Goal: Task Accomplishment & Management: Complete application form

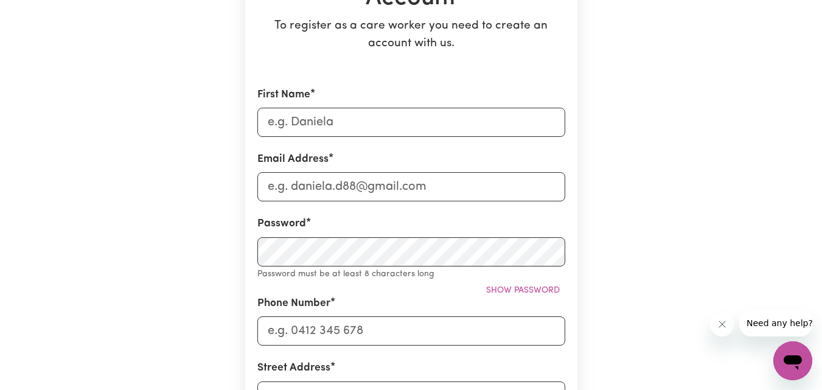
scroll to position [183, 0]
click at [422, 113] on input "First Name" at bounding box center [411, 121] width 308 height 29
type input "[PERSON_NAME]"
click at [408, 185] on input "Email Address" at bounding box center [411, 186] width 308 height 29
type input "[EMAIL_ADDRESS][DOMAIN_NAME]"
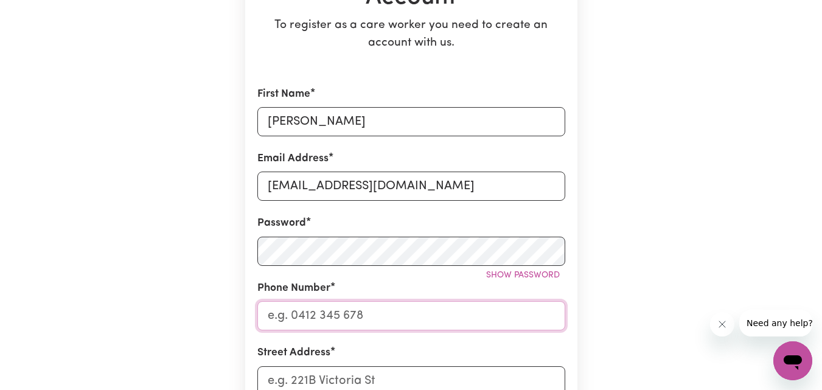
click at [384, 313] on input "Phone Number" at bounding box center [411, 315] width 308 height 29
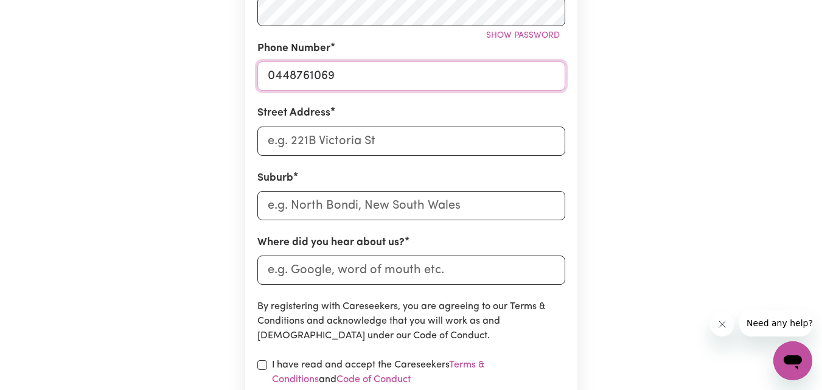
scroll to position [426, 0]
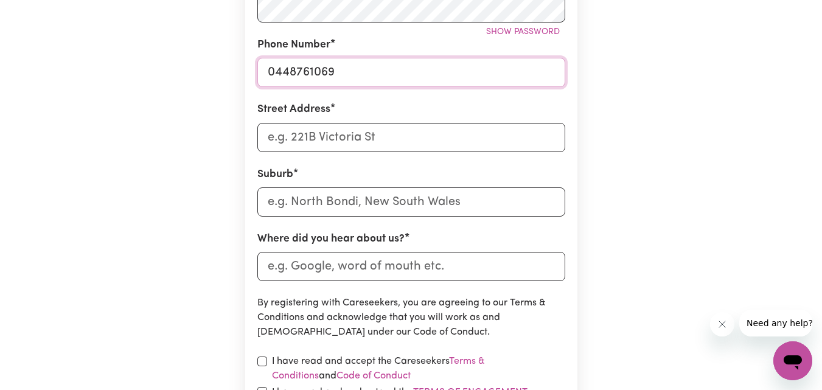
type input "0448761069"
click at [340, 141] on input "Street Address" at bounding box center [411, 137] width 308 height 29
type input "[STREET_ADDRESS][PERSON_NAME]"
click at [371, 198] on input "text" at bounding box center [411, 201] width 308 height 29
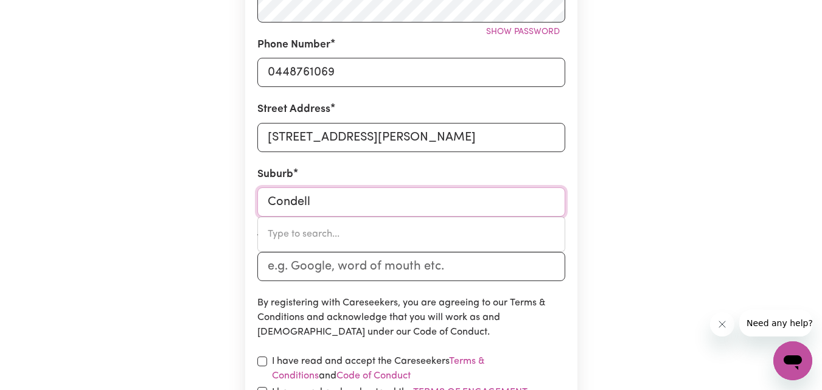
type input "Condell"
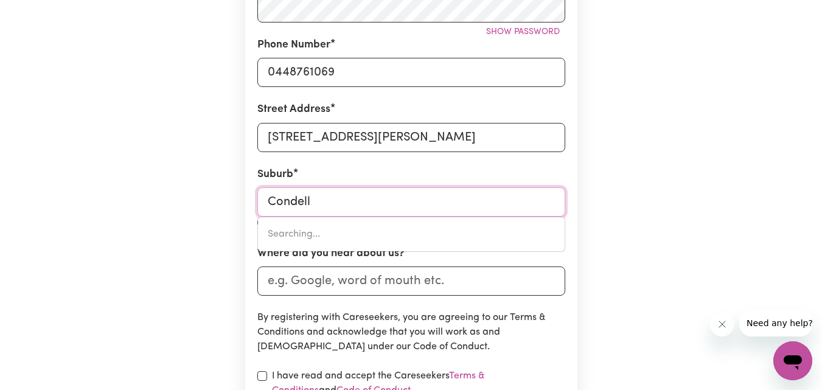
type input "[GEOGRAPHIC_DATA], [GEOGRAPHIC_DATA], 2200"
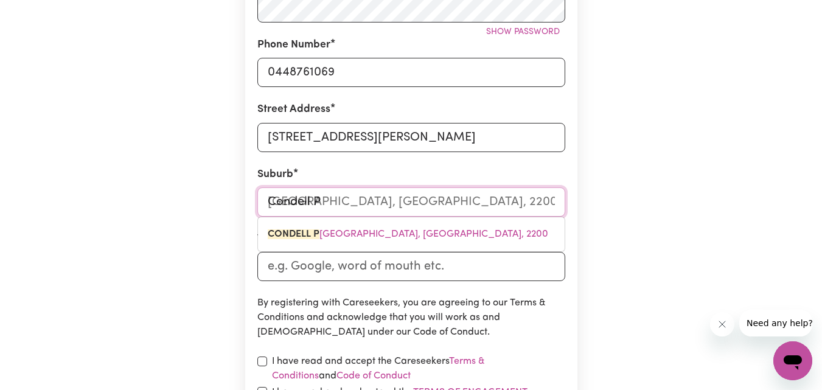
type input "Condell Pa"
type input "Condell PaRK, [GEOGRAPHIC_DATA], 2200"
type input "Condell Par"
type input "Condell ParK, [GEOGRAPHIC_DATA], 2200"
type input "[GEOGRAPHIC_DATA]"
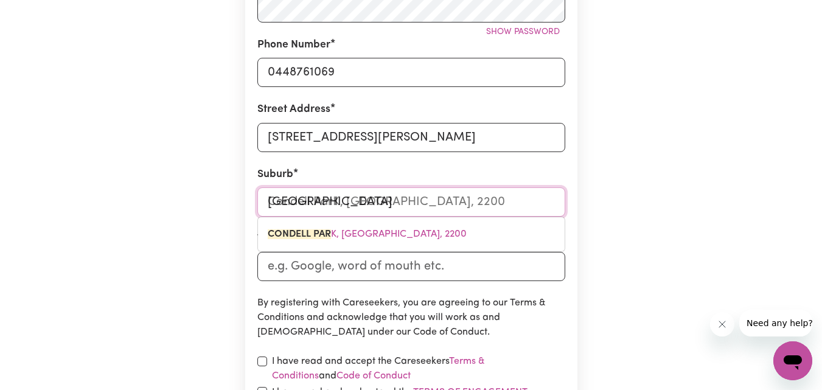
type input "[GEOGRAPHIC_DATA], [GEOGRAPHIC_DATA], 2200"
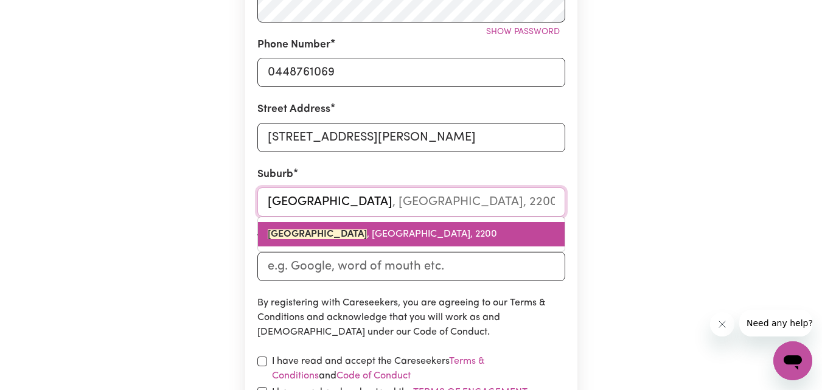
click at [282, 232] on mark "[GEOGRAPHIC_DATA]" at bounding box center [317, 234] width 99 height 10
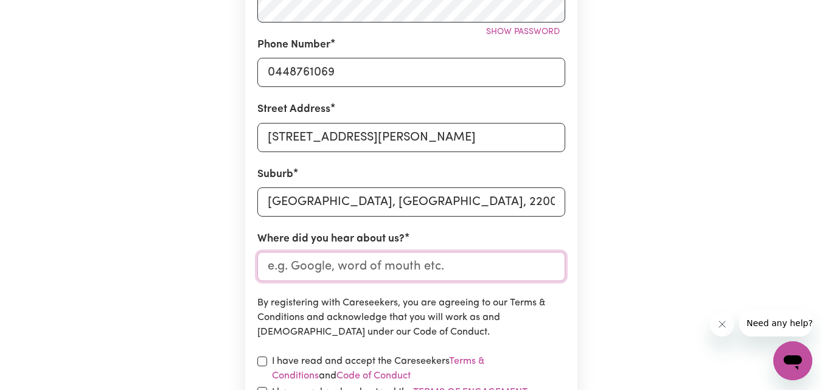
click at [318, 272] on input "Where did you hear about us?" at bounding box center [411, 266] width 308 height 29
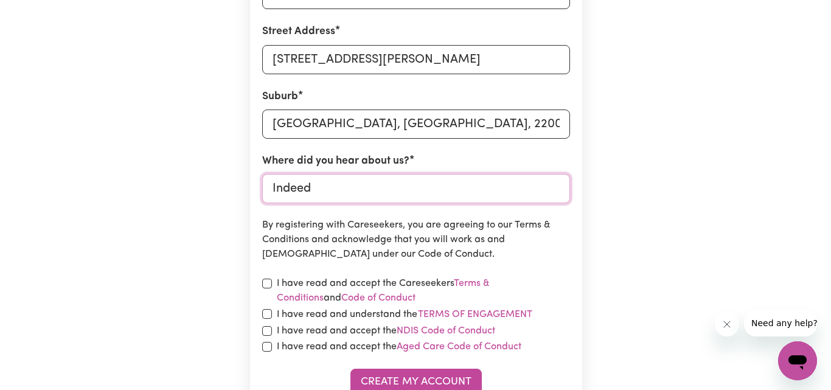
scroll to position [548, 0]
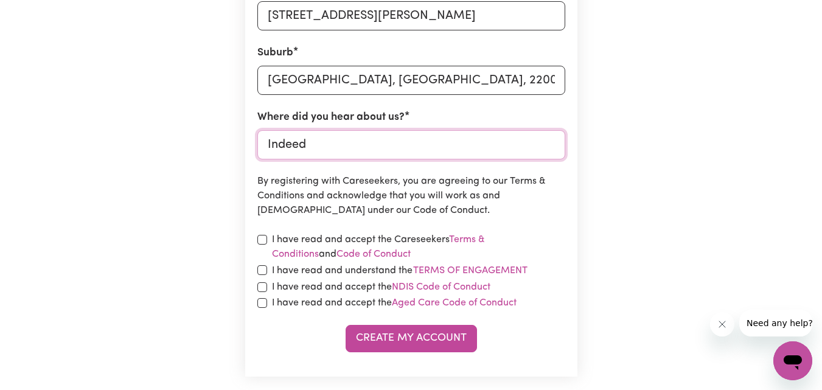
type input "Indeed"
click at [259, 242] on input "checkbox" at bounding box center [262, 240] width 10 height 10
checkbox input "true"
click at [262, 270] on input "checkbox" at bounding box center [262, 270] width 10 height 10
checkbox input "true"
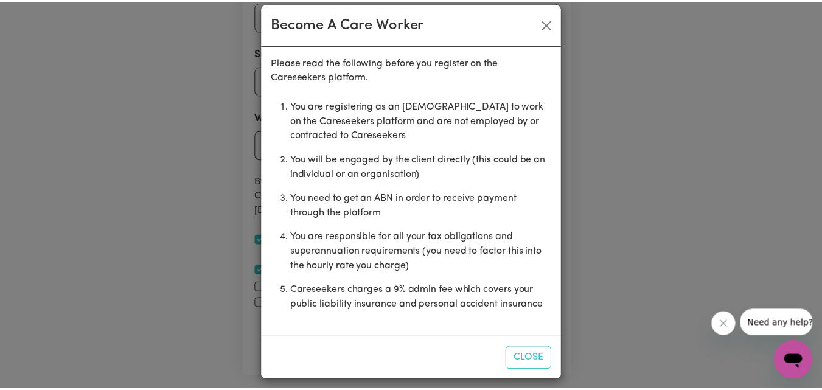
scroll to position [23, 0]
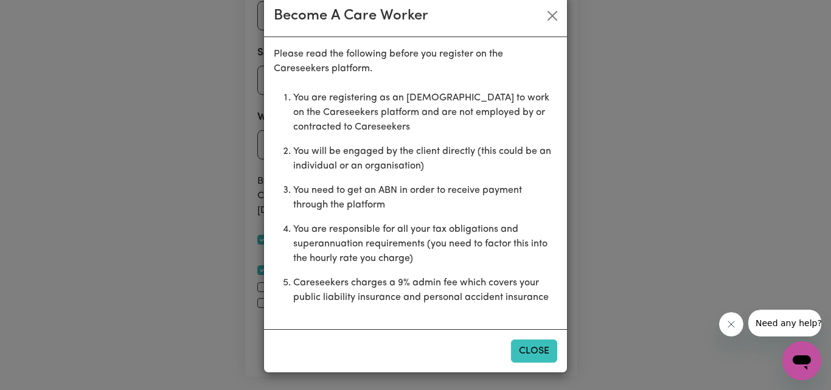
click at [522, 357] on button "Close" at bounding box center [534, 350] width 46 height 23
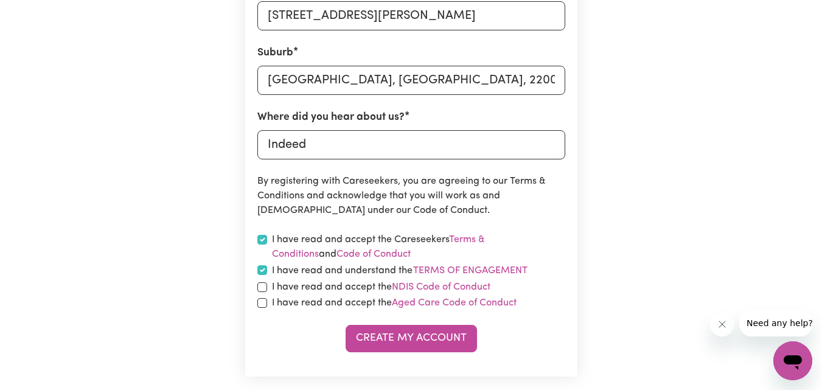
click at [267, 288] on div "I have read and accept the NDIS Code of Conduct" at bounding box center [411, 287] width 308 height 15
click at [260, 290] on input "checkbox" at bounding box center [262, 287] width 10 height 10
checkbox input "true"
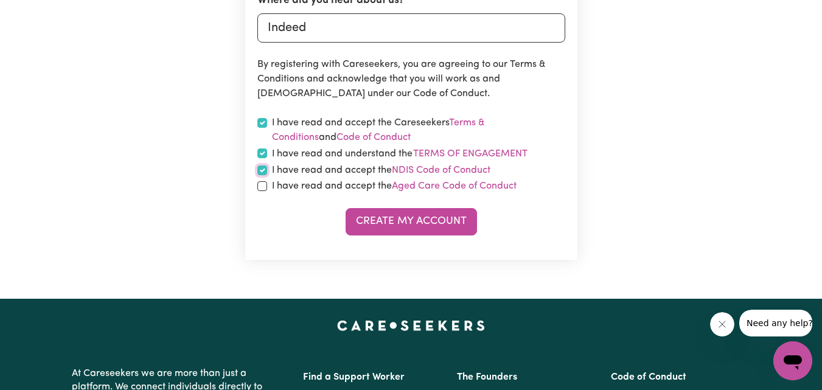
scroll to position [669, 0]
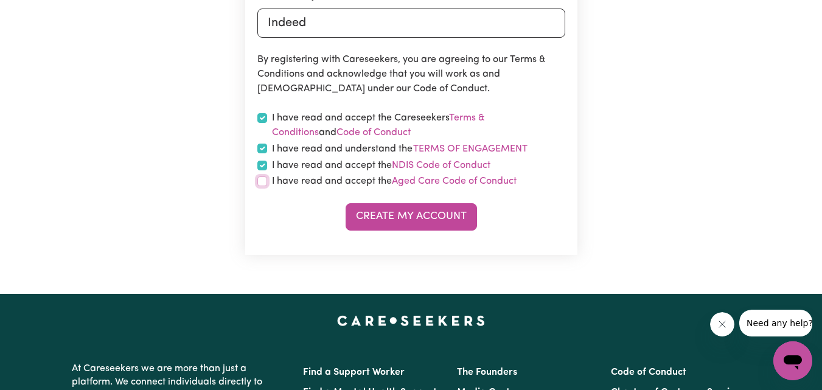
click at [258, 179] on input "checkbox" at bounding box center [262, 181] width 10 height 10
checkbox input "true"
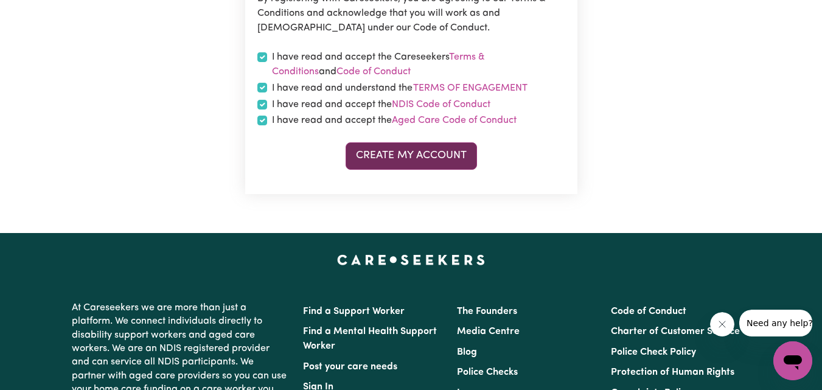
click at [405, 156] on button "Create My Account" at bounding box center [411, 155] width 131 height 27
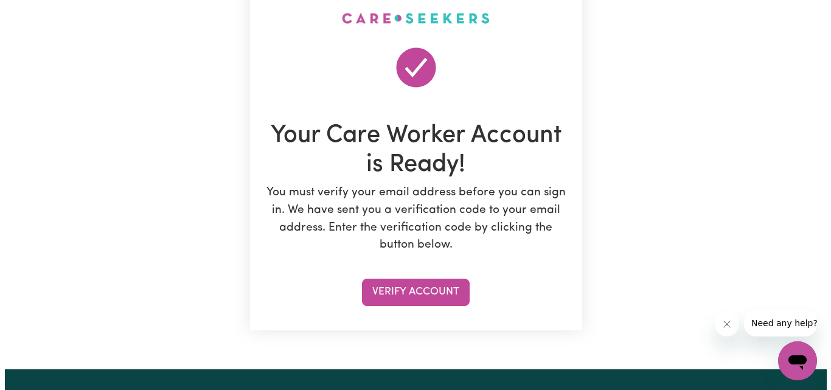
scroll to position [122, 0]
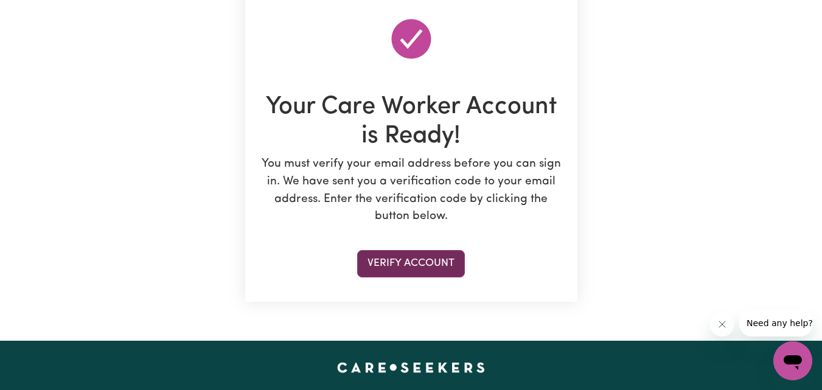
click at [438, 260] on button "Verify Account" at bounding box center [411, 263] width 108 height 27
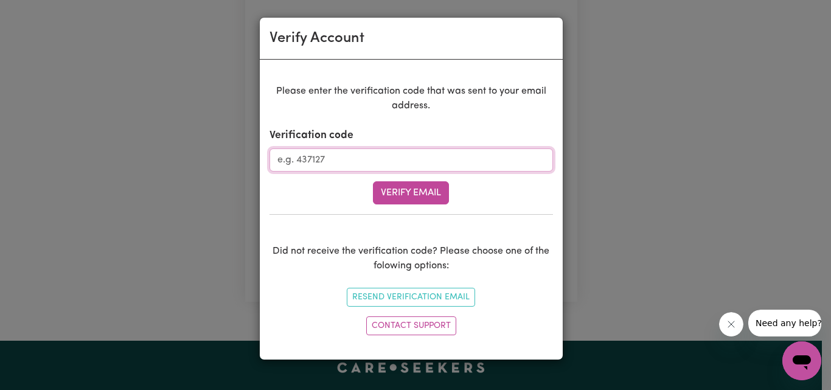
click at [353, 151] on input "Verification code" at bounding box center [412, 159] width 284 height 23
paste input "345463"
type input "345463"
click at [396, 191] on button "Verify Email" at bounding box center [411, 192] width 76 height 23
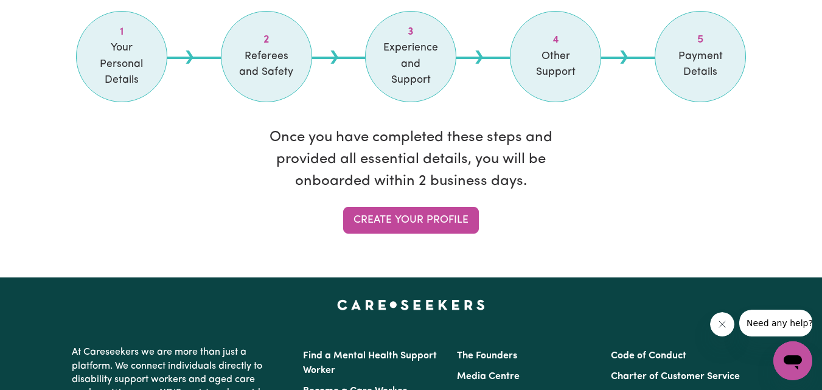
scroll to position [1095, 0]
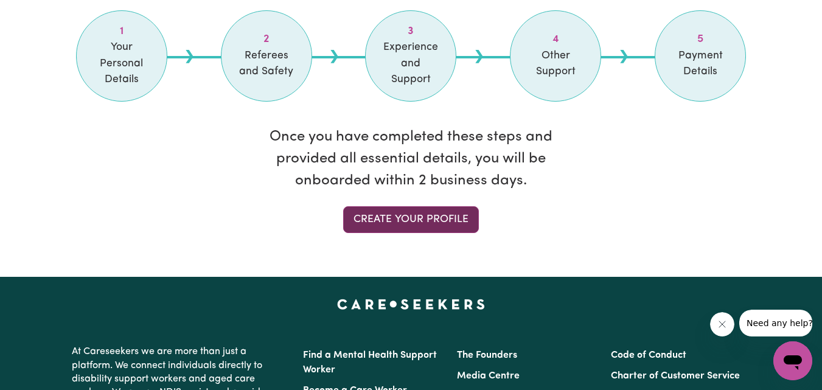
click at [436, 209] on link "Create your profile" at bounding box center [411, 219] width 136 height 27
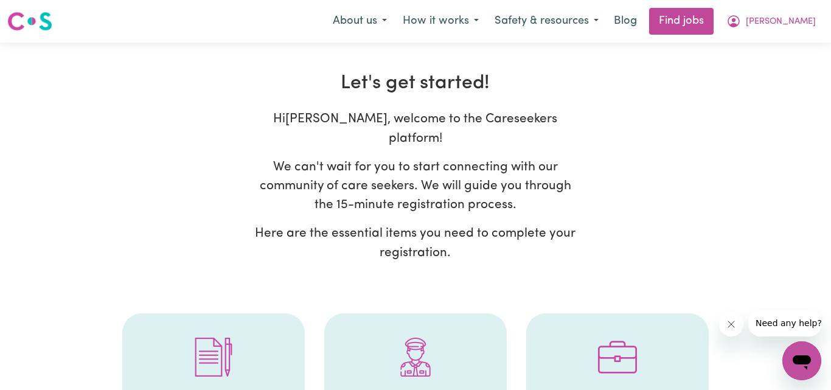
select select "Studying a healthcare related degree or qualification"
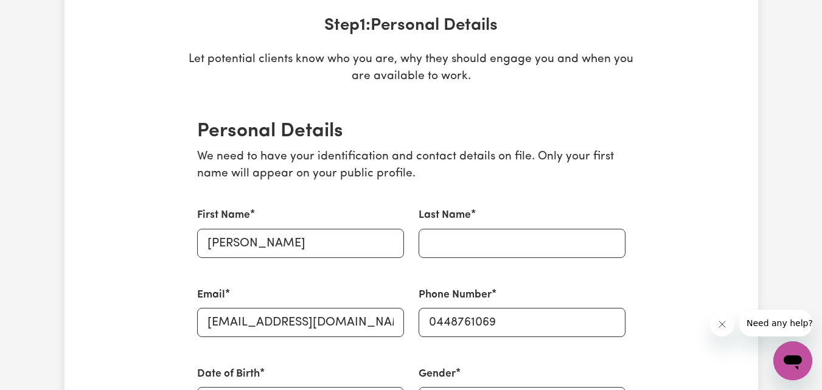
scroll to position [304, 0]
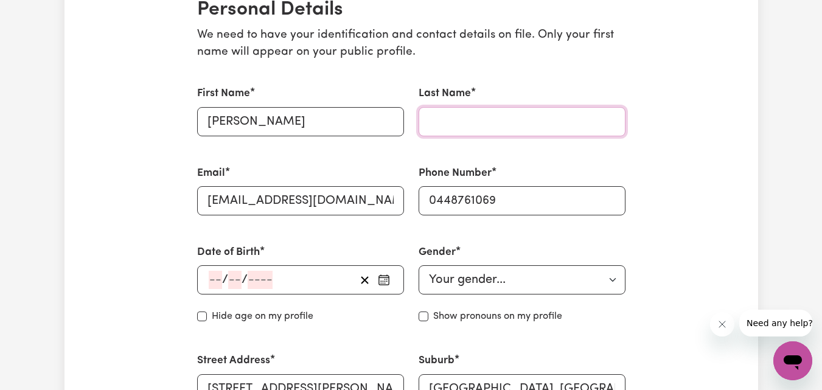
click at [488, 121] on input "Last Name" at bounding box center [522, 121] width 207 height 29
type input "Lelei"
click at [389, 285] on icon "button" at bounding box center [384, 280] width 12 height 12
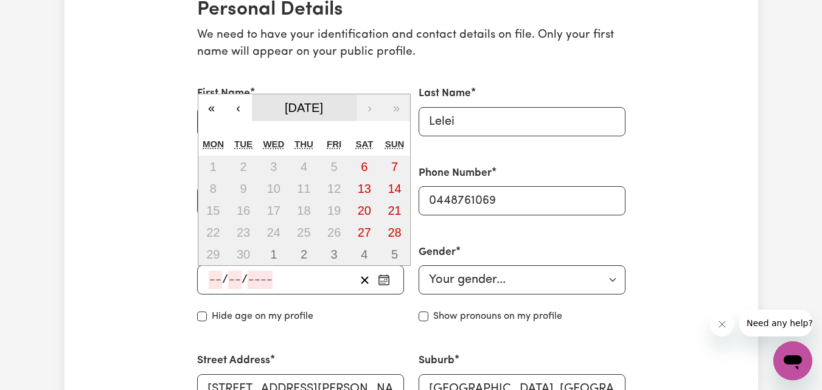
click at [323, 106] on span "[DATE]" at bounding box center [304, 107] width 38 height 13
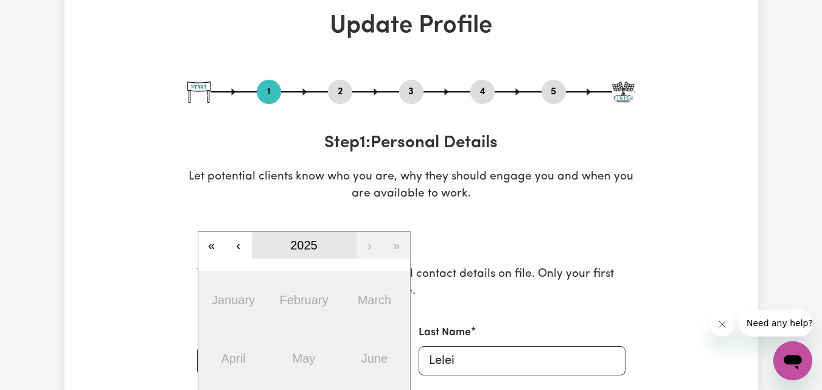
scroll to position [61, 0]
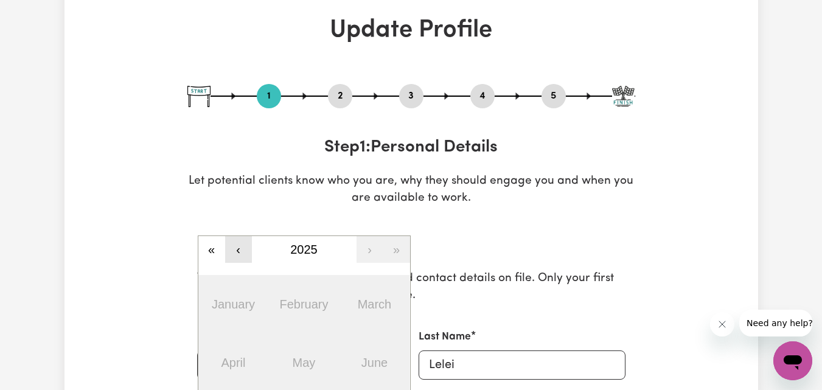
click at [246, 246] on button "‹" at bounding box center [238, 249] width 27 height 27
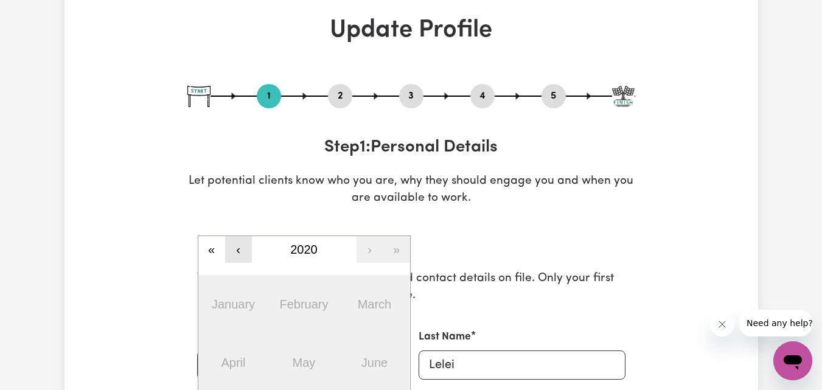
click at [246, 246] on button "‹" at bounding box center [238, 249] width 27 height 27
click at [247, 246] on button "‹" at bounding box center [238, 249] width 27 height 27
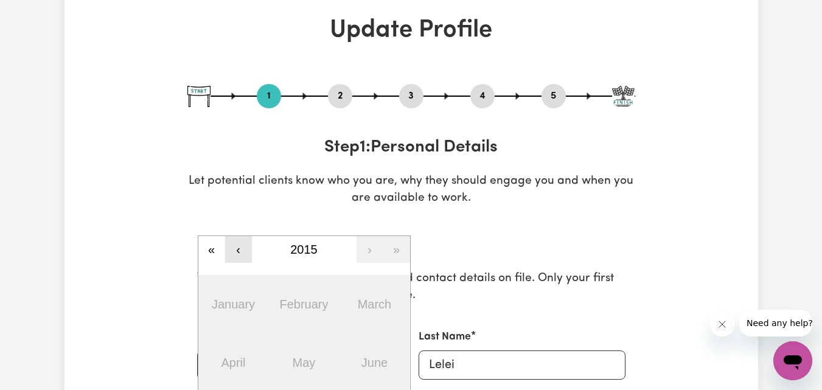
click at [247, 246] on button "‹" at bounding box center [238, 249] width 27 height 27
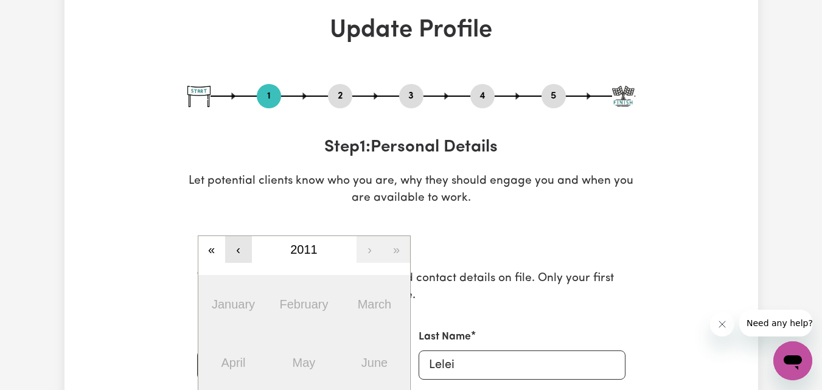
click at [247, 246] on button "‹" at bounding box center [238, 249] width 27 height 27
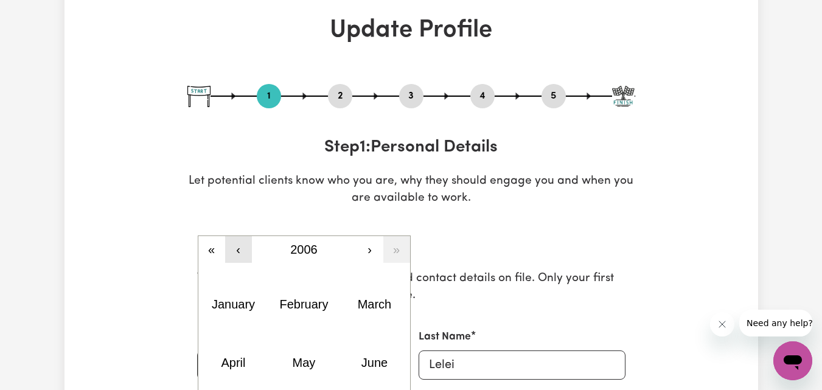
click at [247, 246] on button "‹" at bounding box center [238, 249] width 27 height 27
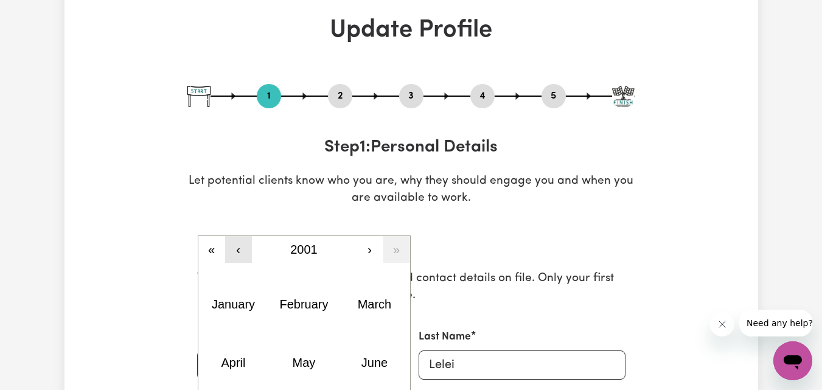
click at [247, 246] on button "‹" at bounding box center [238, 249] width 27 height 27
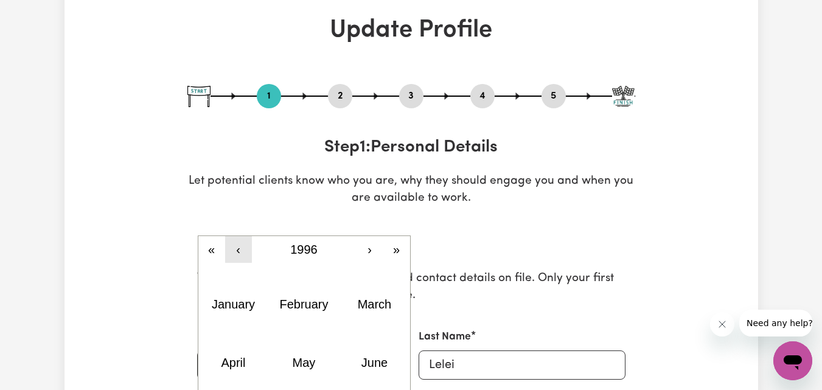
click at [247, 246] on button "‹" at bounding box center [238, 249] width 27 height 27
click at [246, 246] on button "‹" at bounding box center [238, 249] width 27 height 27
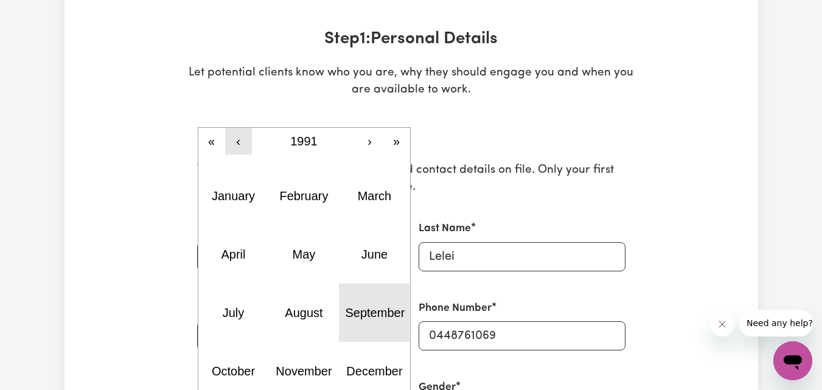
scroll to position [183, 0]
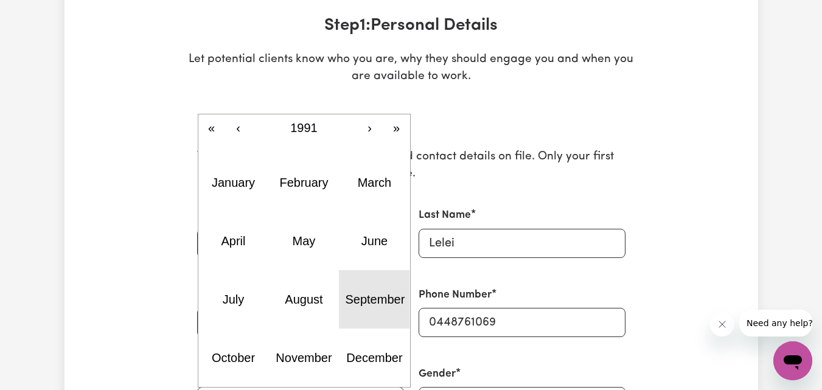
click at [357, 315] on button "September" at bounding box center [374, 299] width 71 height 58
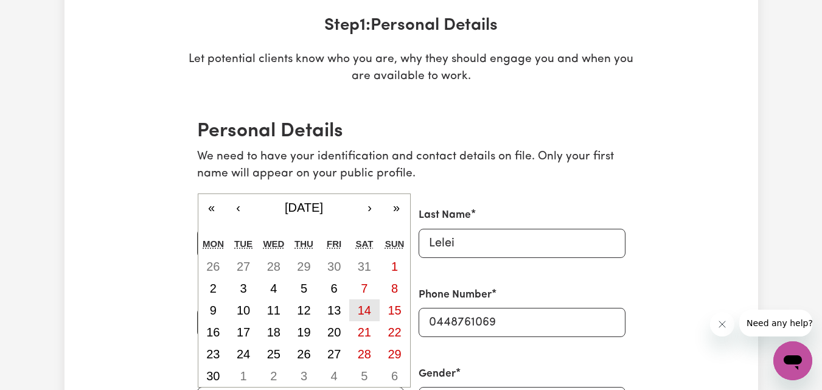
scroll to position [243, 0]
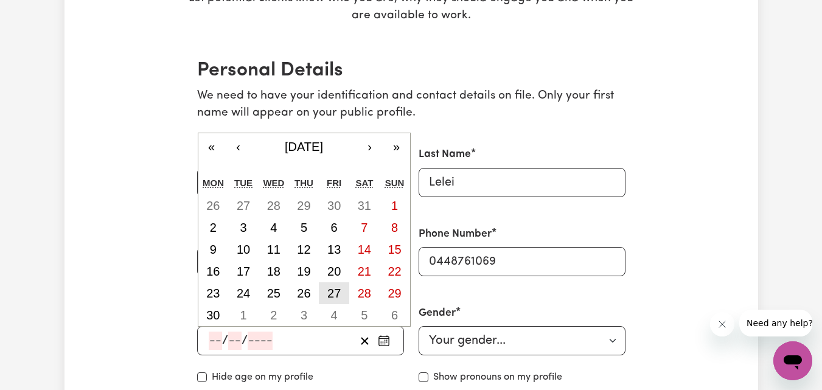
click at [335, 293] on abbr "27" at bounding box center [333, 293] width 13 height 13
type input "[DATE]"
type input "27"
type input "9"
type input "1991"
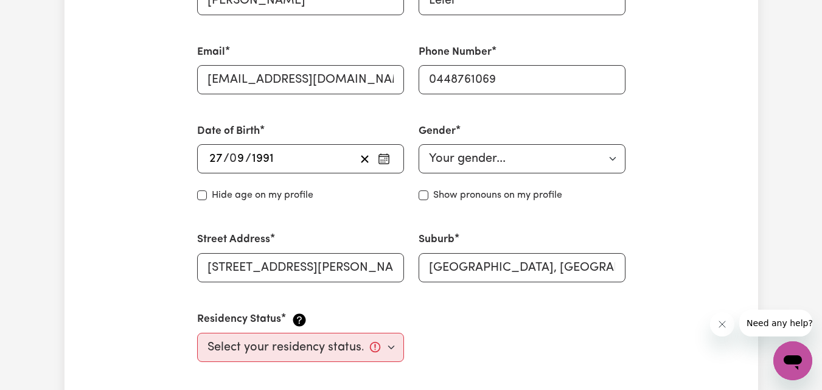
scroll to position [426, 0]
click at [460, 156] on select "Your gender... [DEMOGRAPHIC_DATA] [DEMOGRAPHIC_DATA] [DEMOGRAPHIC_DATA] Other P…" at bounding box center [522, 158] width 207 height 29
select select "[DEMOGRAPHIC_DATA]"
click at [419, 144] on select "Your gender... [DEMOGRAPHIC_DATA] [DEMOGRAPHIC_DATA] [DEMOGRAPHIC_DATA] Other P…" at bounding box center [522, 158] width 207 height 29
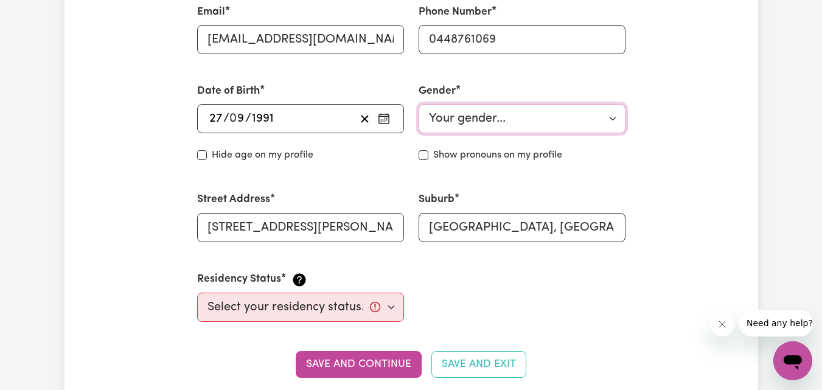
scroll to position [548, 0]
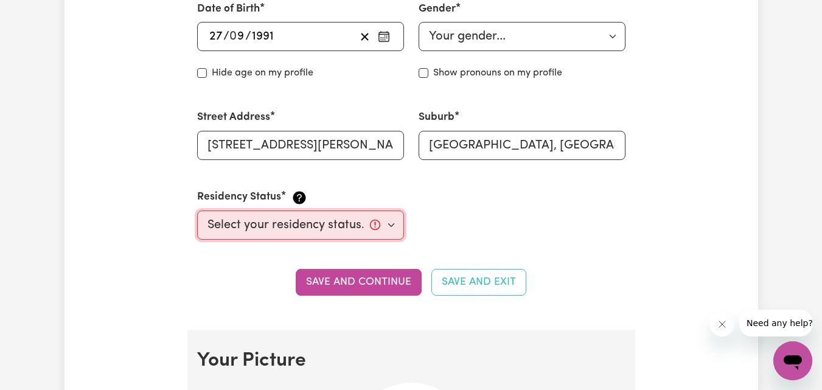
click at [383, 225] on select "Select your residency status... [DEMOGRAPHIC_DATA] citizen Australian PR [DEMOG…" at bounding box center [300, 225] width 207 height 29
select select "Student Visa"
click at [197, 211] on select "Select your residency status... [DEMOGRAPHIC_DATA] citizen Australian PR [DEMOG…" at bounding box center [300, 225] width 207 height 29
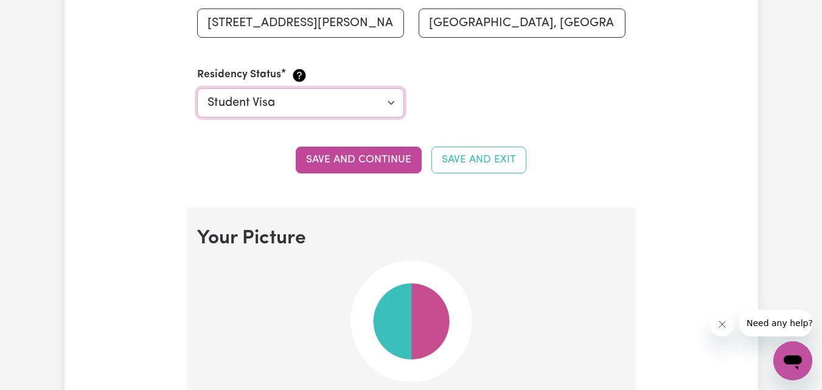
scroll to position [669, 0]
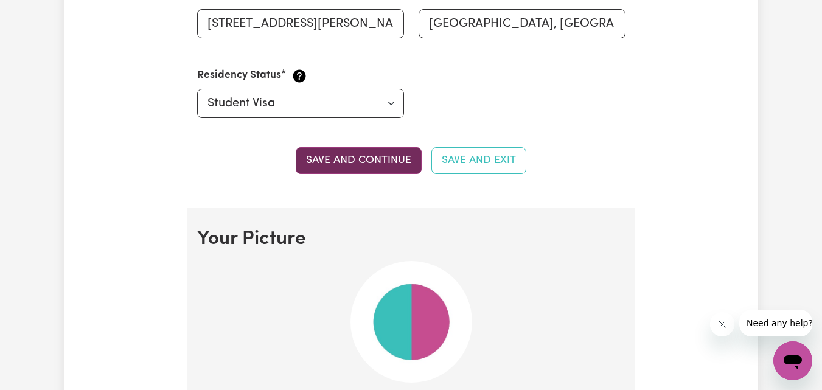
click at [333, 161] on button "Save and continue" at bounding box center [359, 160] width 126 height 27
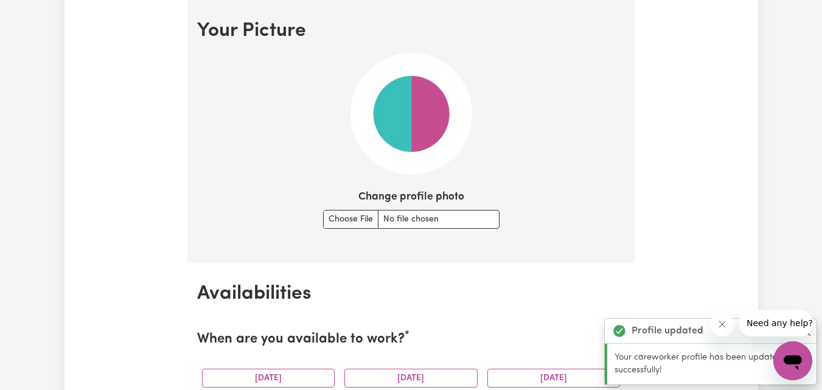
scroll to position [938, 0]
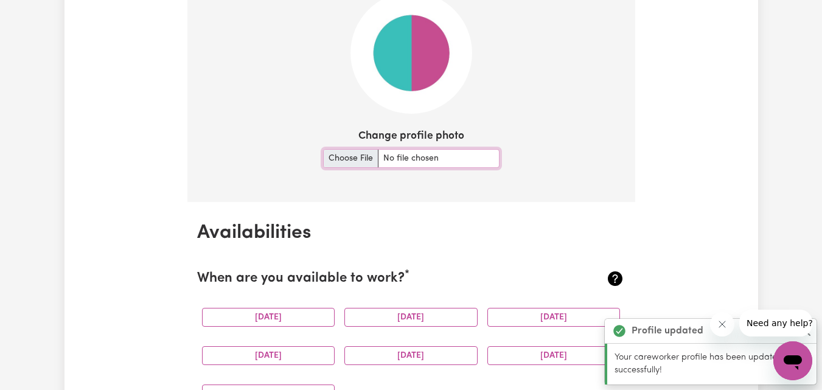
click at [345, 153] on input "Change profile photo" at bounding box center [411, 158] width 176 height 19
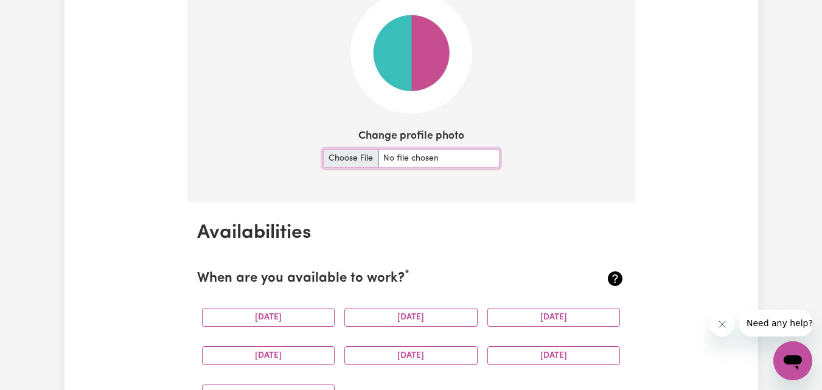
type input "C:\fakepath\DSC_0588.jpg"
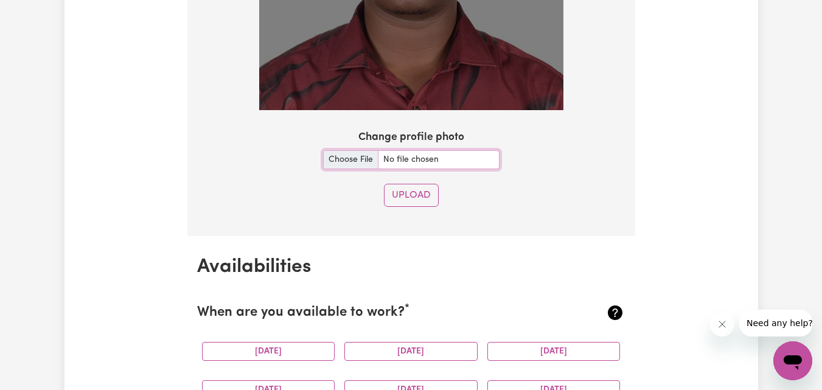
scroll to position [1241, 0]
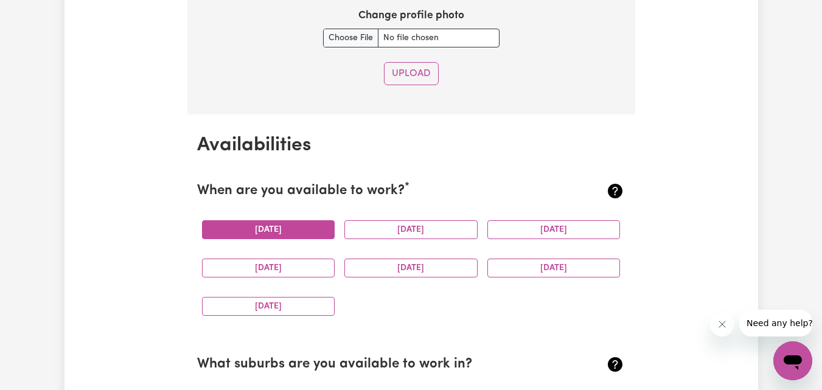
click at [273, 234] on button "[DATE]" at bounding box center [268, 229] width 133 height 19
click at [395, 240] on div "[DATE]" at bounding box center [410, 230] width 143 height 38
click at [394, 231] on button "[DATE]" at bounding box center [410, 229] width 133 height 19
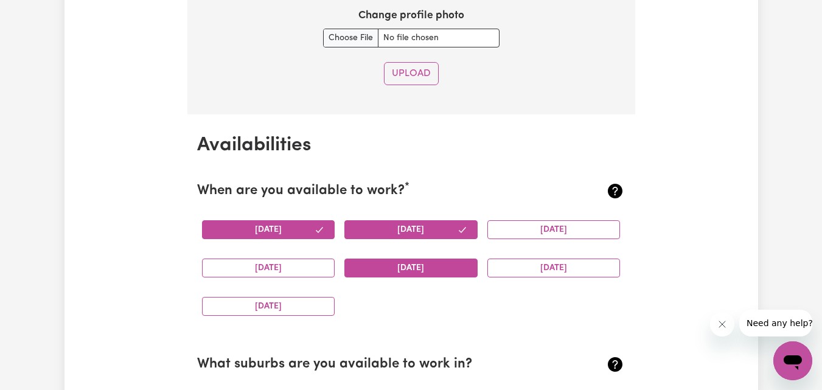
click at [398, 259] on button "[DATE]" at bounding box center [410, 268] width 133 height 19
click at [527, 268] on button "[DATE]" at bounding box center [553, 268] width 133 height 19
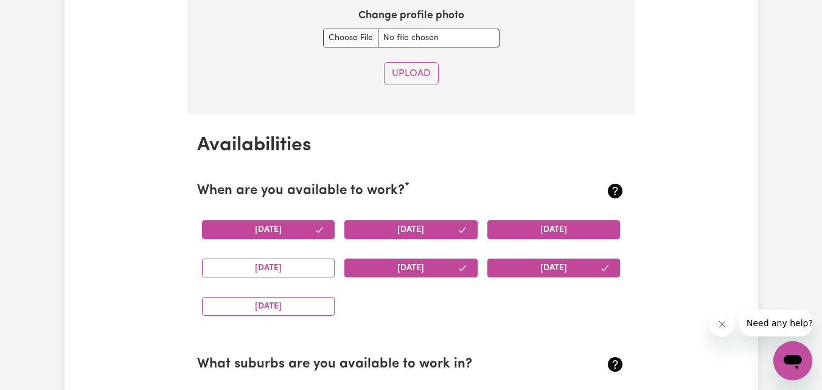
click at [542, 237] on button "[DATE]" at bounding box center [553, 229] width 133 height 19
click at [300, 268] on button "[DATE]" at bounding box center [268, 268] width 133 height 19
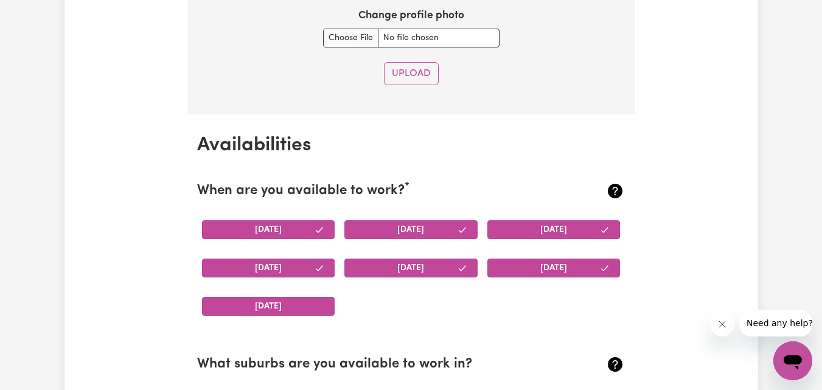
click at [284, 302] on button "[DATE]" at bounding box center [268, 306] width 133 height 19
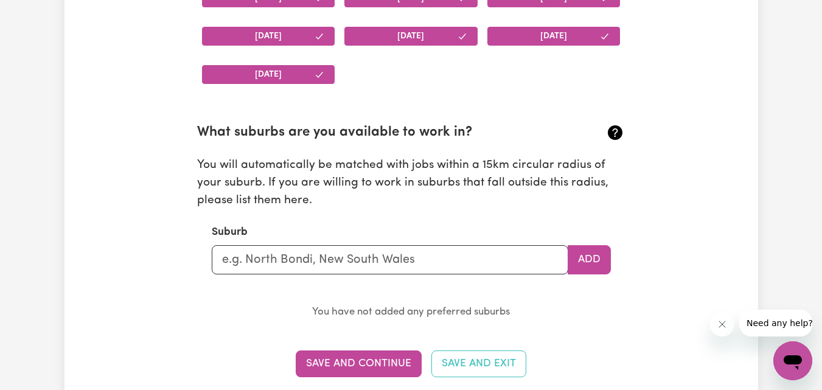
scroll to position [1485, 0]
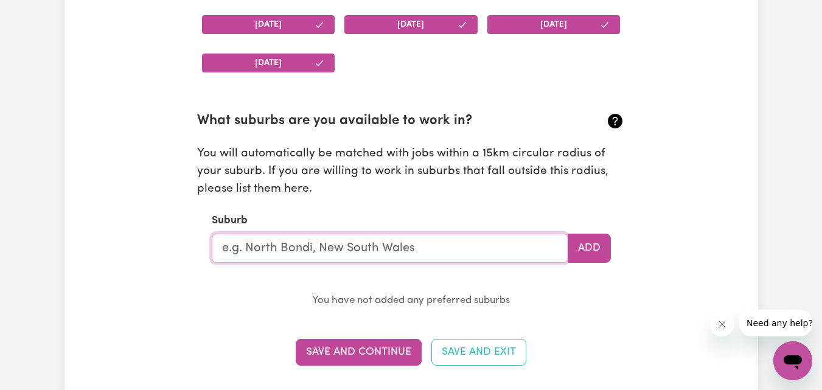
click at [349, 246] on input "text" at bounding box center [390, 248] width 357 height 29
type input "[PERSON_NAME]"
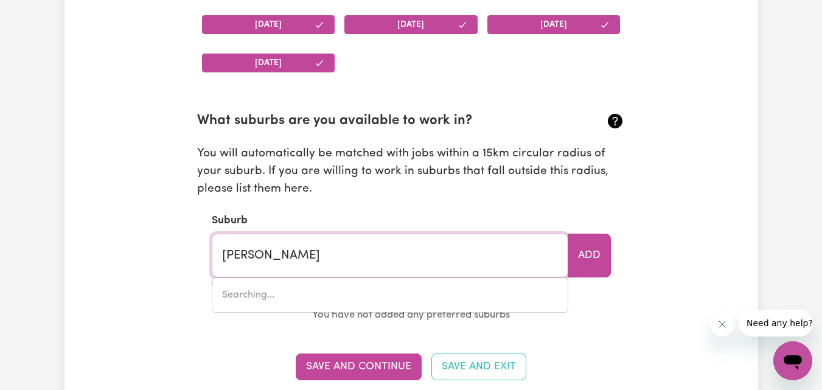
type input "wollANGAMBE, [GEOGRAPHIC_DATA], 2790"
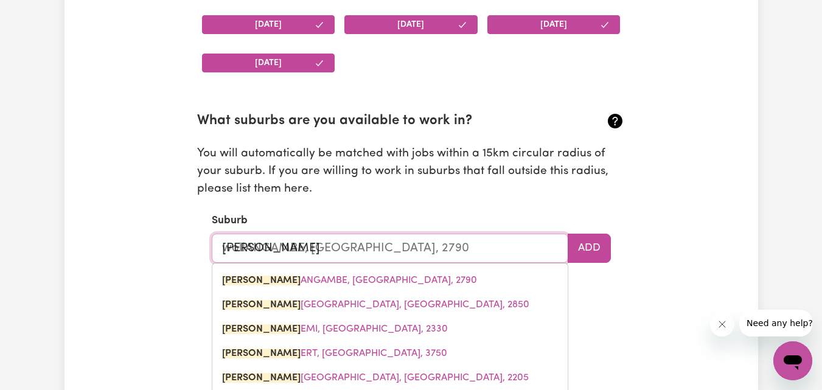
type input "wollo"
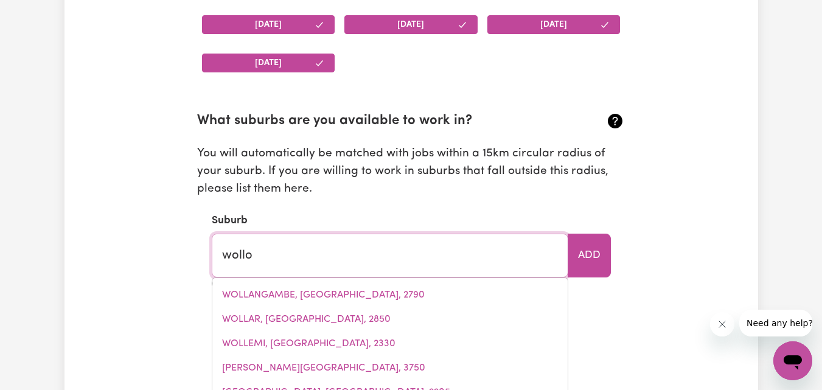
type input "wolloGORANG, [GEOGRAPHIC_DATA], 2581"
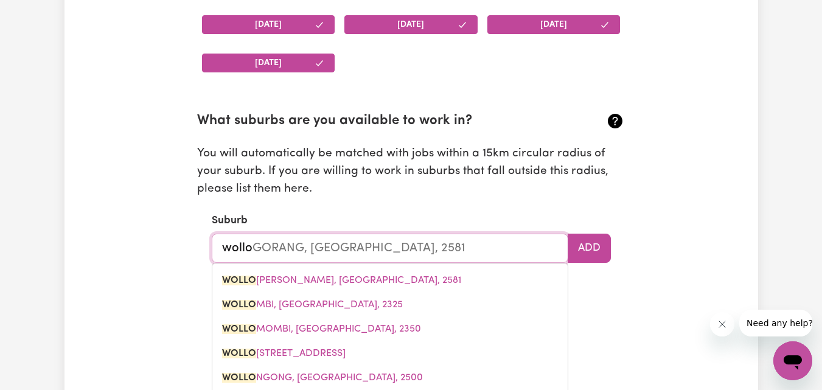
type input "wollon"
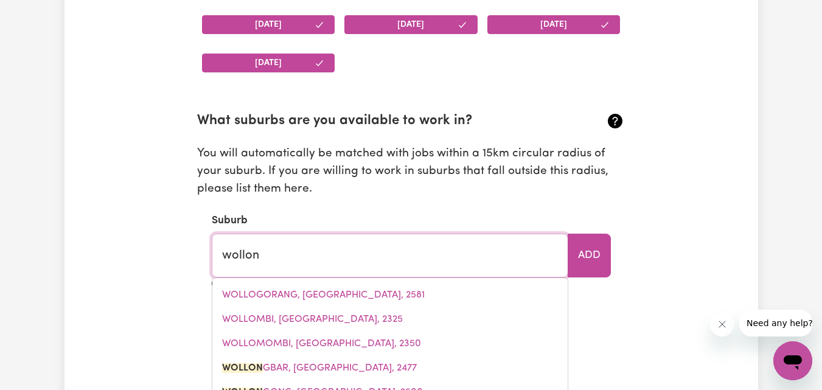
type input "wollonGBAR, [GEOGRAPHIC_DATA], 2477"
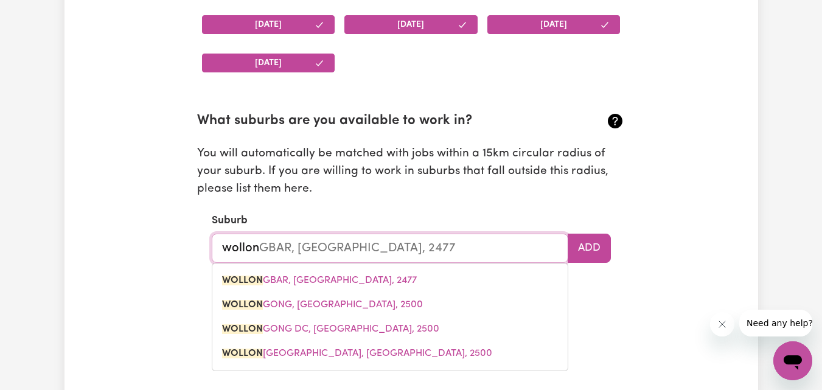
type input "wollono"
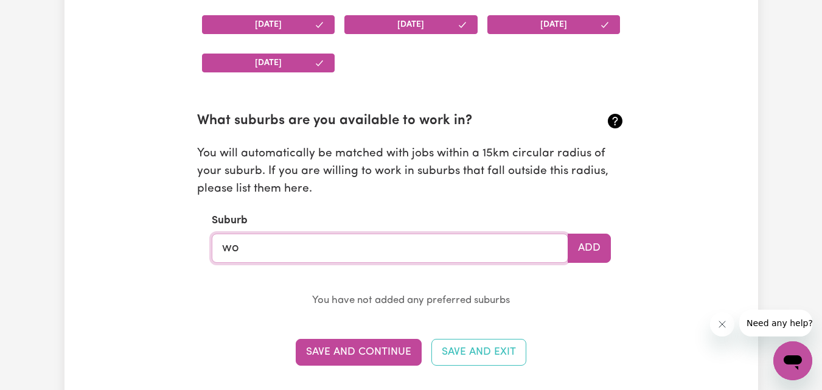
type input "w"
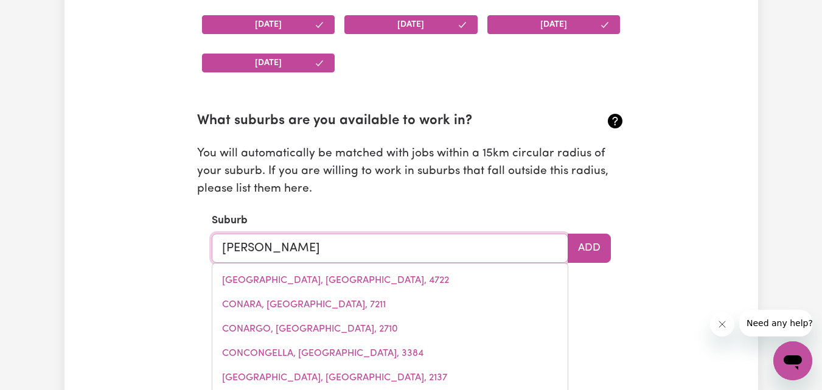
type input "Condell"
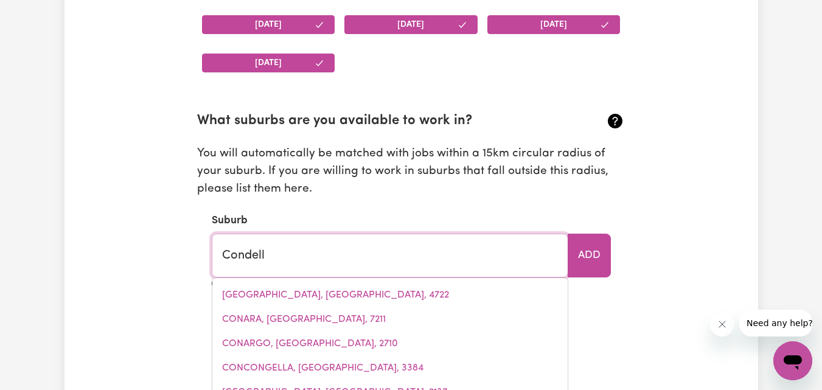
type input "[GEOGRAPHIC_DATA], [GEOGRAPHIC_DATA], 2200"
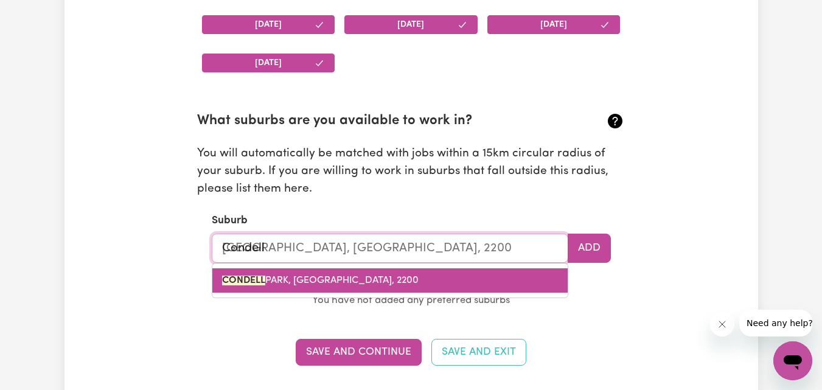
click at [343, 282] on span "[GEOGRAPHIC_DATA], [GEOGRAPHIC_DATA], 2200" at bounding box center [320, 281] width 197 height 10
type input "[GEOGRAPHIC_DATA], [GEOGRAPHIC_DATA], 2200"
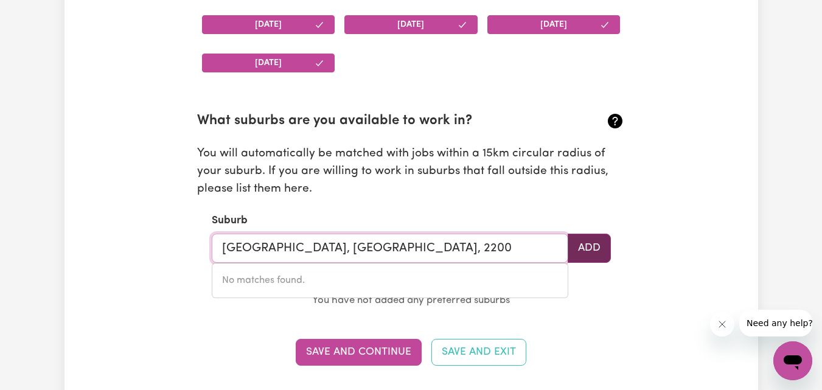
type input "[GEOGRAPHIC_DATA], [GEOGRAPHIC_DATA], 2200"
click at [584, 254] on button "Add" at bounding box center [589, 248] width 43 height 29
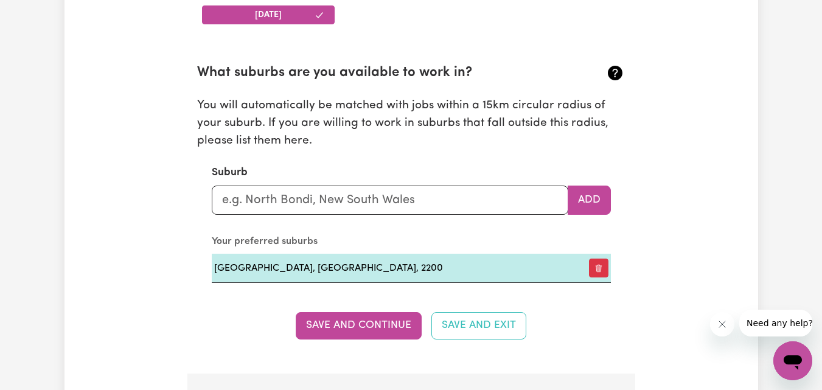
scroll to position [1545, 0]
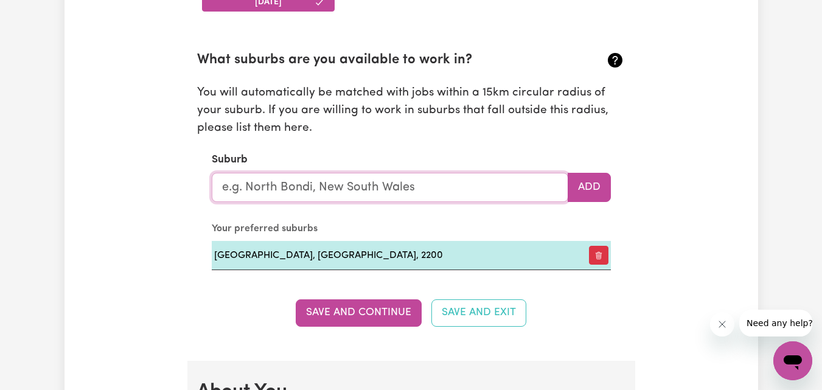
click at [377, 182] on input "text" at bounding box center [390, 187] width 357 height 29
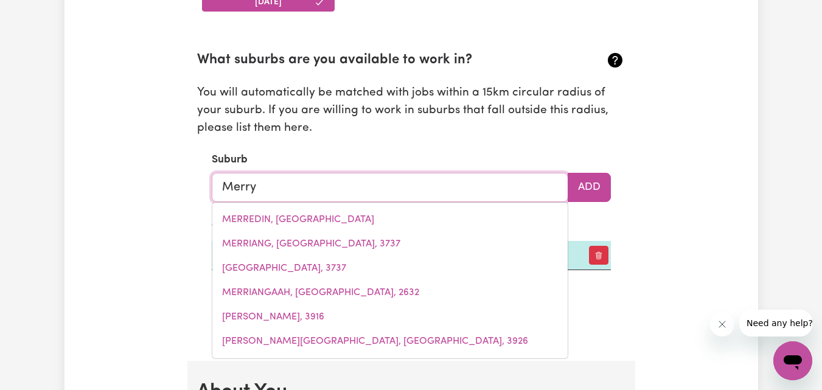
type input "[PERSON_NAME]"
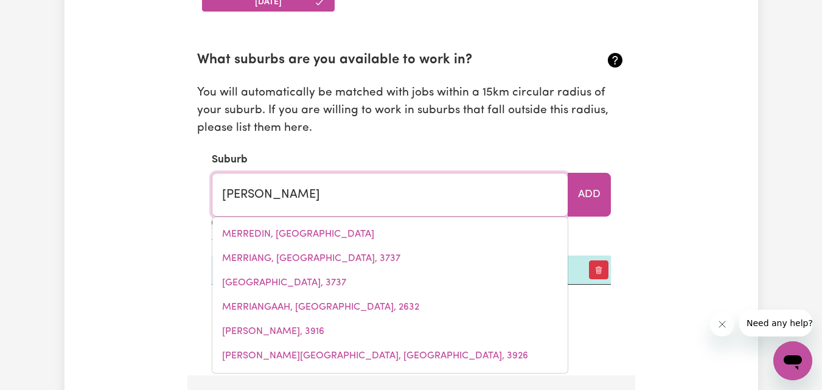
type input "MerrylANDS, [GEOGRAPHIC_DATA], 2160"
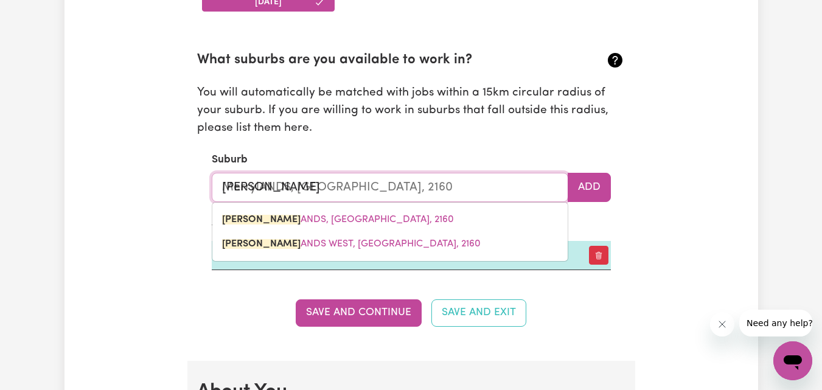
type input "Merryla"
type input "MerrylaNDS, [GEOGRAPHIC_DATA], 2160"
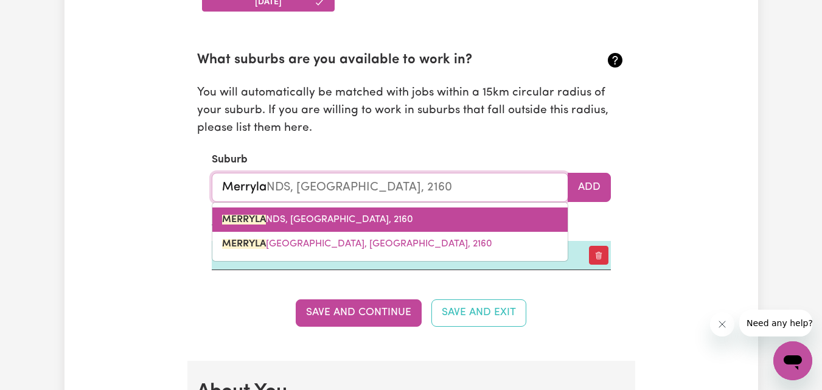
click at [369, 223] on span "MERRYLA NDS, [GEOGRAPHIC_DATA], 2160" at bounding box center [317, 220] width 191 height 10
type input "[GEOGRAPHIC_DATA], [GEOGRAPHIC_DATA], 2160"
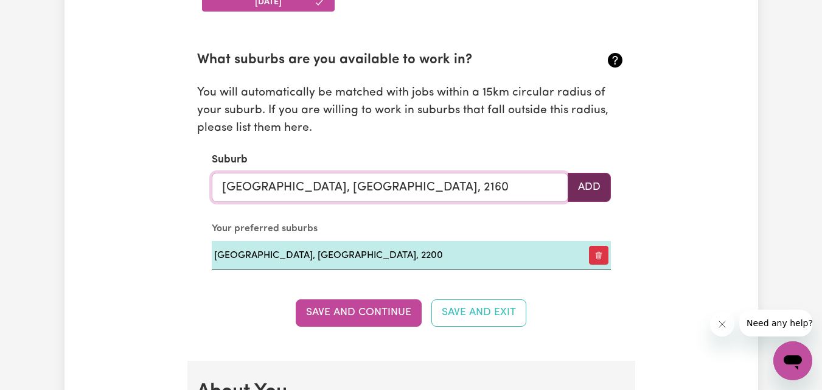
type input "[GEOGRAPHIC_DATA], [GEOGRAPHIC_DATA], 2160"
click at [594, 190] on button "Add" at bounding box center [589, 187] width 43 height 29
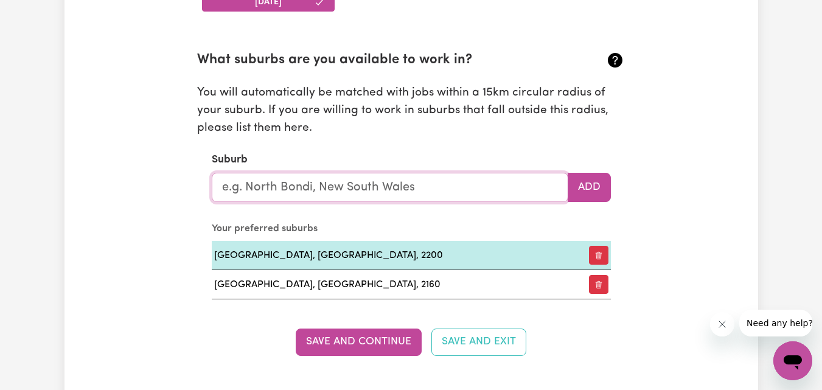
click at [419, 192] on input "text" at bounding box center [390, 187] width 357 height 29
type input "cam"
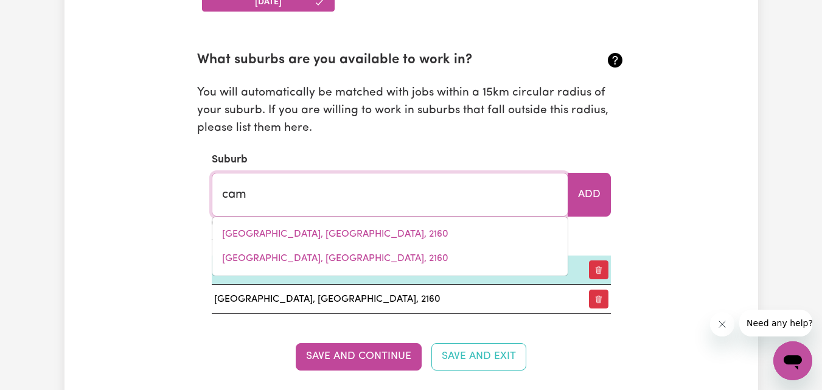
type input "camBALLIN, [GEOGRAPHIC_DATA], 6728"
type input "camb"
type input "cambALLIN, [GEOGRAPHIC_DATA], 6728"
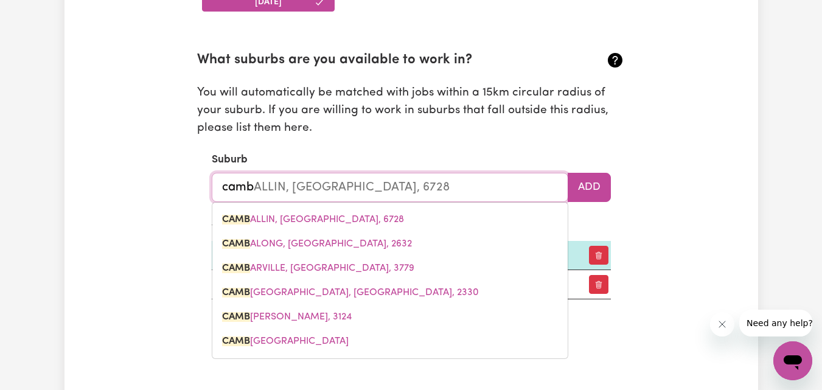
type input "cambe"
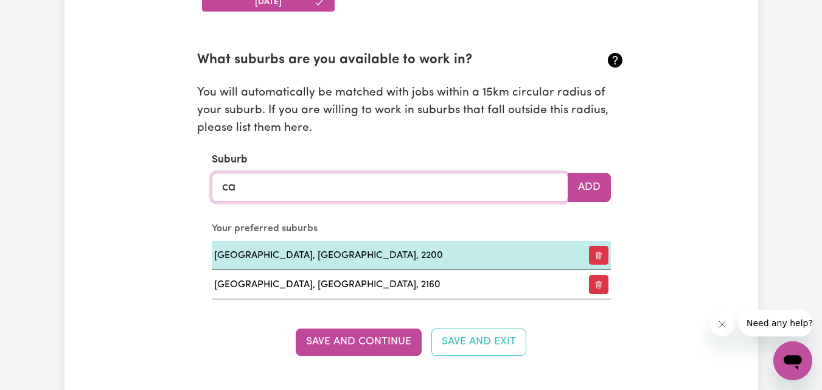
type input "c"
type input "ash"
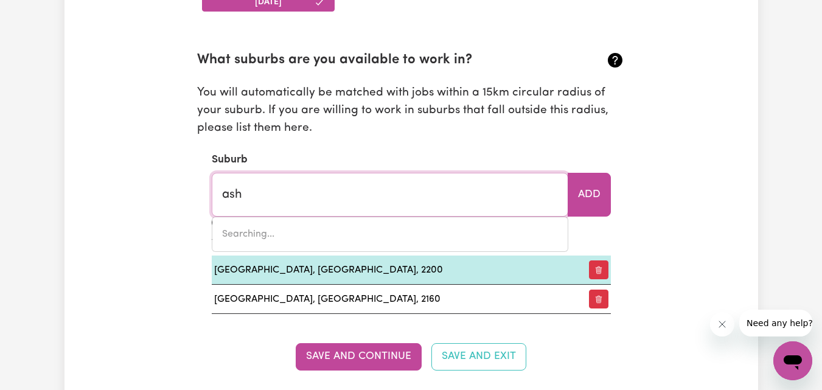
type input "[GEOGRAPHIC_DATA], [GEOGRAPHIC_DATA], 5157"
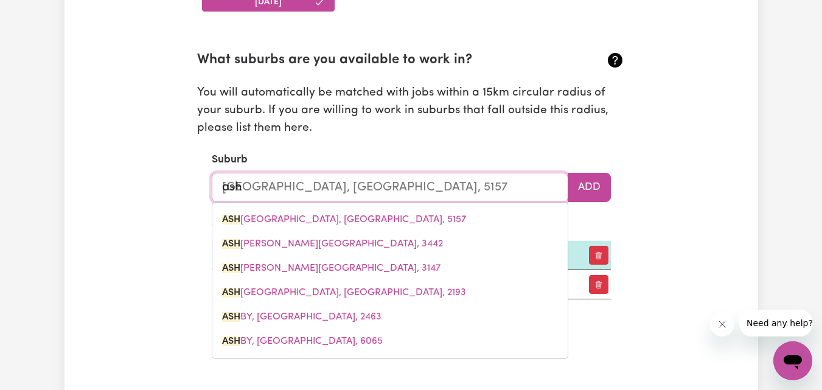
type input "ashf"
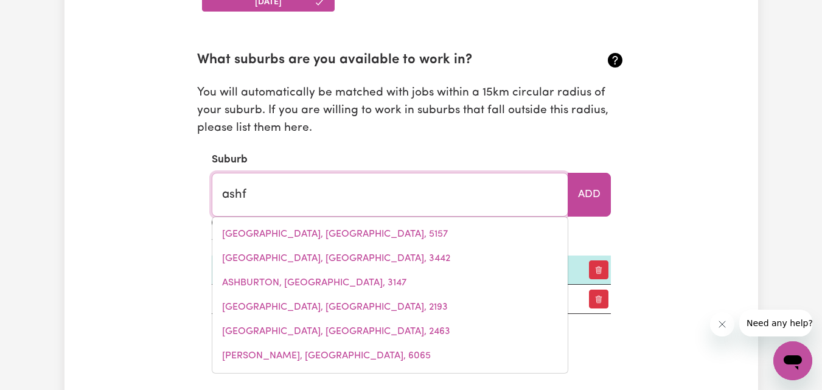
type input "ashfIELD, [GEOGRAPHIC_DATA], 2131"
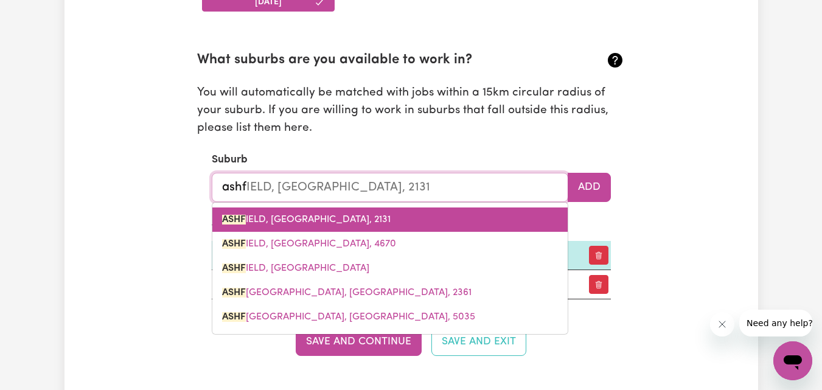
click at [371, 217] on link "ASHF IELD, [GEOGRAPHIC_DATA], 2131" at bounding box center [389, 219] width 355 height 24
type input "[GEOGRAPHIC_DATA], [GEOGRAPHIC_DATA], 2131"
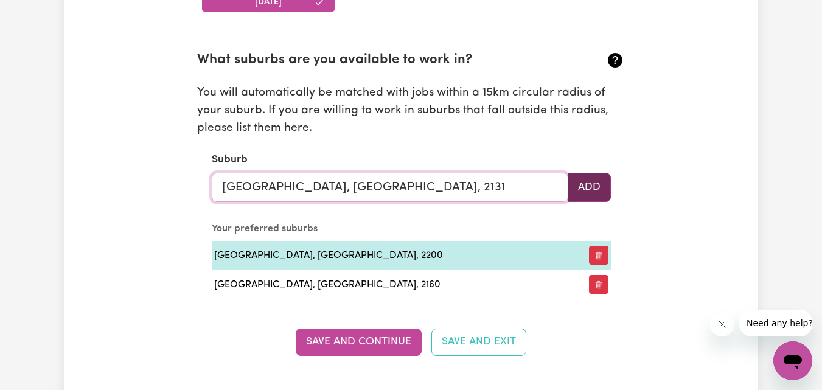
type input "[GEOGRAPHIC_DATA], [GEOGRAPHIC_DATA], 2131"
click at [597, 192] on button "Add" at bounding box center [589, 187] width 43 height 29
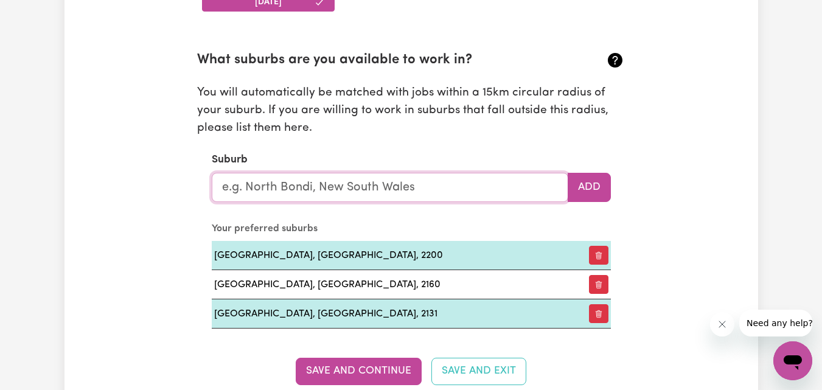
click at [406, 181] on input "text" at bounding box center [390, 187] width 357 height 29
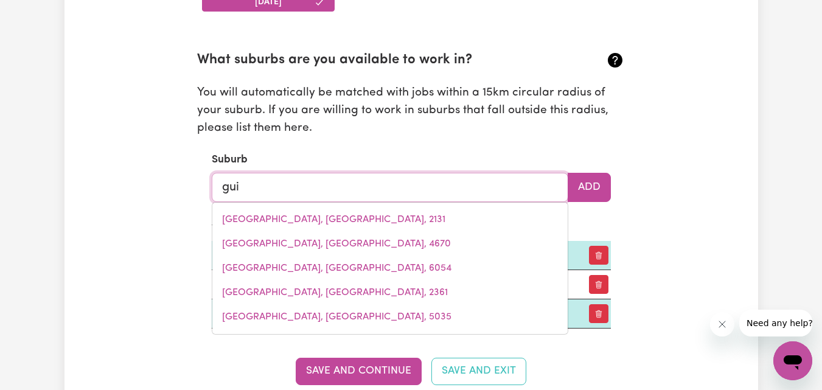
type input "guil"
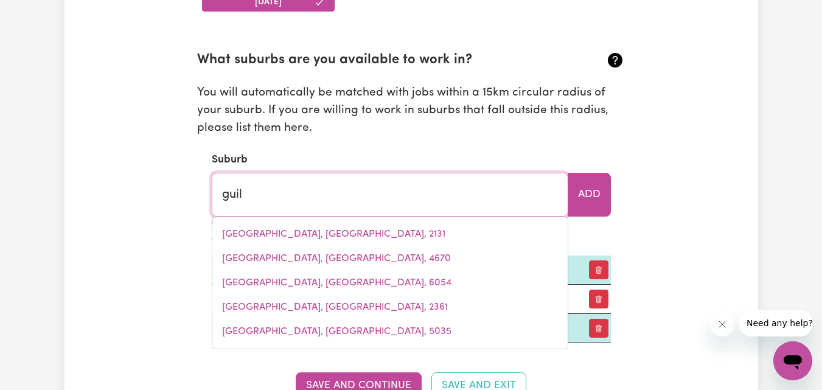
type input "guilDERTON, [GEOGRAPHIC_DATA], 6041"
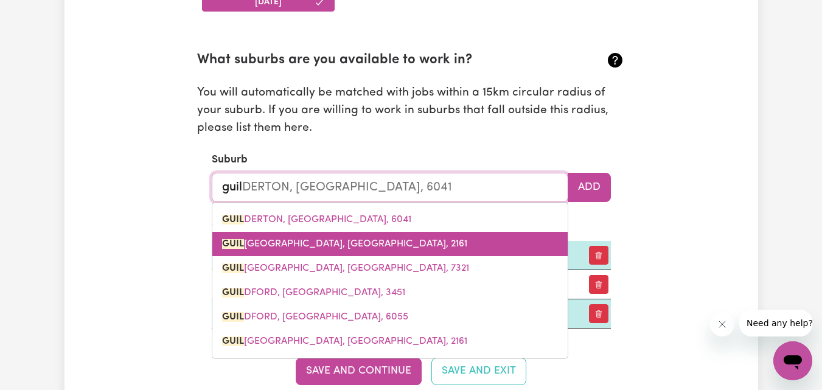
click at [344, 239] on span "[PERSON_NAME], [GEOGRAPHIC_DATA], 2161" at bounding box center [344, 244] width 245 height 10
type input "[GEOGRAPHIC_DATA], [GEOGRAPHIC_DATA], 2161"
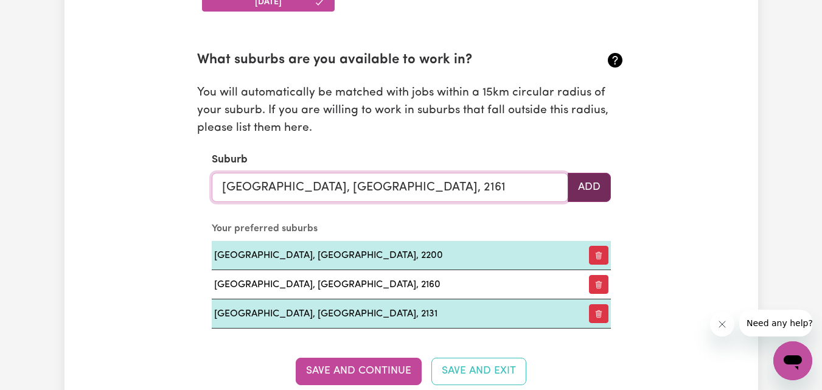
type input "[GEOGRAPHIC_DATA], [GEOGRAPHIC_DATA], 2161"
click at [576, 183] on button "Add" at bounding box center [589, 187] width 43 height 29
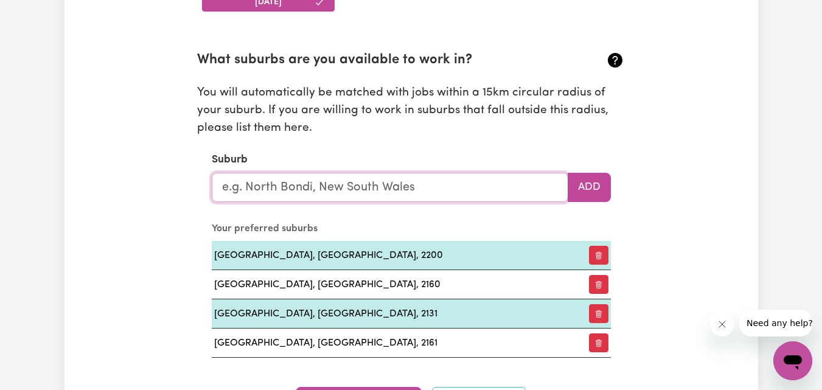
click at [395, 189] on input "text" at bounding box center [390, 187] width 357 height 29
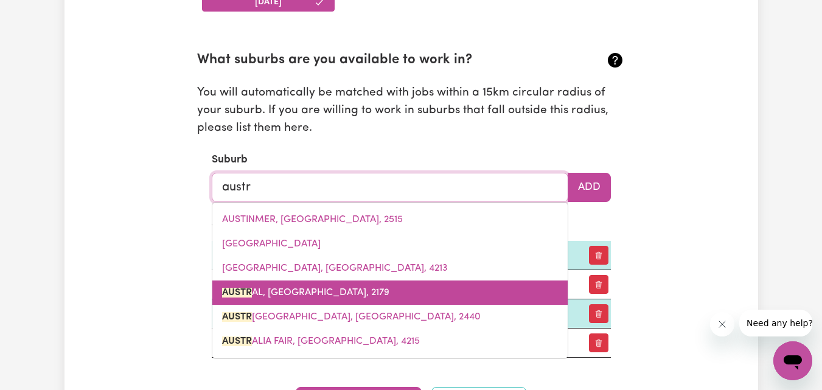
click at [395, 285] on link "AUSTR AL, [GEOGRAPHIC_DATA], 2179" at bounding box center [389, 292] width 355 height 24
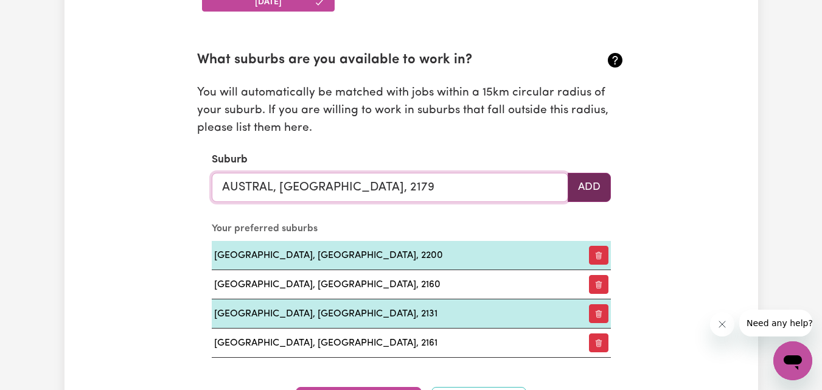
type input "AUSTRAL, [GEOGRAPHIC_DATA], 2179"
click at [593, 192] on button "Add" at bounding box center [589, 187] width 43 height 29
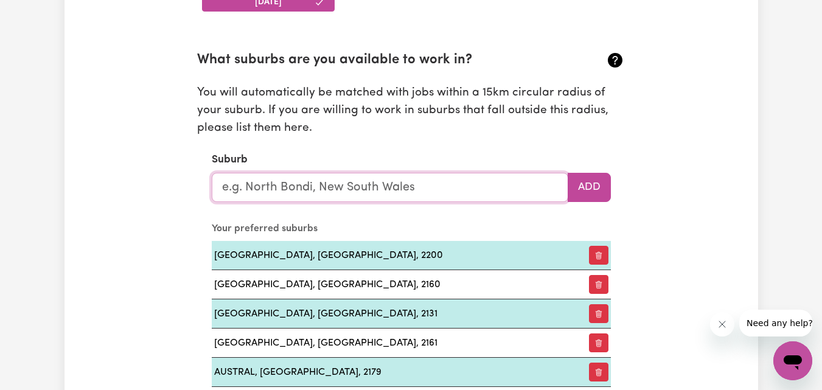
click at [455, 190] on input "text" at bounding box center [390, 187] width 357 height 29
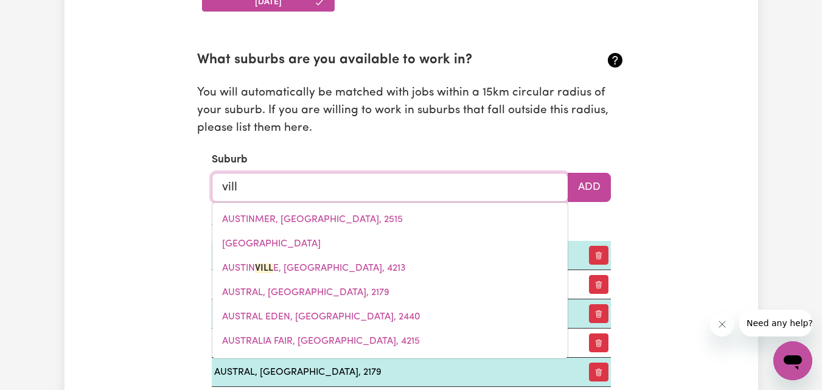
type input "villa"
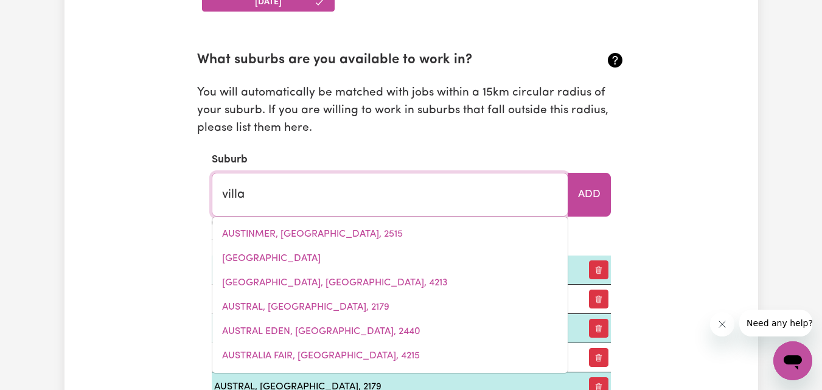
type input "[GEOGRAPHIC_DATA], [GEOGRAPHIC_DATA], 2163"
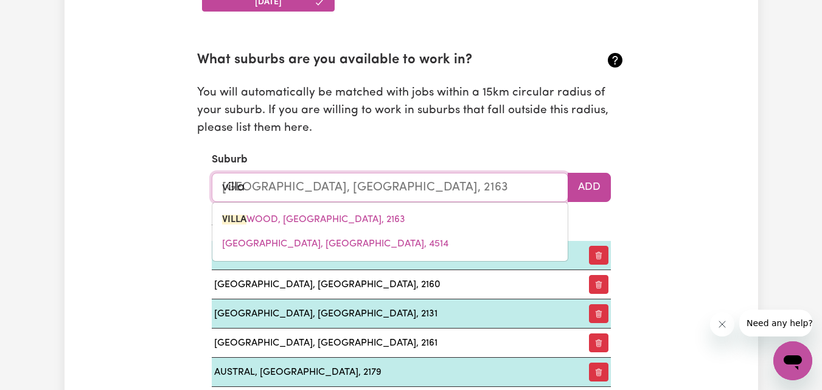
click at [363, 222] on span "[GEOGRAPHIC_DATA], [GEOGRAPHIC_DATA], 2163" at bounding box center [313, 220] width 183 height 10
type input "[GEOGRAPHIC_DATA], [GEOGRAPHIC_DATA], 2163"
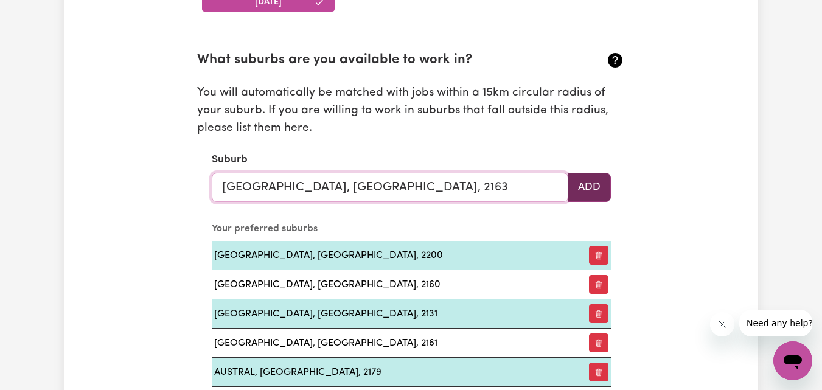
type input "[GEOGRAPHIC_DATA], [GEOGRAPHIC_DATA], 2163"
click at [587, 194] on button "Add" at bounding box center [589, 187] width 43 height 29
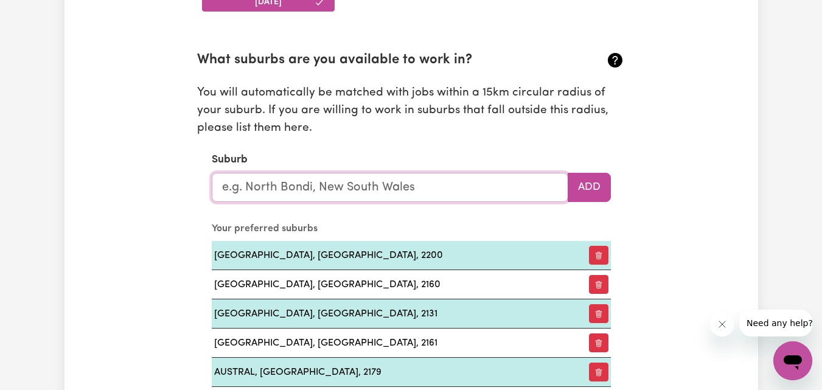
click at [439, 191] on input "text" at bounding box center [390, 187] width 357 height 29
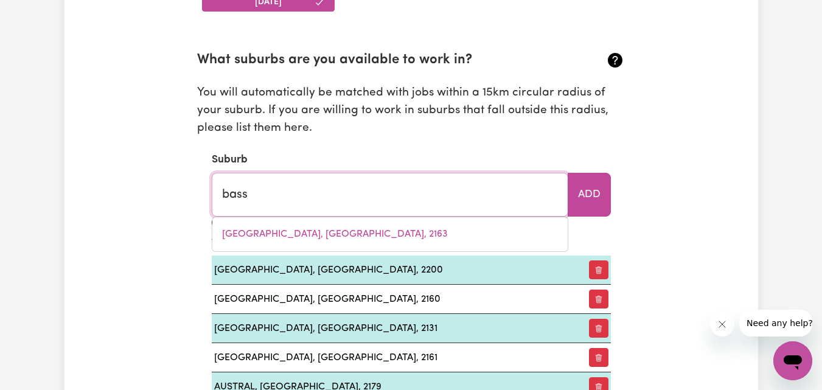
type input "bass h"
type input "bass hILL, [GEOGRAPHIC_DATA], 2197"
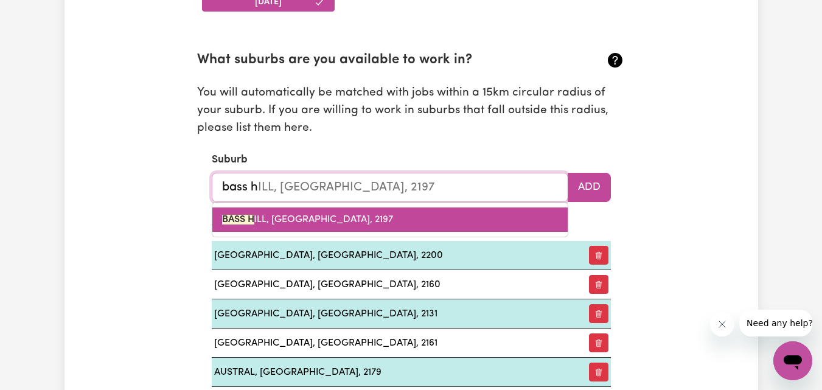
click at [399, 218] on link "BASS H ILL, [GEOGRAPHIC_DATA], 2197" at bounding box center [389, 219] width 355 height 24
type input "[GEOGRAPHIC_DATA], [GEOGRAPHIC_DATA], 2197"
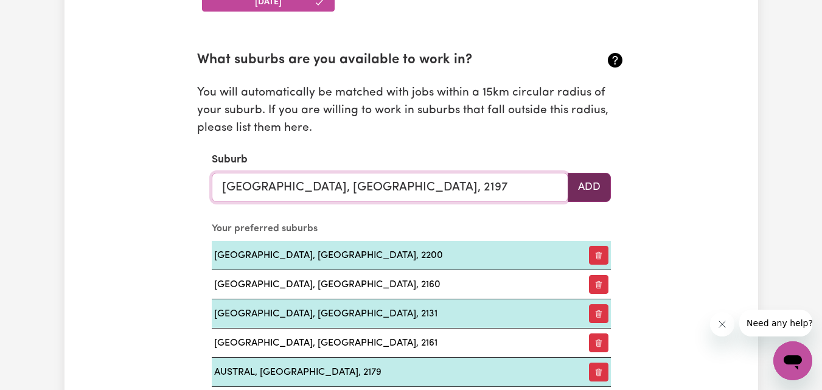
type input "[GEOGRAPHIC_DATA], [GEOGRAPHIC_DATA], 2197"
click at [587, 190] on button "Add" at bounding box center [589, 187] width 43 height 29
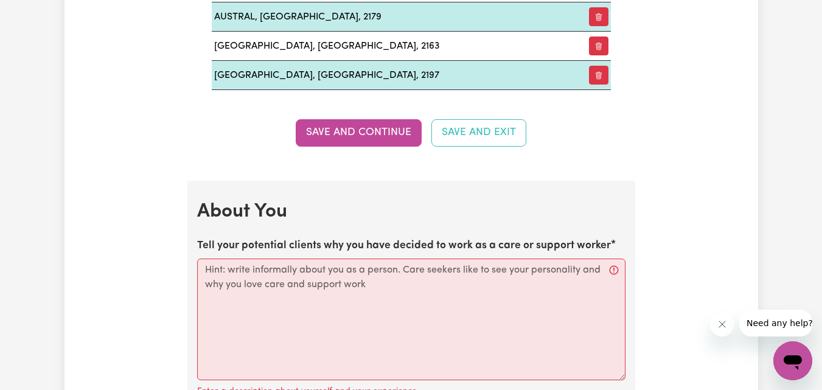
scroll to position [1971, 0]
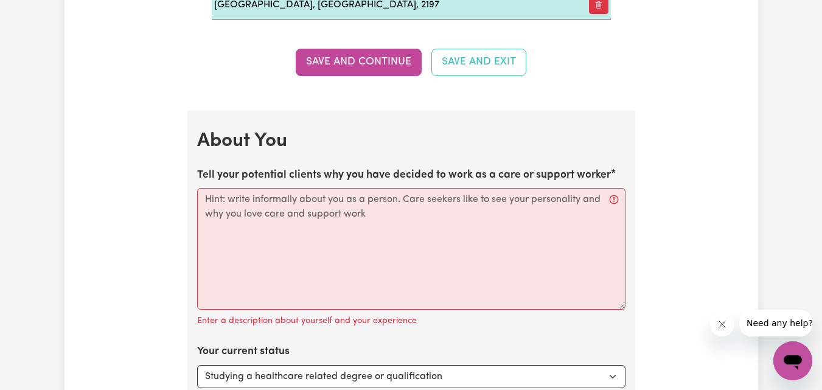
click at [383, 67] on button "Save and Continue" at bounding box center [359, 62] width 126 height 27
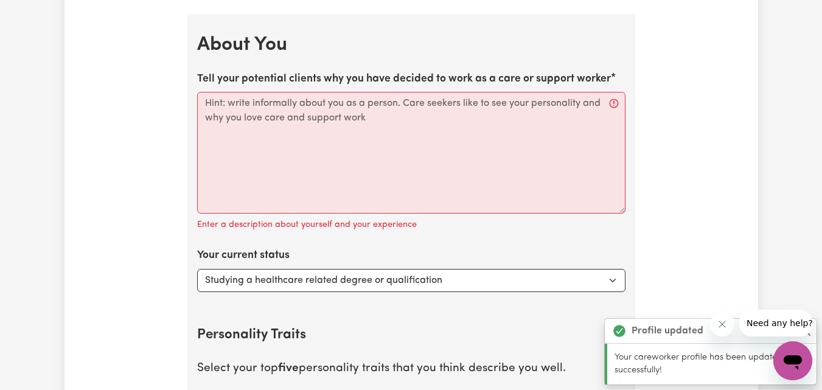
scroll to position [2080, 0]
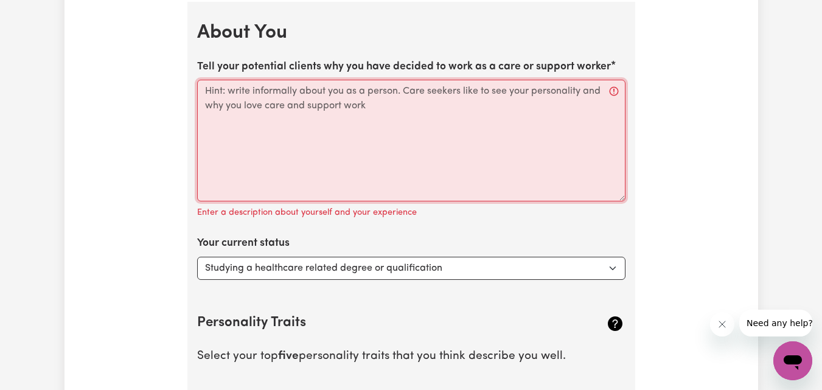
click at [291, 103] on textarea "Tell your potential clients why you have decided to work as a care or support w…" at bounding box center [411, 141] width 428 height 122
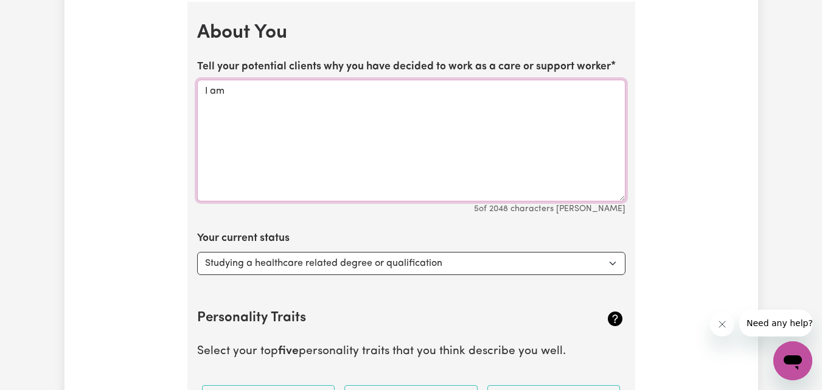
paste textarea "Compassionate Disability Support Worker with over 3 years of delivering persona…"
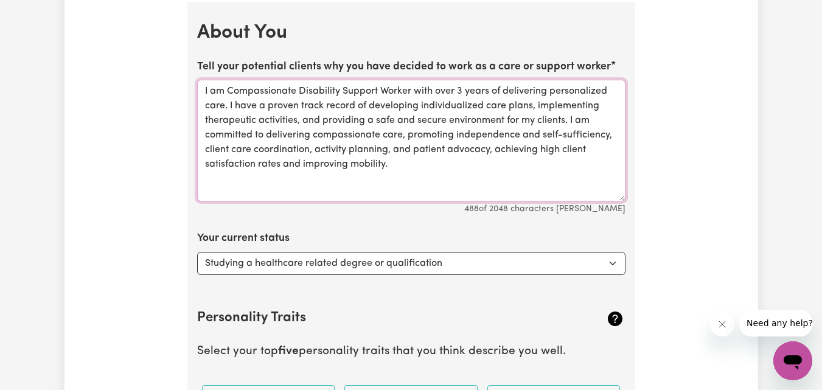
click at [228, 88] on textarea "I am Compassionate Disability Support Worker with over 3 years of delivering pe…" at bounding box center [411, 141] width 428 height 122
click at [306, 91] on textarea "I am a compassionate Disability Support Worker with over 3 years of delivering …" at bounding box center [411, 141] width 428 height 122
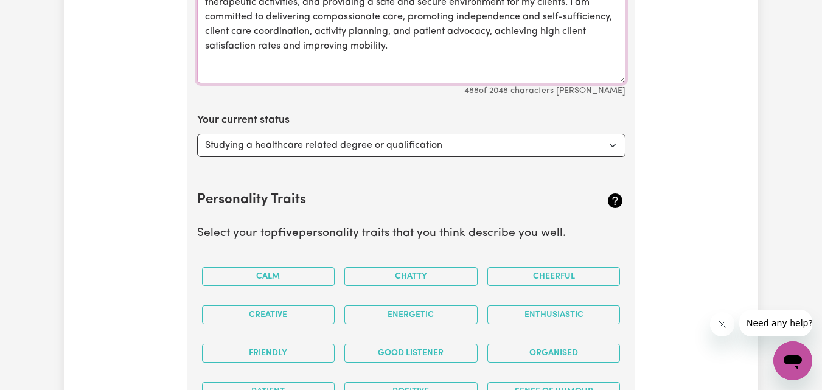
scroll to position [2201, 0]
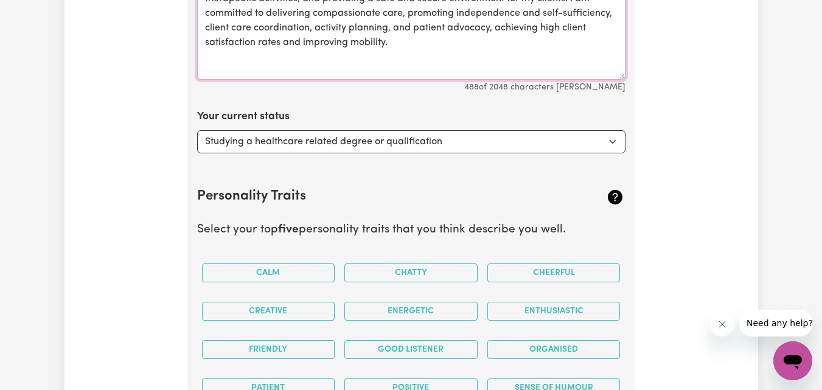
type textarea "I am a compassionate care and support worker with over 3 years of delivering pe…"
click at [343, 142] on select "Select... Studying a healthcare related degree or qualification Studying a non-…" at bounding box center [411, 141] width 428 height 23
select select "Looking for extra work to fill my week and/or weekends"
click at [197, 130] on select "Select... Studying a healthcare related degree or qualification Studying a non-…" at bounding box center [411, 141] width 428 height 23
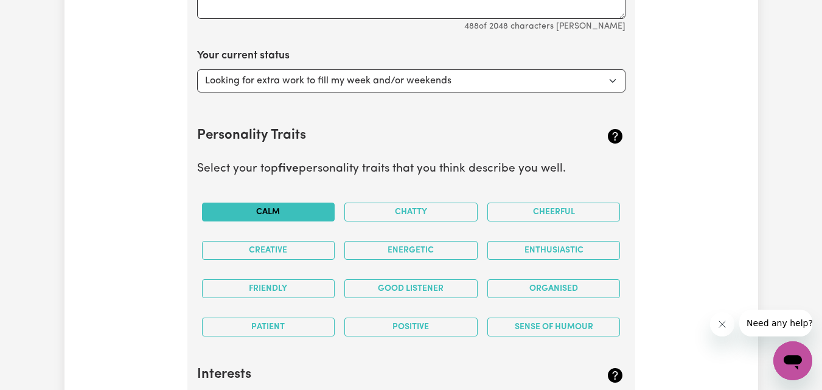
click at [293, 213] on button "Calm" at bounding box center [268, 212] width 133 height 19
click at [414, 216] on button "Chatty" at bounding box center [410, 212] width 133 height 19
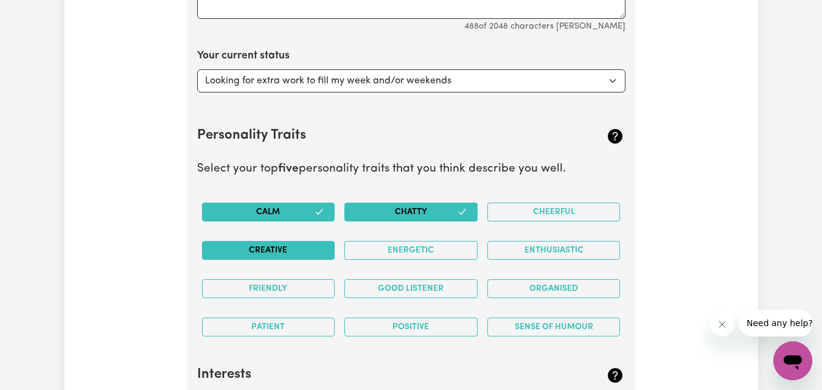
click at [279, 249] on button "Creative" at bounding box center [268, 250] width 133 height 19
click at [414, 289] on button "Good Listener" at bounding box center [410, 288] width 133 height 19
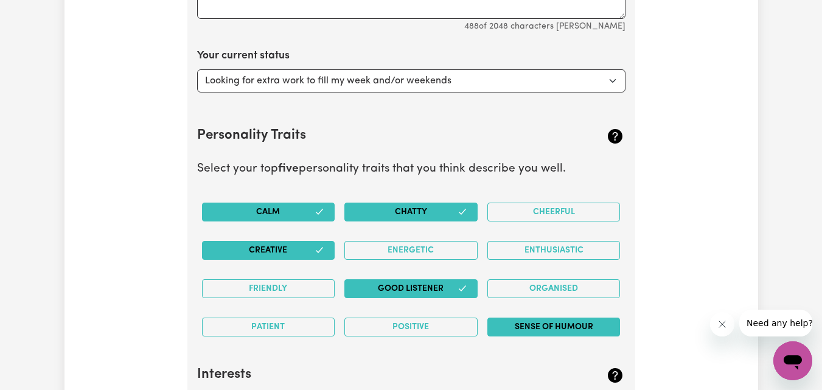
click at [536, 327] on button "Sense of Humour" at bounding box center [553, 327] width 133 height 19
click at [547, 253] on button "Enthusiastic" at bounding box center [553, 250] width 133 height 19
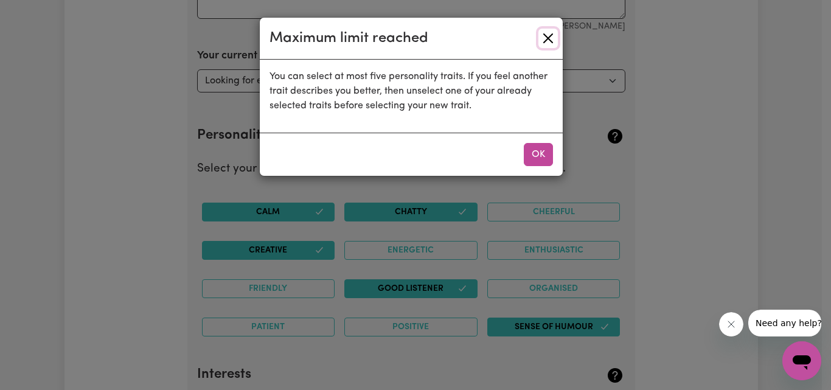
click at [543, 40] on button "Close" at bounding box center [547, 38] width 19 height 19
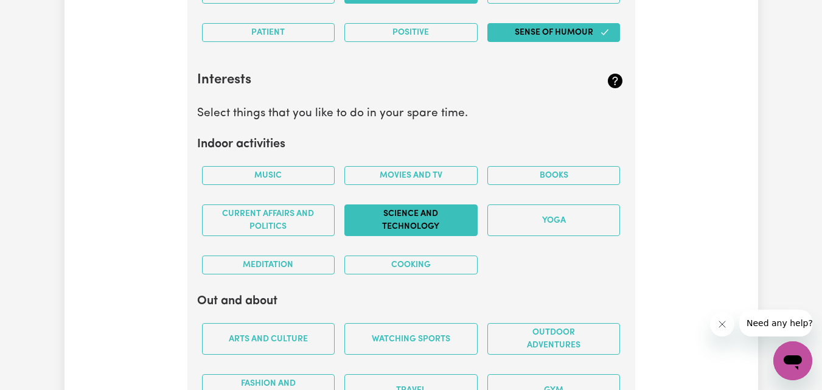
scroll to position [2566, 0]
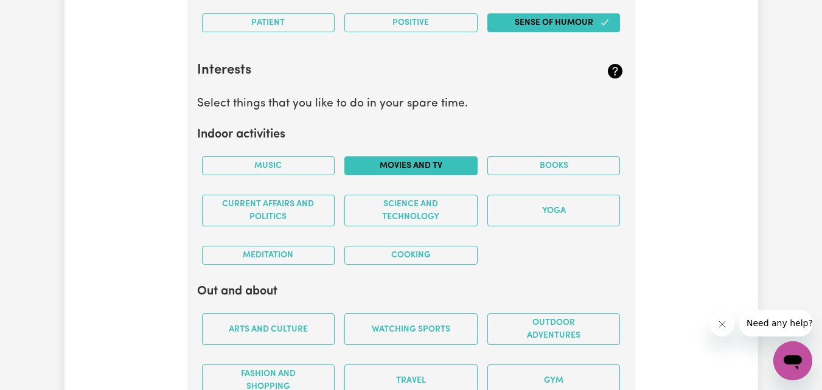
click at [390, 172] on button "Movies and TV" at bounding box center [410, 165] width 133 height 19
click at [379, 252] on button "Cooking" at bounding box center [410, 255] width 133 height 19
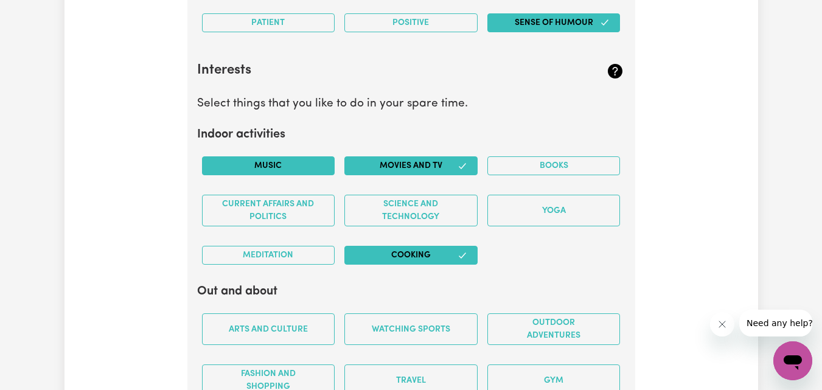
click at [279, 170] on button "Music" at bounding box center [268, 165] width 133 height 19
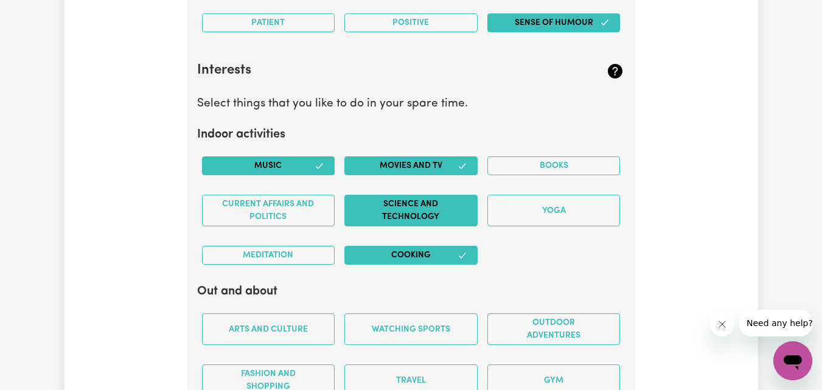
click at [403, 211] on button "Science and Technology" at bounding box center [410, 211] width 133 height 32
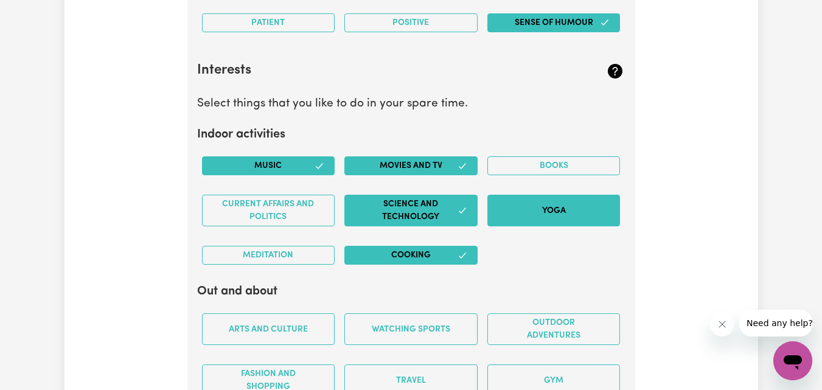
click at [531, 214] on button "Yoga" at bounding box center [553, 211] width 133 height 32
click at [541, 169] on button "Books" at bounding box center [553, 165] width 133 height 19
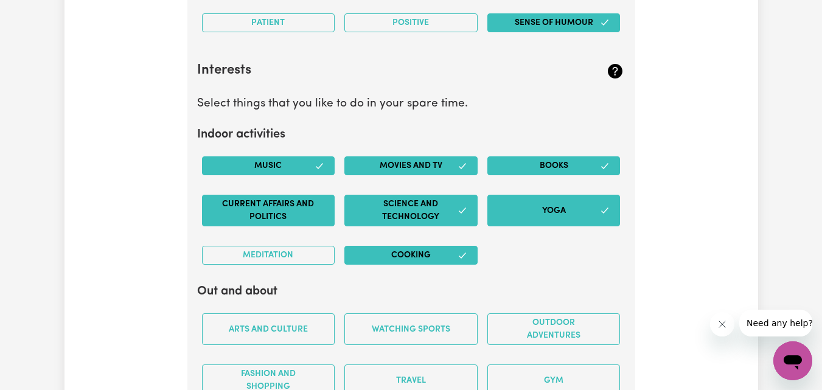
click at [274, 201] on button "Current Affairs and Politics" at bounding box center [268, 211] width 133 height 32
click at [273, 253] on button "Meditation" at bounding box center [268, 255] width 133 height 19
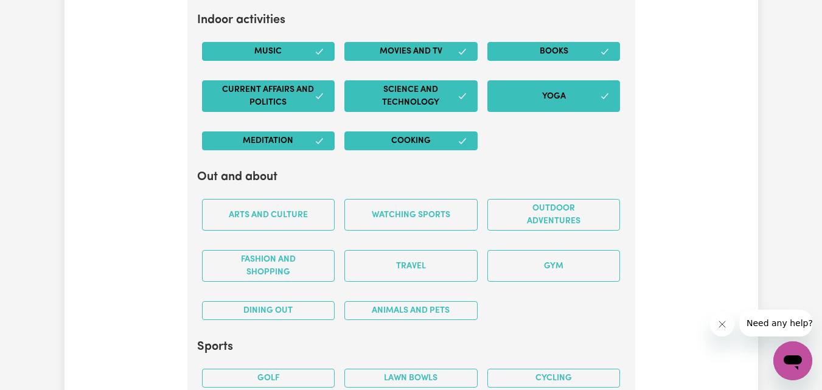
scroll to position [2688, 0]
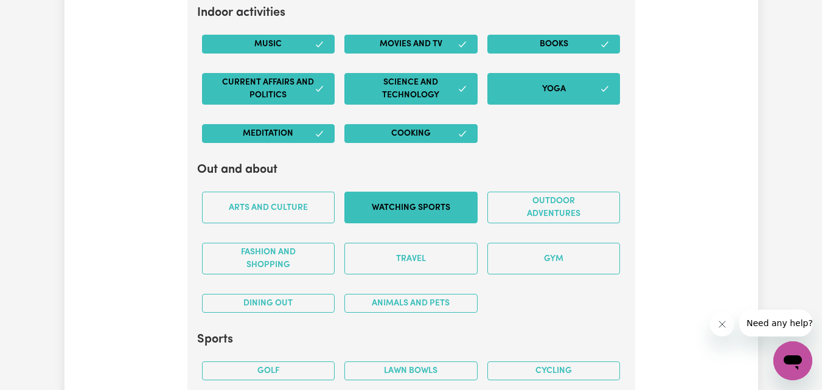
click at [409, 209] on button "Watching sports" at bounding box center [410, 208] width 133 height 32
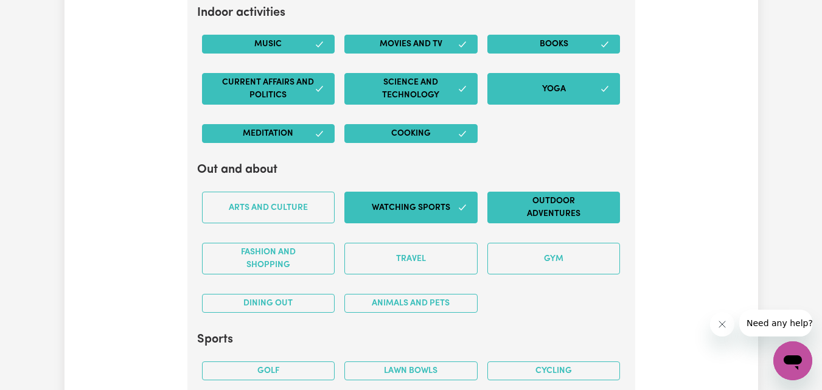
click at [538, 215] on button "Outdoor adventures" at bounding box center [553, 208] width 133 height 32
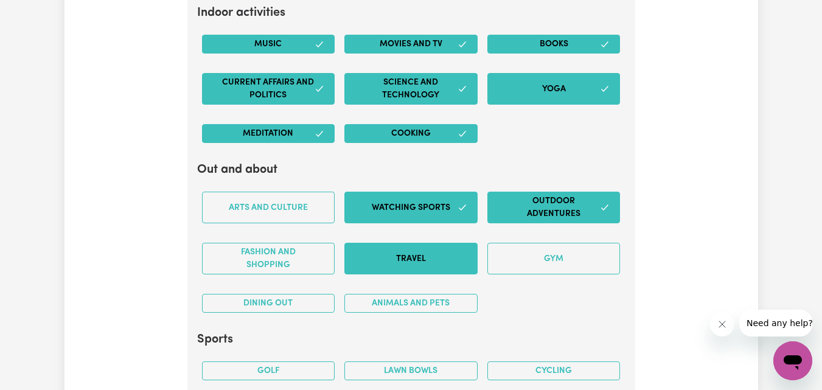
click at [413, 259] on button "Travel" at bounding box center [410, 259] width 133 height 32
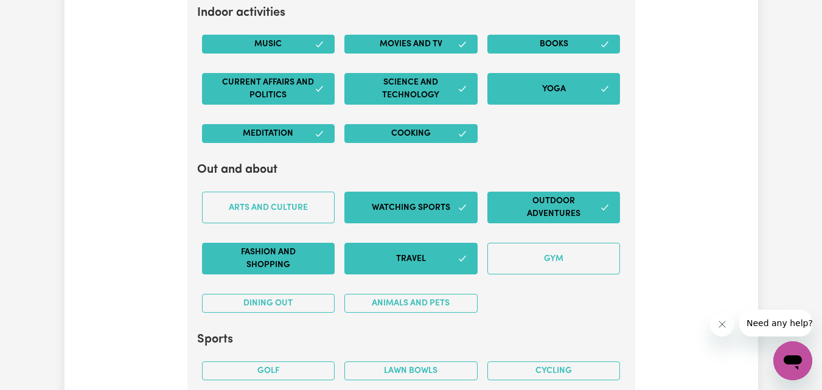
click at [279, 265] on button "Fashion and shopping" at bounding box center [268, 259] width 133 height 32
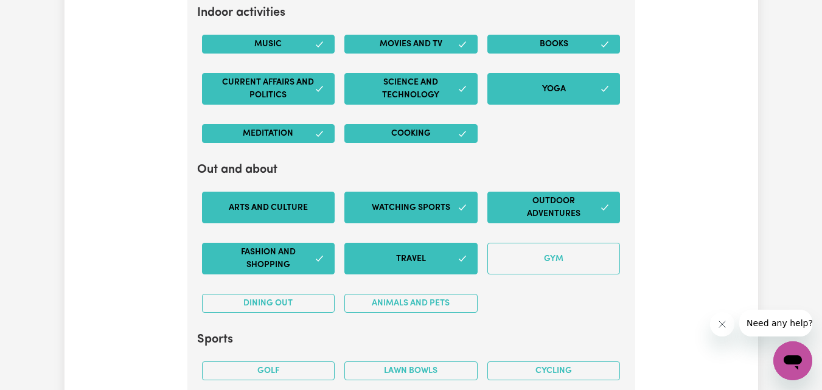
click at [278, 199] on button "Arts and Culture" at bounding box center [268, 208] width 133 height 32
click at [280, 299] on button "Dining out" at bounding box center [268, 303] width 133 height 19
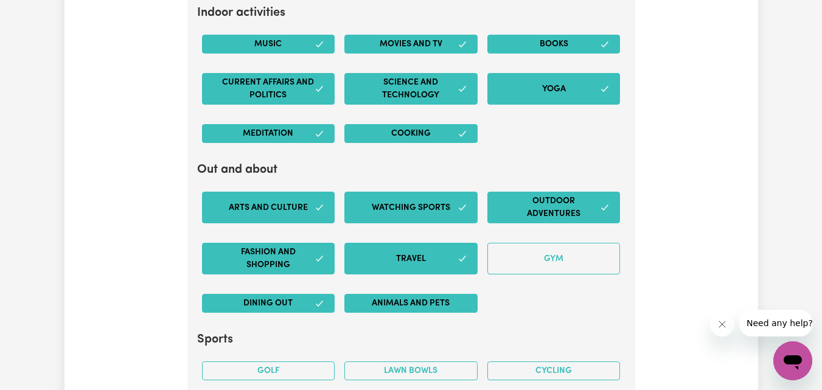
click at [375, 300] on button "Animals and pets" at bounding box center [410, 303] width 133 height 19
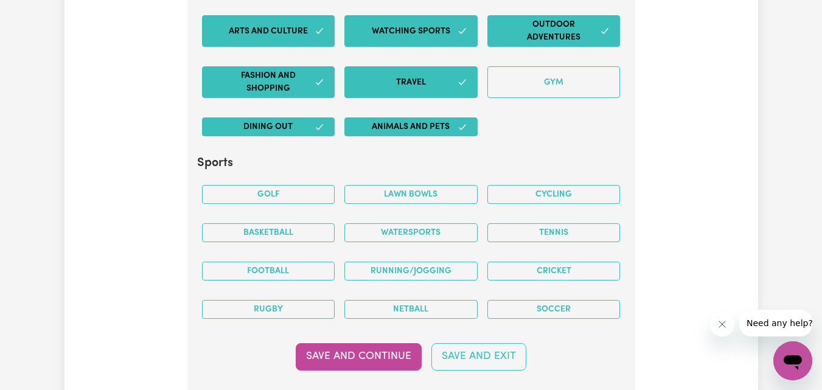
scroll to position [2870, 0]
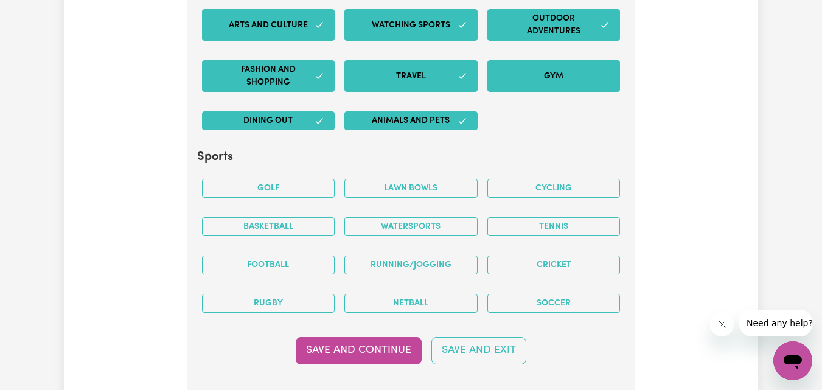
click at [509, 84] on button "Gym" at bounding box center [553, 76] width 133 height 32
click at [524, 231] on button "Tennis" at bounding box center [553, 226] width 133 height 19
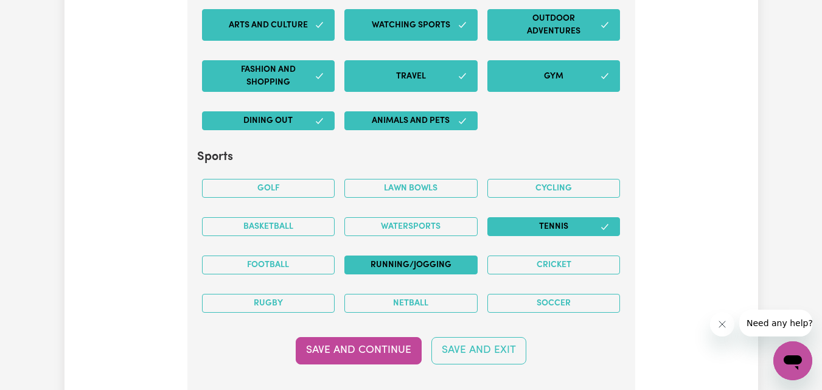
click at [425, 266] on button "Running/Jogging" at bounding box center [410, 265] width 133 height 19
click at [542, 300] on button "Soccer" at bounding box center [553, 303] width 133 height 19
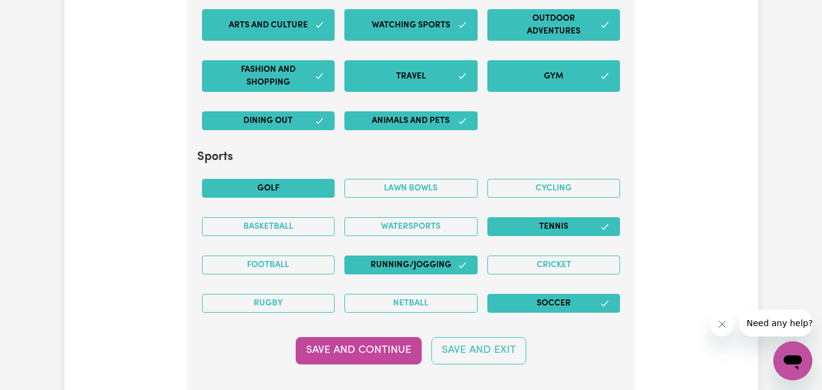
click at [282, 190] on button "Golf" at bounding box center [268, 188] width 133 height 19
click at [275, 265] on button "Football" at bounding box center [268, 265] width 133 height 19
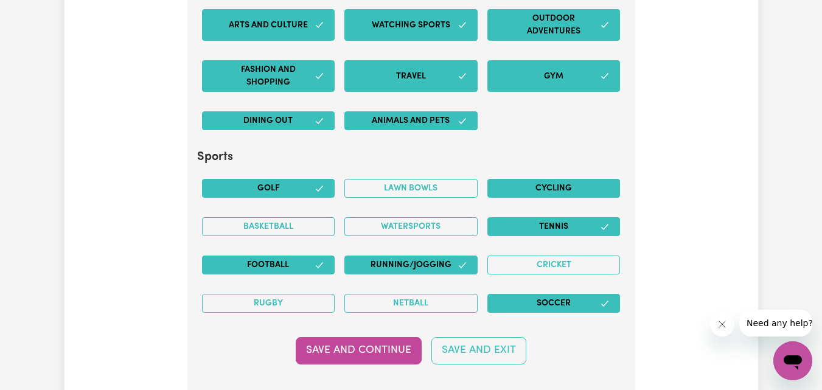
click at [532, 187] on button "Cycling" at bounding box center [553, 188] width 133 height 19
click at [279, 304] on button "Rugby" at bounding box center [268, 303] width 133 height 19
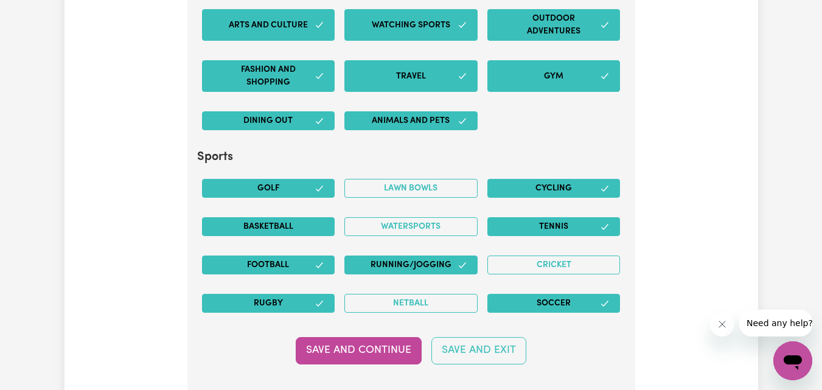
click at [298, 227] on button "Basketball" at bounding box center [268, 226] width 133 height 19
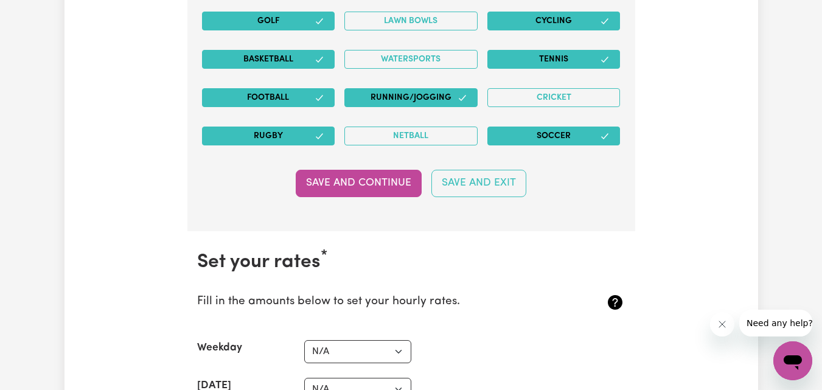
scroll to position [3053, 0]
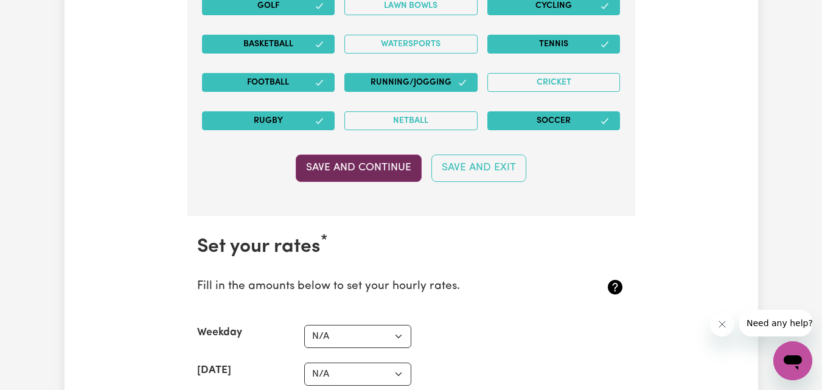
click at [372, 170] on button "Save and Continue" at bounding box center [359, 168] width 126 height 27
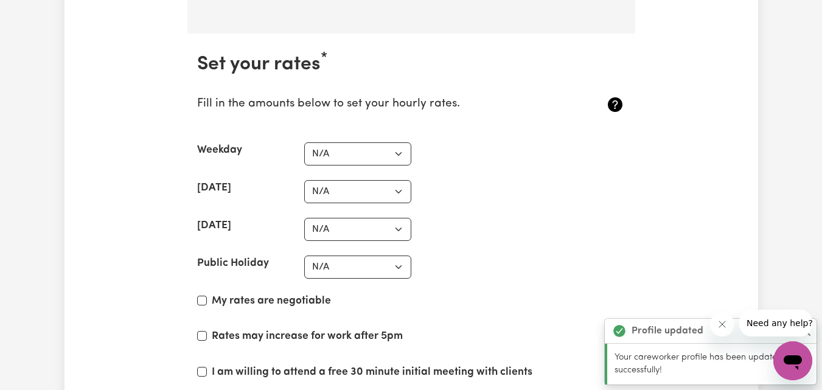
scroll to position [3267, 0]
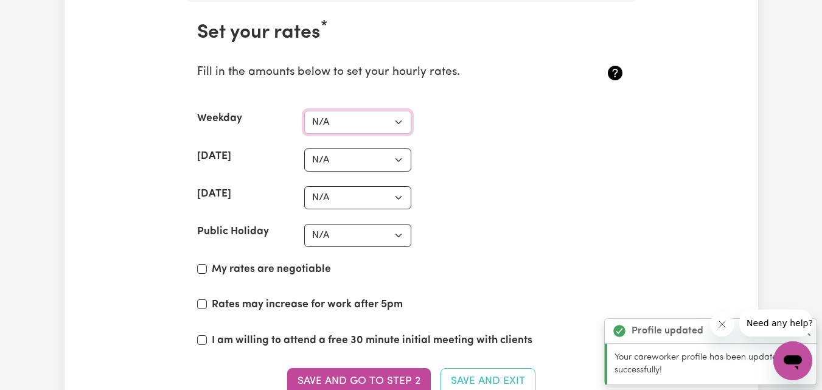
click at [401, 114] on select "N/A $37 $38 $39 $40 $41 $42 $43 $44 $45 $46 $47 $48 $49 $50 $51 $52 $53 $54 $55…" at bounding box center [357, 122] width 107 height 23
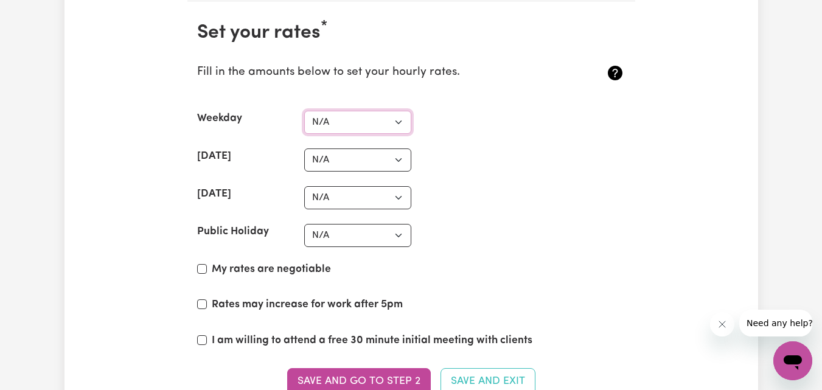
select select "40"
click at [304, 111] on select "N/A $37 $38 $39 $40 $41 $42 $43 $44 $45 $46 $47 $48 $49 $50 $51 $52 $53 $54 $55…" at bounding box center [357, 122] width 107 height 23
click at [366, 157] on select "N/A $37 $38 $39 $40 $41 $42 $43 $44 $45 $46 $47 $48 $49 $50 $51 $52 $53 $54 $55…" at bounding box center [357, 159] width 107 height 23
select select "50"
click at [304, 148] on select "N/A $37 $38 $39 $40 $41 $42 $43 $44 $45 $46 $47 $48 $49 $50 $51 $52 $53 $54 $55…" at bounding box center [357, 159] width 107 height 23
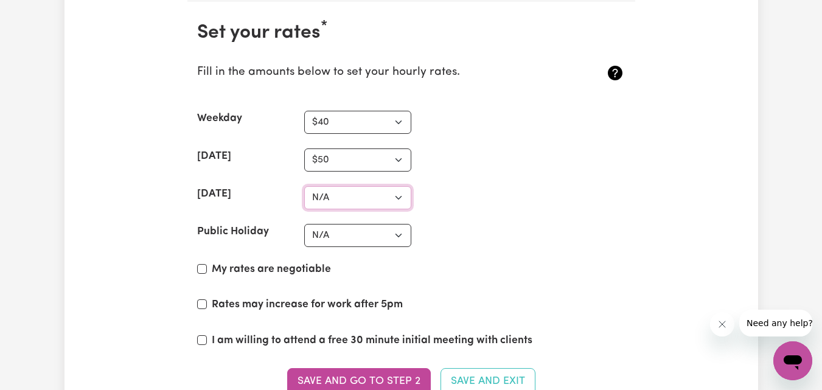
click at [364, 195] on select "N/A $37 $38 $39 $40 $41 $42 $43 $44 $45 $46 $47 $48 $49 $50 $51 $52 $53 $54 $55…" at bounding box center [357, 197] width 107 height 23
select select "55"
click at [304, 186] on select "N/A $37 $38 $39 $40 $41 $42 $43 $44 $45 $46 $47 $48 $49 $50 $51 $52 $53 $54 $55…" at bounding box center [357, 197] width 107 height 23
click at [352, 159] on select "N/A $37 $38 $39 $40 $41 $42 $43 $44 $45 $46 $47 $48 $49 $50 $51 $52 $53 $54 $55…" at bounding box center [357, 159] width 107 height 23
select select "55"
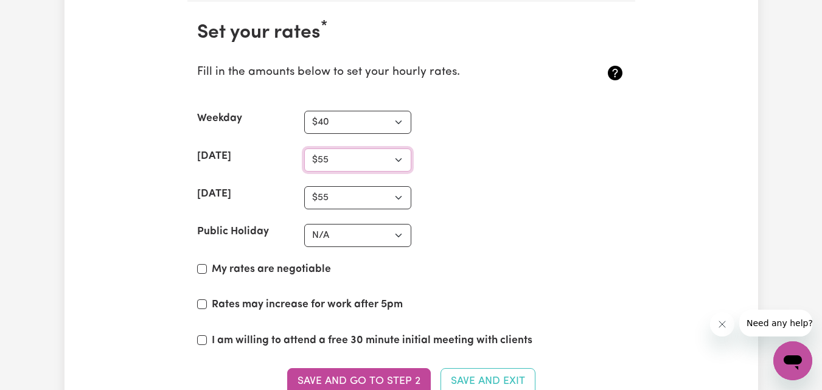
click at [304, 148] on select "N/A $37 $38 $39 $40 $41 $42 $43 $44 $45 $46 $47 $48 $49 $50 $51 $52 $53 $54 $55…" at bounding box center [357, 159] width 107 height 23
click at [353, 231] on select "N/A $37 $38 $39 $40 $41 $42 $43 $44 $45 $46 $47 $48 $49 $50 $51 $52 $53 $54 $55…" at bounding box center [357, 235] width 107 height 23
select select "60"
click at [304, 224] on select "N/A $37 $38 $39 $40 $41 $42 $43 $44 $45 $46 $47 $48 $49 $50 $51 $52 $53 $54 $55…" at bounding box center [357, 235] width 107 height 23
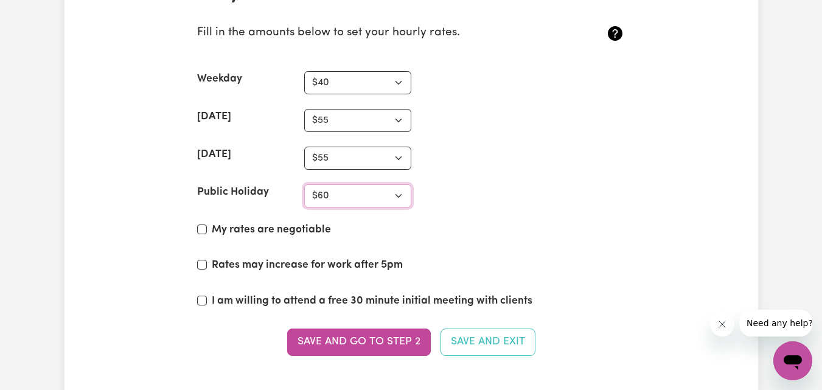
scroll to position [3328, 0]
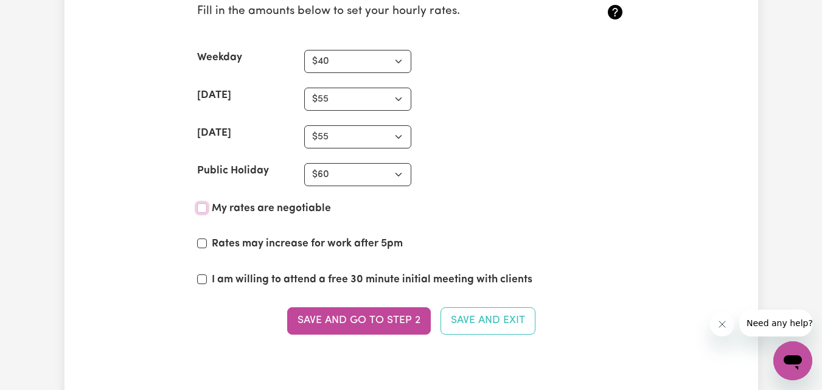
click at [200, 207] on input "My rates are negotiable" at bounding box center [202, 208] width 10 height 10
checkbox input "true"
click at [201, 277] on input "I am willing to attend a free 30 minute initial meeting with clients" at bounding box center [202, 279] width 10 height 10
checkbox input "true"
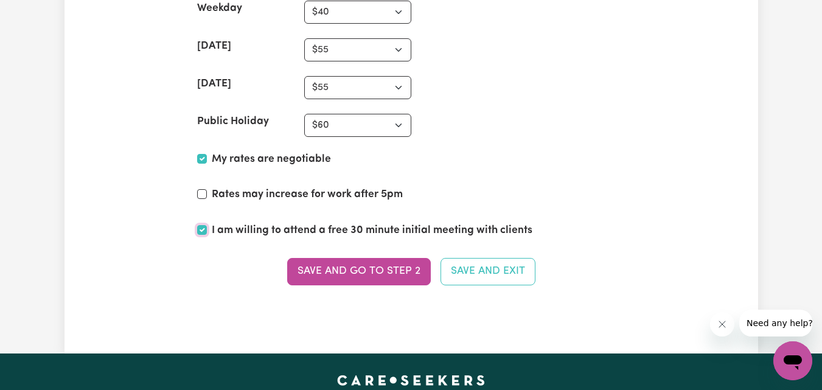
scroll to position [3450, 0]
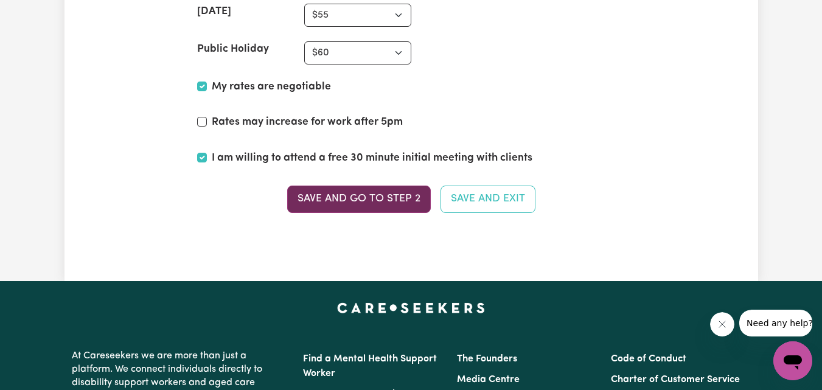
click at [358, 196] on button "Save and go to Step 2" at bounding box center [359, 199] width 144 height 27
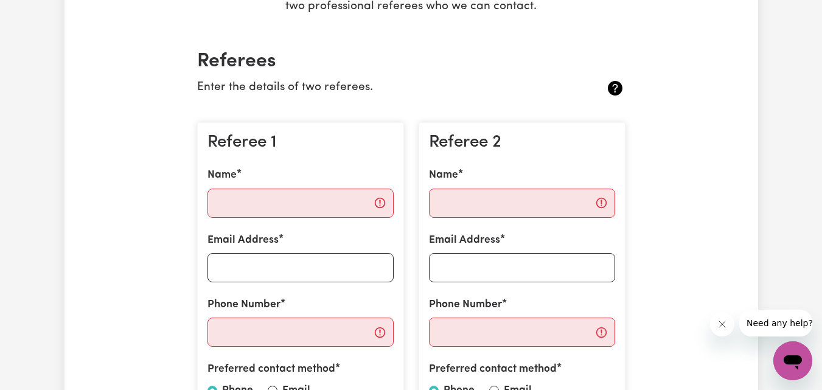
scroll to position [243, 0]
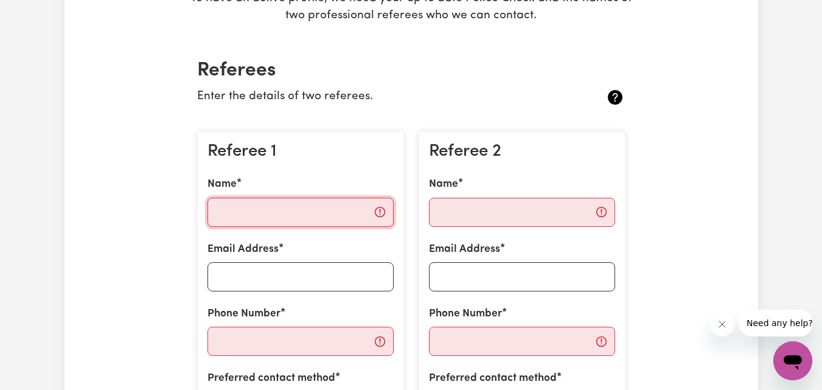
click at [311, 209] on input "Name" at bounding box center [300, 212] width 186 height 29
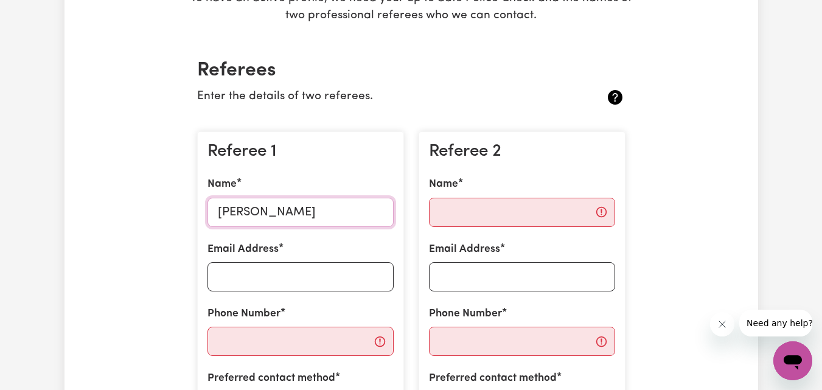
type input "[PERSON_NAME]"
click at [284, 277] on input "Email Address" at bounding box center [300, 276] width 186 height 29
paste input "[EMAIL_ADDRESS][DOMAIN_NAME]"
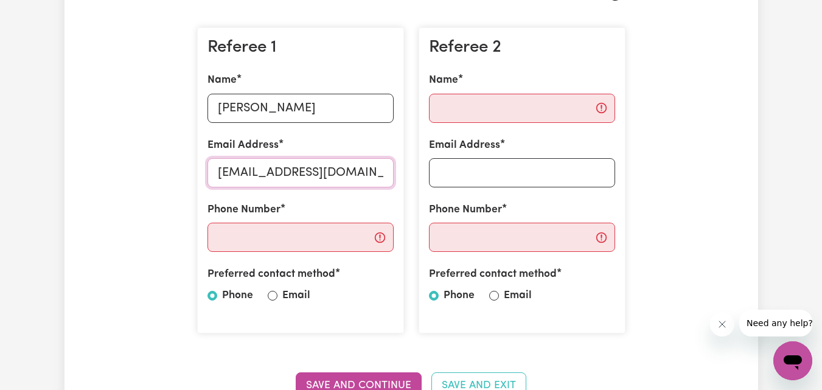
scroll to position [365, 0]
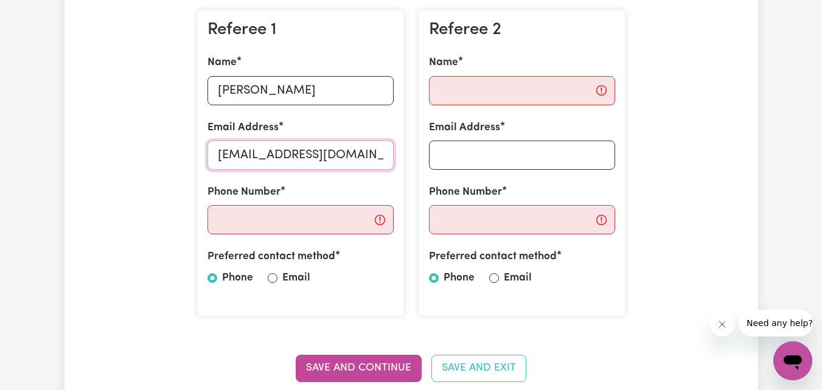
type input "[EMAIL_ADDRESS][DOMAIN_NAME]"
click at [374, 220] on input "Phone Number" at bounding box center [300, 219] width 186 height 29
click at [271, 274] on input "Email" at bounding box center [273, 278] width 10 height 10
radio input "true"
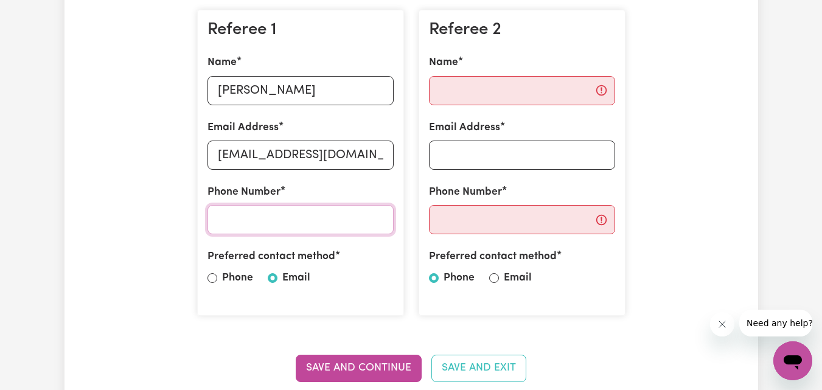
click at [313, 228] on input "Phone Number" at bounding box center [300, 219] width 186 height 29
click at [249, 90] on input "[PERSON_NAME]" at bounding box center [300, 90] width 186 height 29
click at [529, 97] on input "Name" at bounding box center [522, 90] width 186 height 29
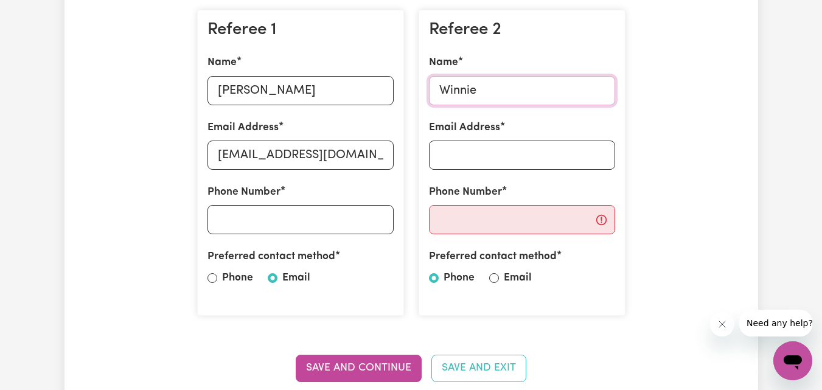
type input "Winnie"
click at [502, 160] on input "Email Address" at bounding box center [522, 155] width 186 height 29
type input "[EMAIL_ADDRESS][DOMAIN_NAME]"
click at [500, 214] on input "Phone Number" at bounding box center [522, 219] width 186 height 29
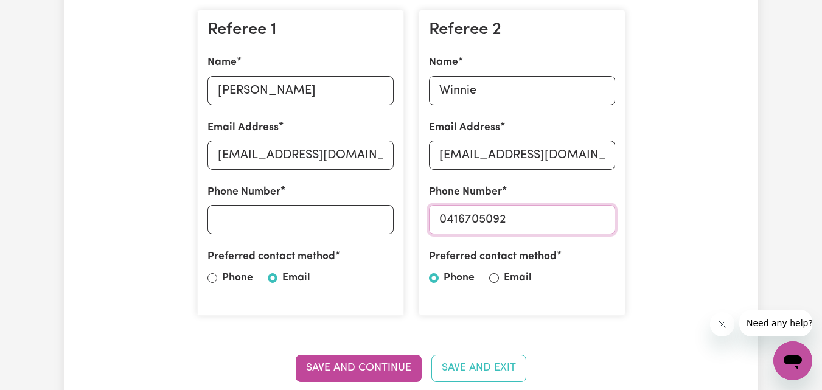
type input "0416705092"
click at [491, 280] on input "Email" at bounding box center [494, 278] width 10 height 10
radio input "true"
click at [293, 94] on input "[PERSON_NAME]" at bounding box center [300, 90] width 186 height 29
type input "[PERSON_NAME]"
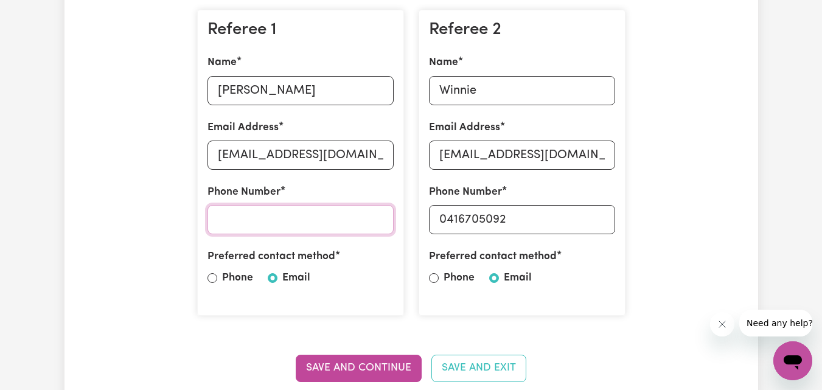
click at [251, 214] on input "Phone Number" at bounding box center [300, 219] width 186 height 29
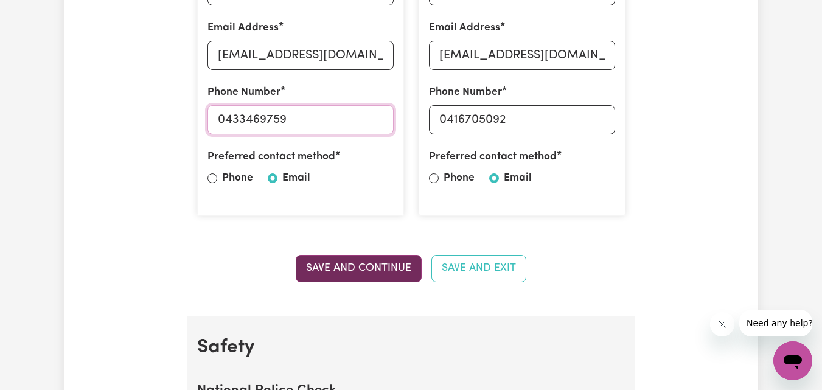
scroll to position [487, 0]
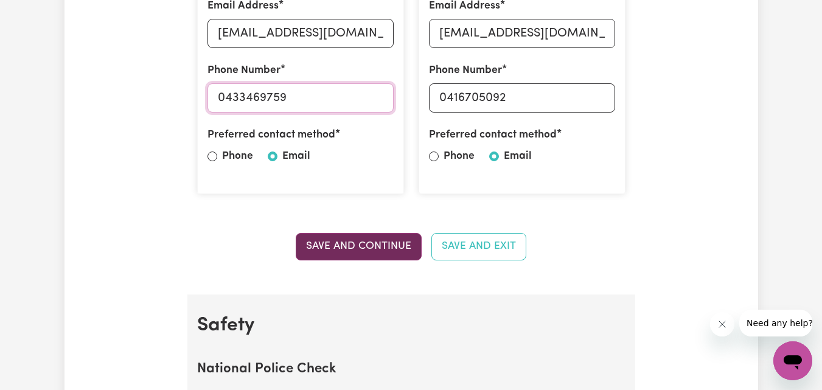
type input "0433469759"
click at [366, 249] on button "Save and Continue" at bounding box center [359, 246] width 126 height 27
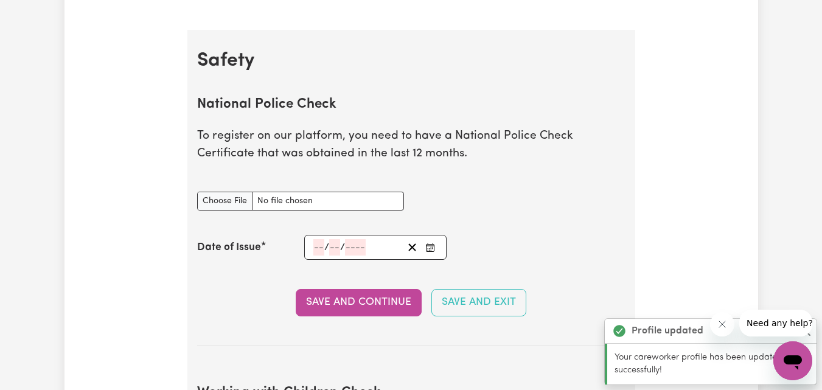
scroll to position [781, 0]
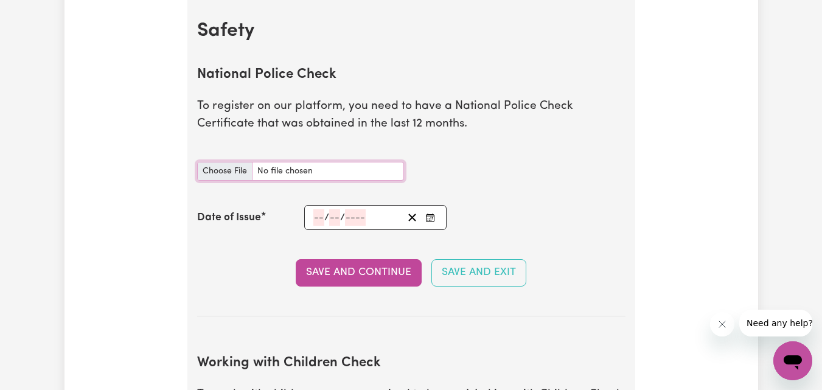
click at [232, 170] on input "National Police Check document" at bounding box center [300, 171] width 207 height 19
type input "C:\fakepath\National_Police_Check-10394803-1754440393-Criminal_History_Certific…"
click at [433, 220] on icon "Enter the Date of Issue of your National Police Check" at bounding box center [430, 218] width 10 height 10
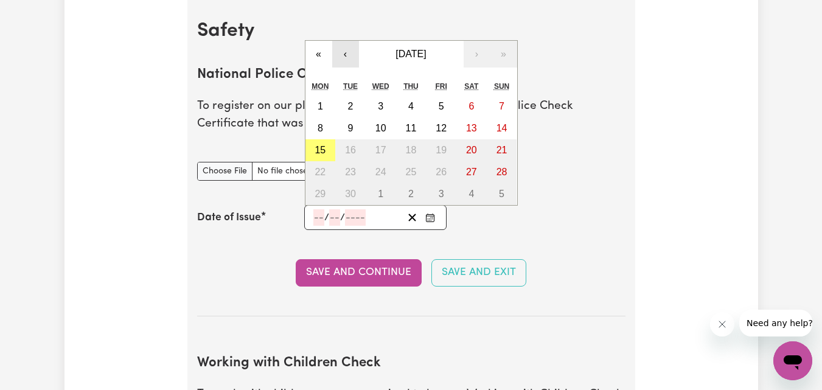
click at [349, 60] on button "‹" at bounding box center [345, 54] width 27 height 27
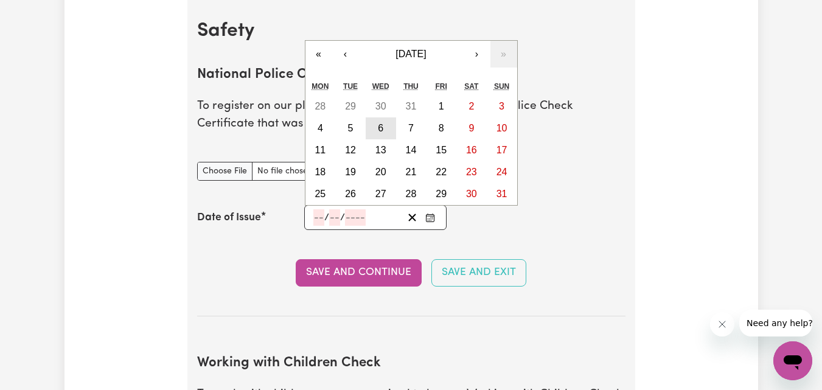
click at [372, 131] on button "6" at bounding box center [381, 128] width 30 height 22
type input "[DATE]"
type input "6"
type input "8"
type input "2025"
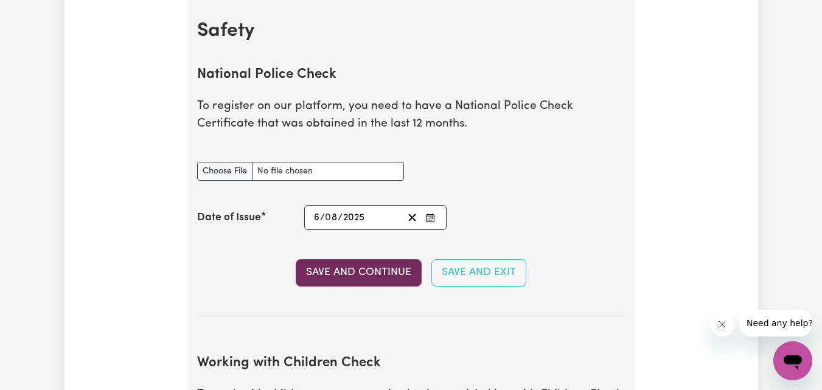
click at [359, 275] on button "Save and Continue" at bounding box center [359, 272] width 126 height 27
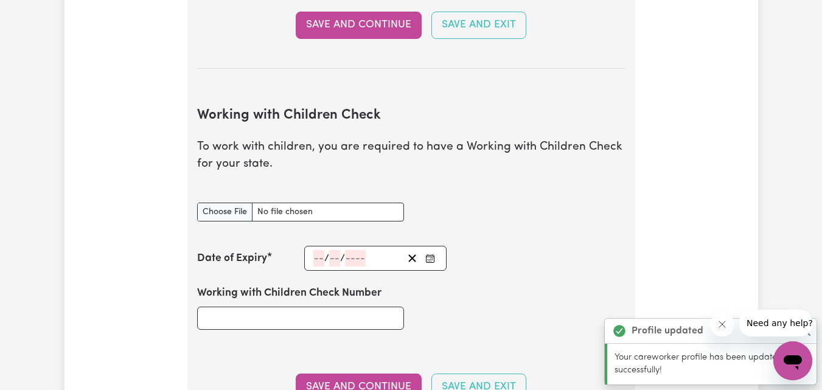
scroll to position [1117, 0]
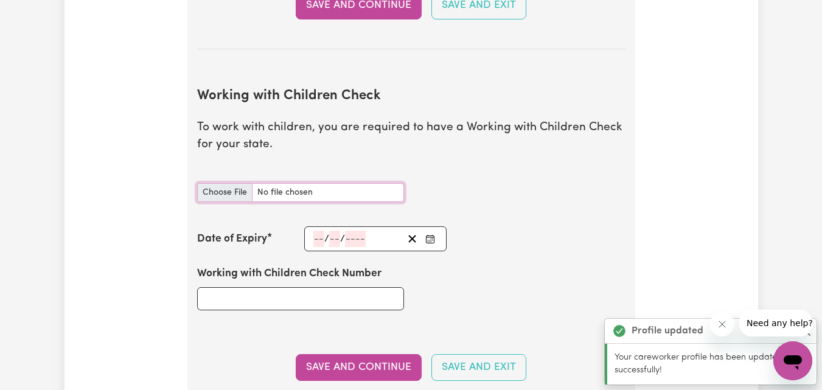
click at [231, 193] on input "Working with Children Check document" at bounding box center [300, 192] width 207 height 19
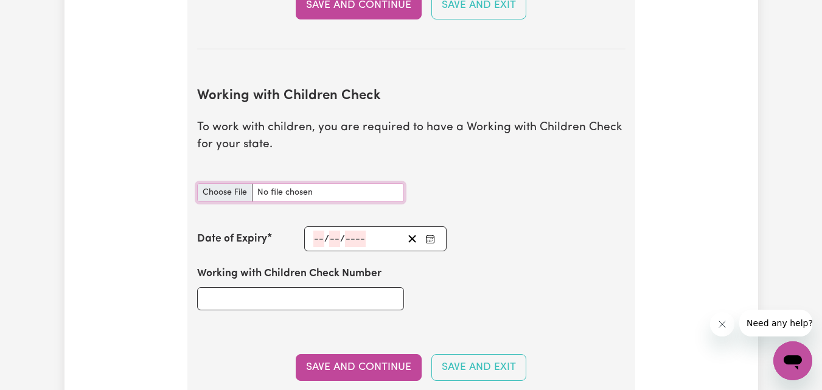
type input "C:\fakepath\Working with Children Check.JPG"
click at [290, 290] on input "Working with Children Check Number" at bounding box center [300, 298] width 207 height 23
type input "17629584"
click at [428, 240] on icon "Enter the Date of Expiry of your Working with Children Check" at bounding box center [430, 239] width 10 height 10
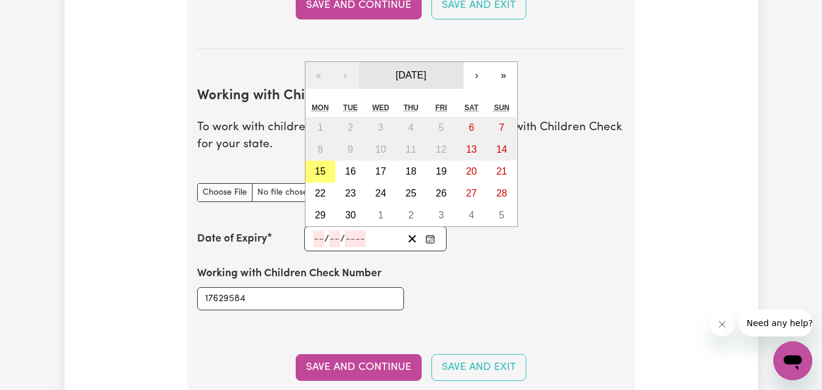
click at [426, 75] on span "[DATE]" at bounding box center [410, 75] width 30 height 10
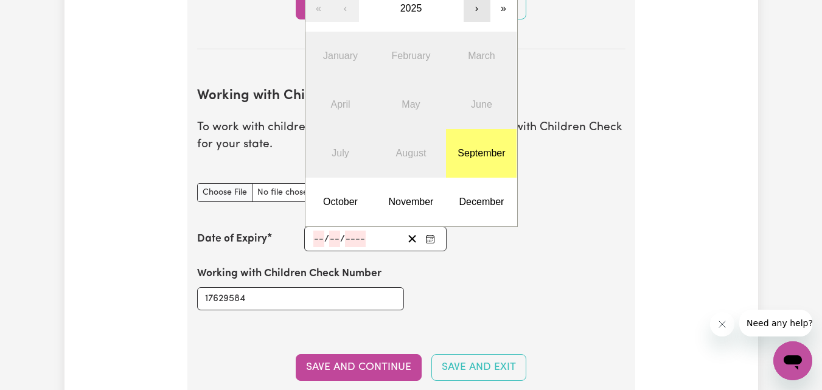
click at [470, 16] on button "›" at bounding box center [477, 8] width 27 height 27
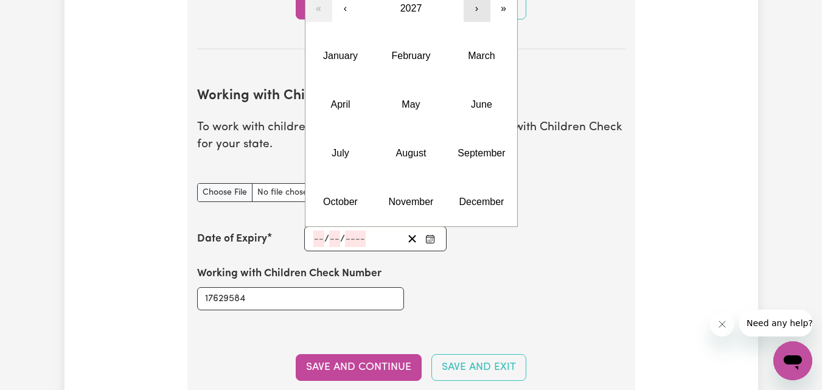
click at [470, 16] on button "›" at bounding box center [477, 8] width 27 height 27
click at [422, 160] on button "August" at bounding box center [410, 153] width 71 height 49
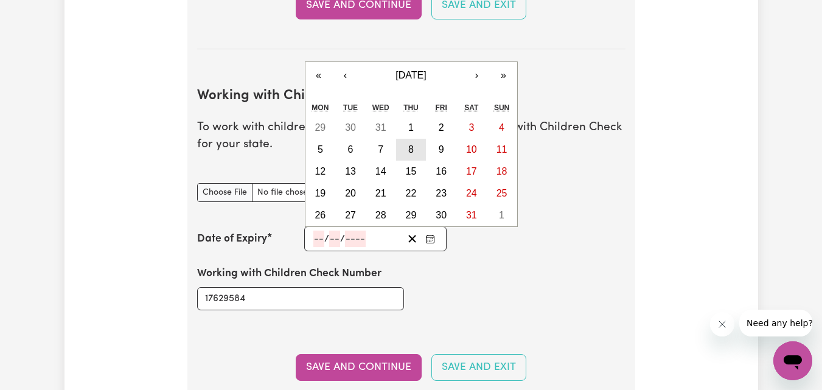
click at [414, 151] on button "8" at bounding box center [411, 150] width 30 height 22
type input "[DATE]"
type input "8"
type input "2030"
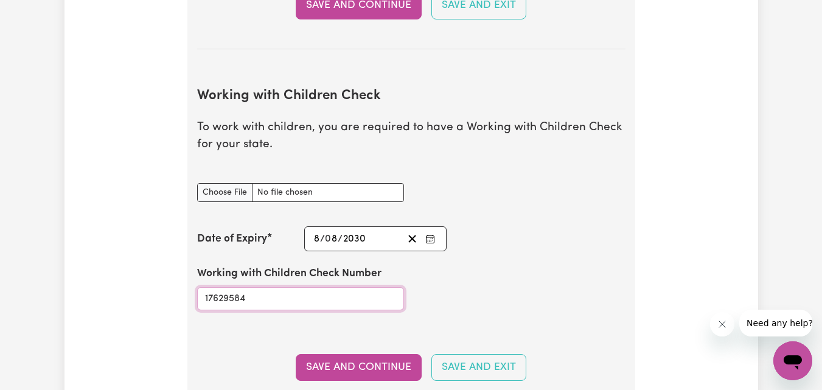
click at [314, 301] on input "17629584" at bounding box center [300, 298] width 207 height 23
paste input "WWC3141373E"
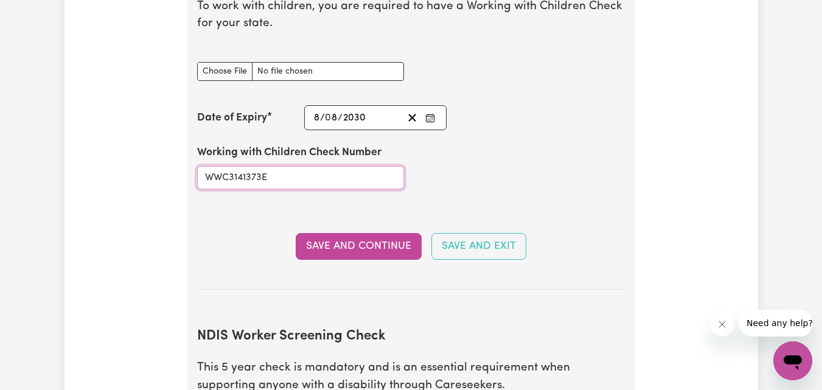
scroll to position [1239, 0]
type input "WWC3141373E"
click at [355, 245] on button "Save and Continue" at bounding box center [359, 245] width 126 height 27
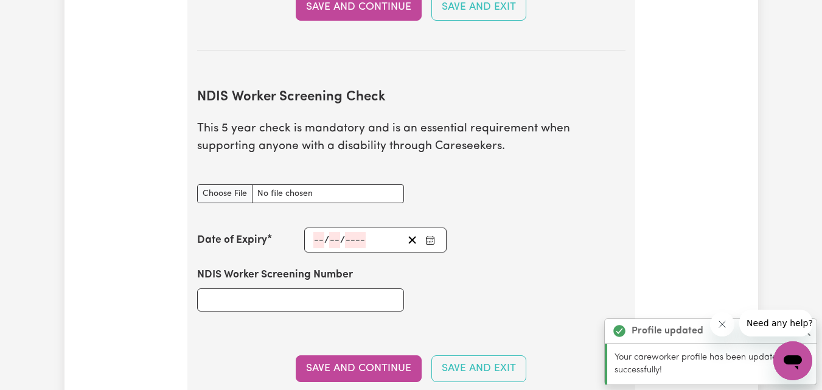
scroll to position [1547, 0]
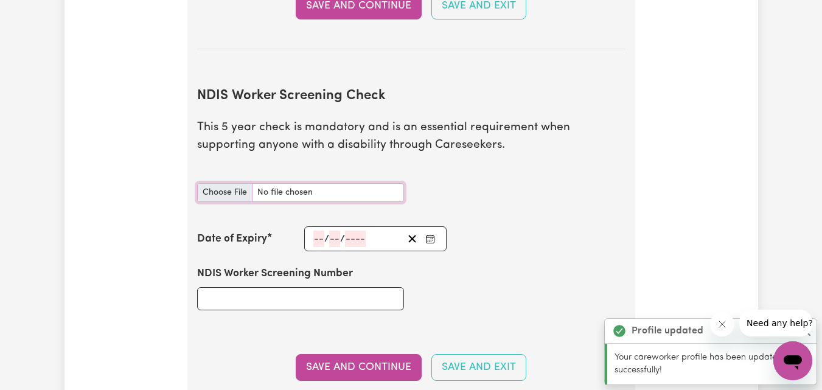
click at [218, 193] on input "NDIS Worker Screening Check document" at bounding box center [300, 192] width 207 height 19
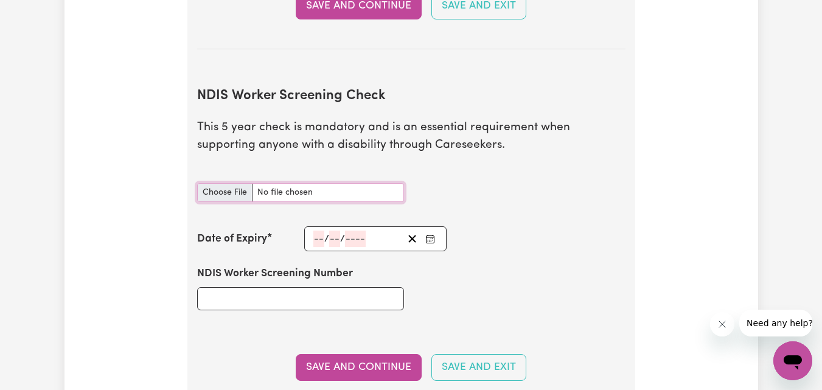
type input "C:\fakepath\NDIS Worker Check.JPG"
click at [434, 242] on icon "Enter the Date of Expiry of your NDIS Worker Screening Check" at bounding box center [430, 239] width 10 height 10
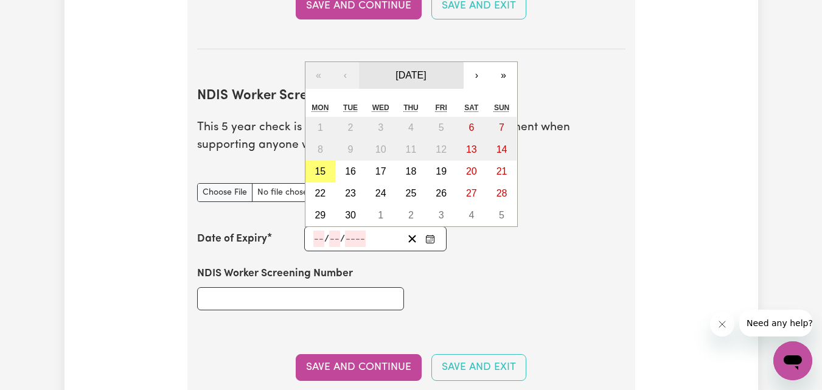
click at [426, 75] on span "[DATE]" at bounding box center [410, 75] width 30 height 10
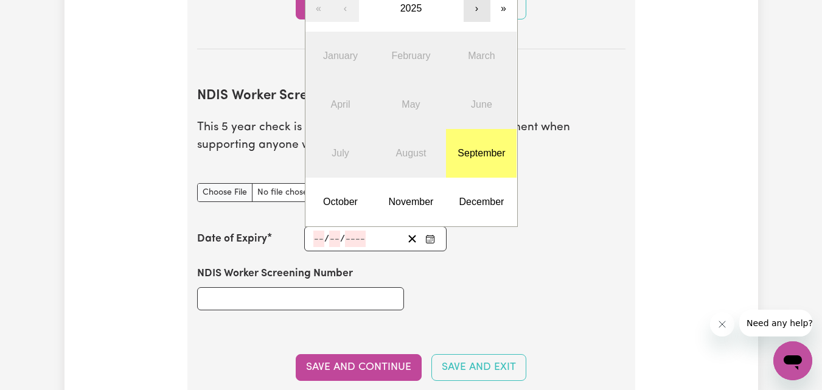
click at [480, 13] on button "›" at bounding box center [477, 8] width 27 height 27
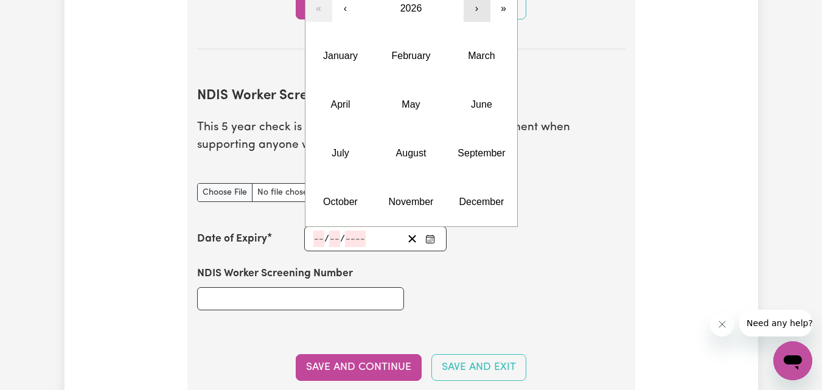
click at [480, 13] on button "›" at bounding box center [477, 8] width 27 height 27
click at [430, 144] on button "August" at bounding box center [410, 153] width 71 height 49
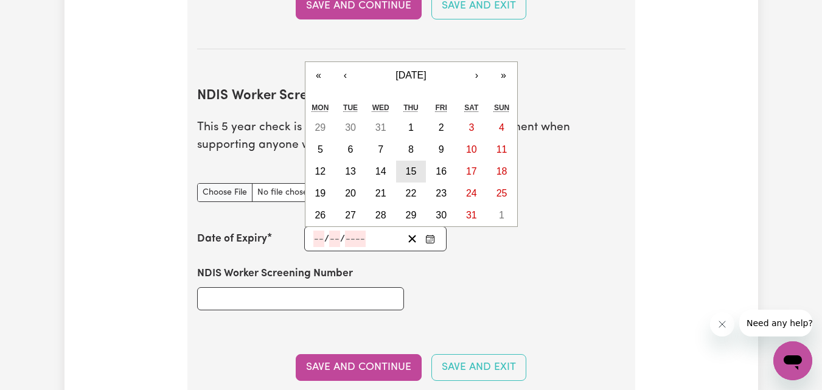
click at [416, 172] on abbr "15" at bounding box center [411, 171] width 11 height 10
type input "[DATE]"
type input "15"
type input "8"
type input "2030"
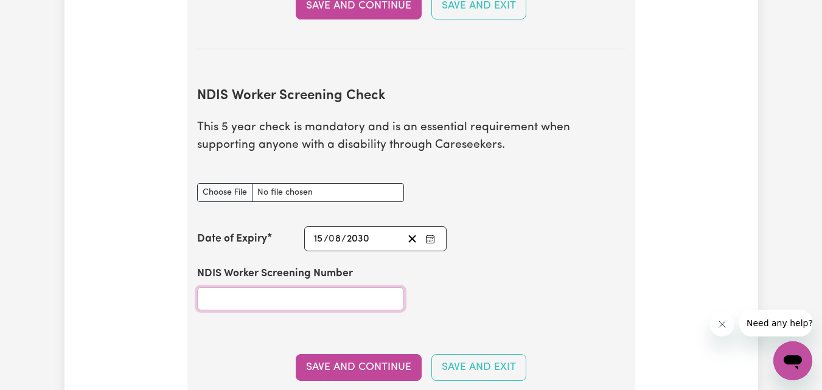
click at [287, 302] on input "NDIS Worker Screening Number" at bounding box center [300, 298] width 207 height 23
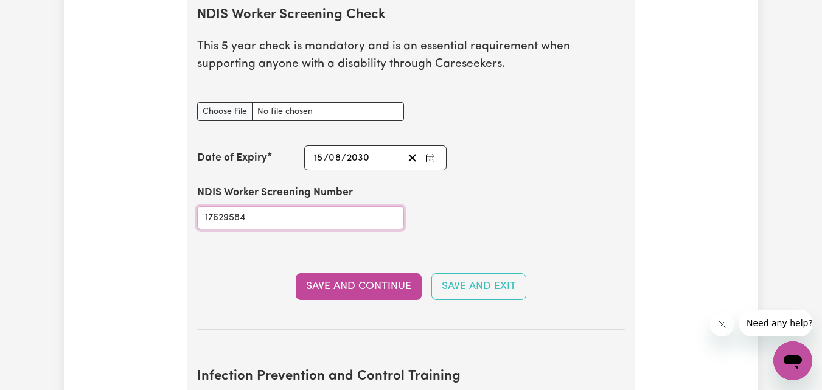
scroll to position [1730, 0]
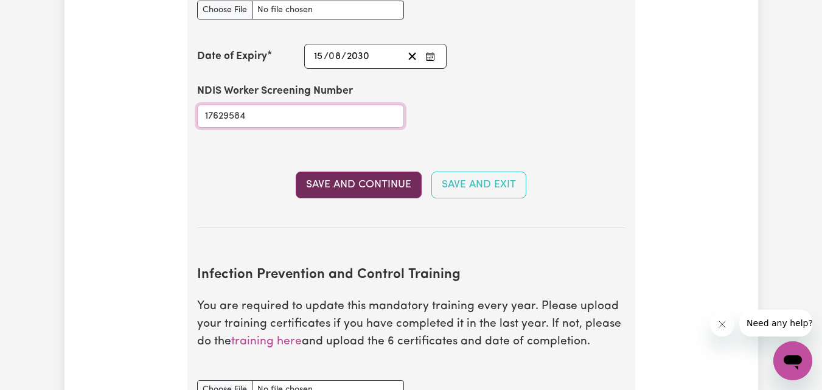
type input "17629584"
click at [322, 189] on button "Save and Continue" at bounding box center [359, 185] width 126 height 27
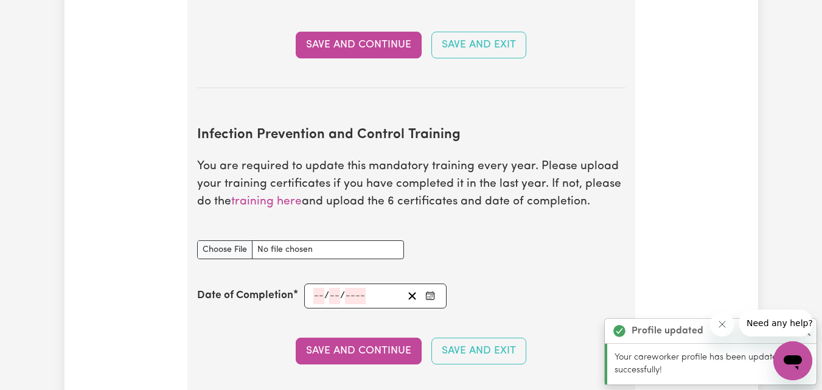
scroll to position [1977, 0]
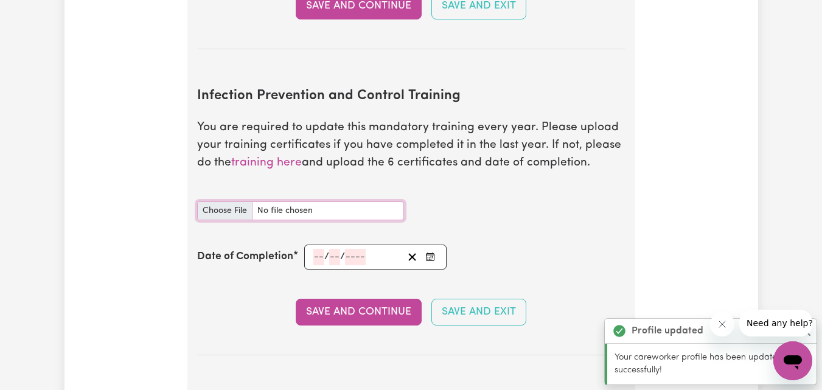
click at [226, 208] on input "Infection Prevention and Control Training document" at bounding box center [300, 210] width 207 height 19
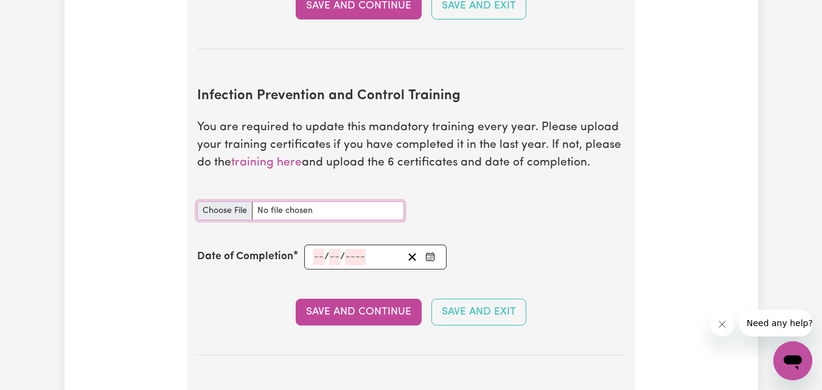
type input "C:\fakepath\Infection Control Cert.pdf"
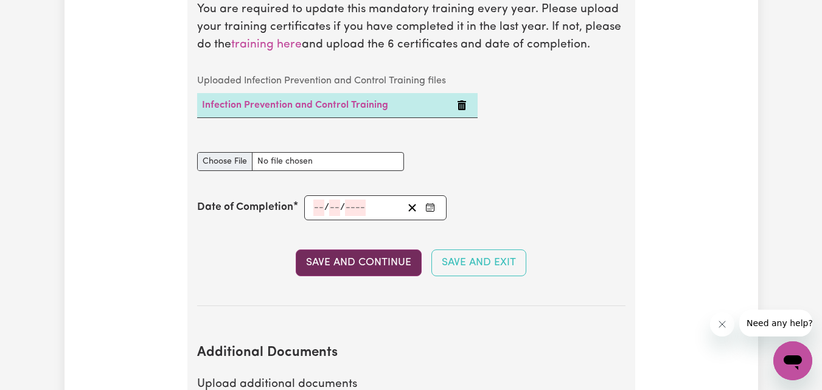
scroll to position [2099, 0]
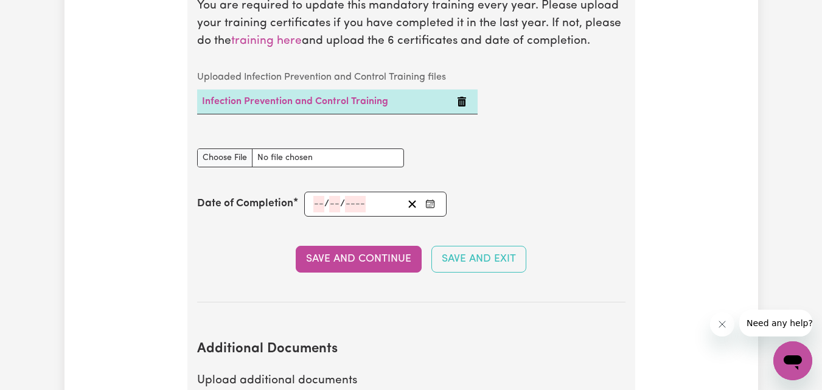
click at [431, 202] on icon "Enter the Date of Completion of your Infection Prevention and Control Training" at bounding box center [430, 202] width 8 height 0
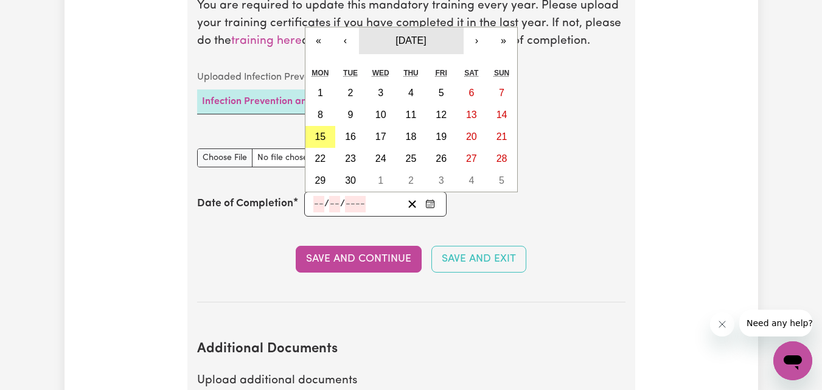
click at [454, 39] on button "[DATE]" at bounding box center [411, 40] width 105 height 27
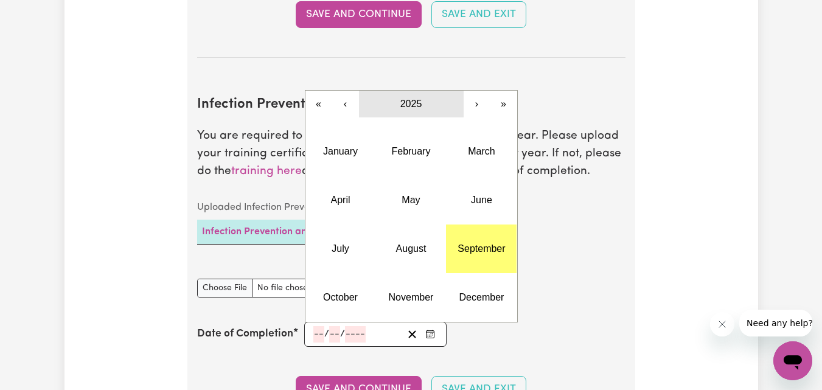
scroll to position [1917, 0]
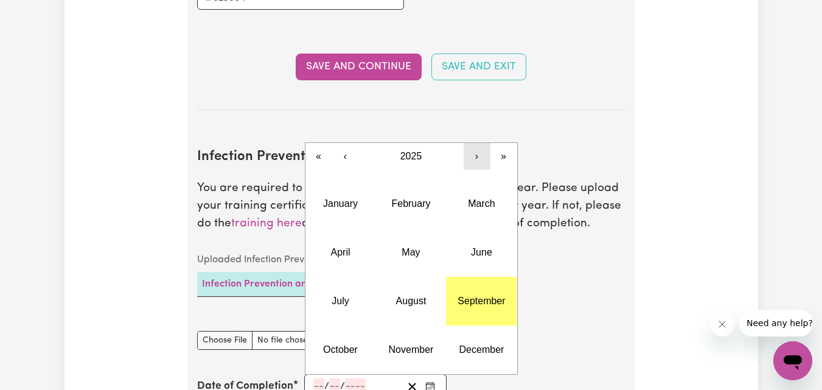
click at [473, 154] on button "›" at bounding box center [477, 156] width 27 height 27
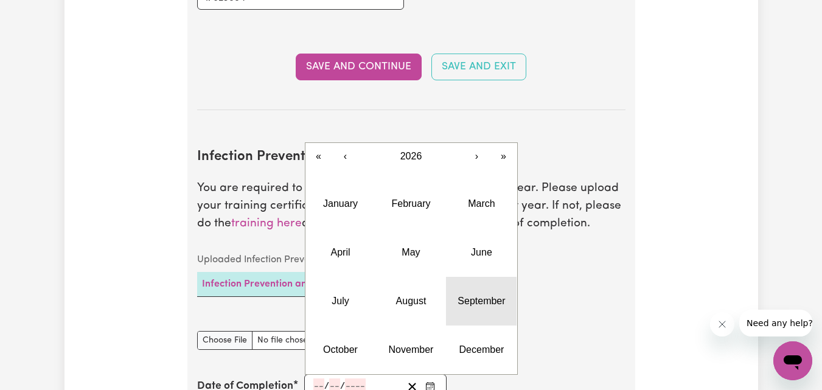
click at [467, 296] on abbr "September" at bounding box center [481, 301] width 47 height 10
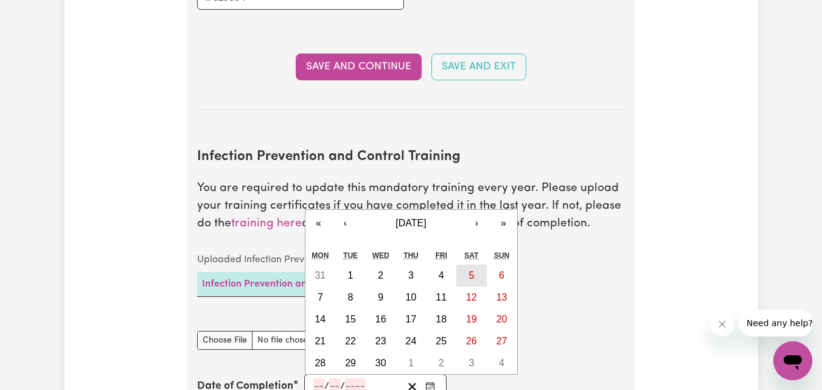
click at [470, 277] on abbr "5" at bounding box center [470, 275] width 5 height 10
type input "[DATE]"
type input "5"
type input "9"
type input "2026"
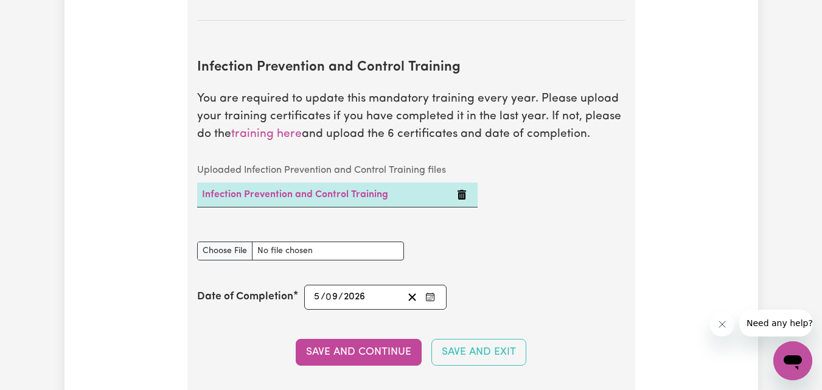
scroll to position [2099, 0]
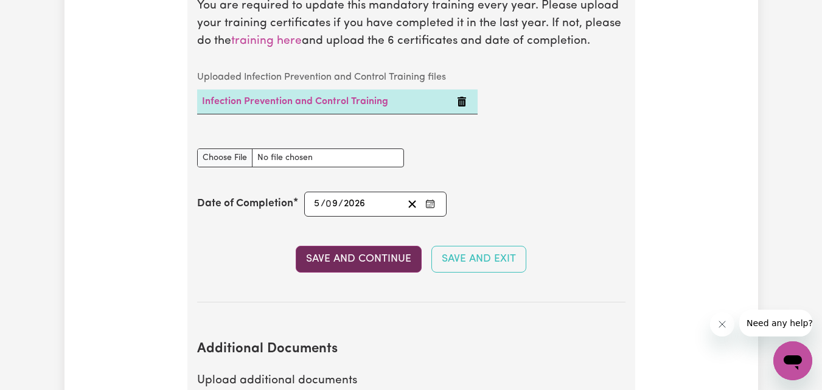
click at [358, 256] on button "Save and Continue" at bounding box center [359, 259] width 126 height 27
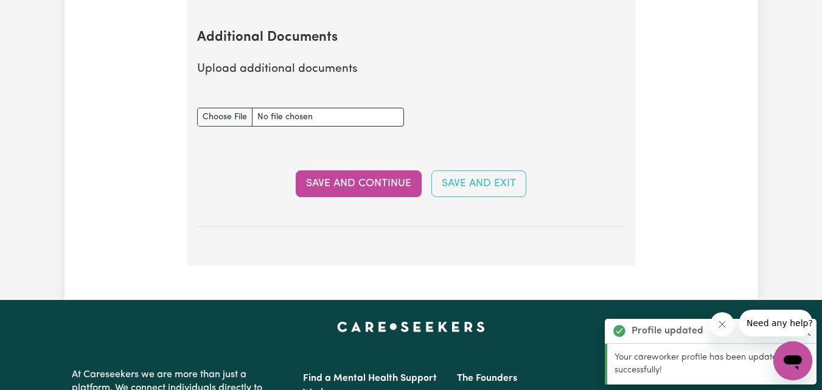
scroll to position [2421, 0]
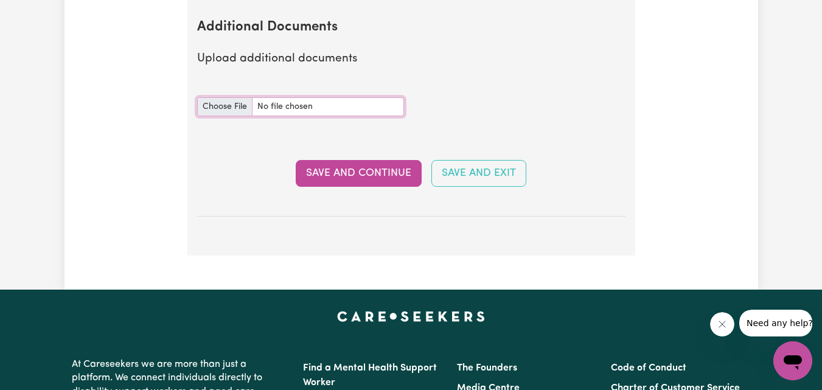
click at [231, 108] on input "Additional Documents document" at bounding box center [300, 106] width 207 height 19
type input "C:\fakepath\Annual Medication Competency Refresher Training for Care Staff.pdf"
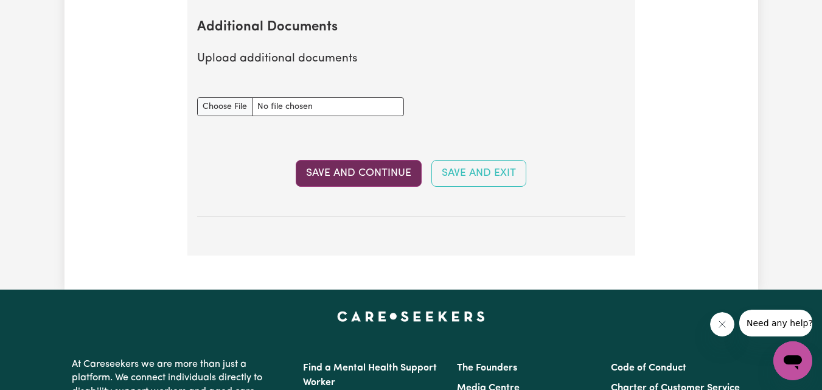
click at [353, 177] on button "Save and Continue" at bounding box center [359, 173] width 126 height 27
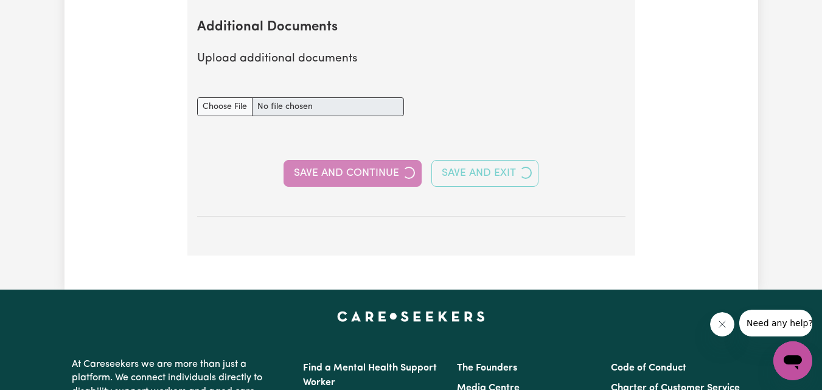
select select "Certificate III (Individual Support)"
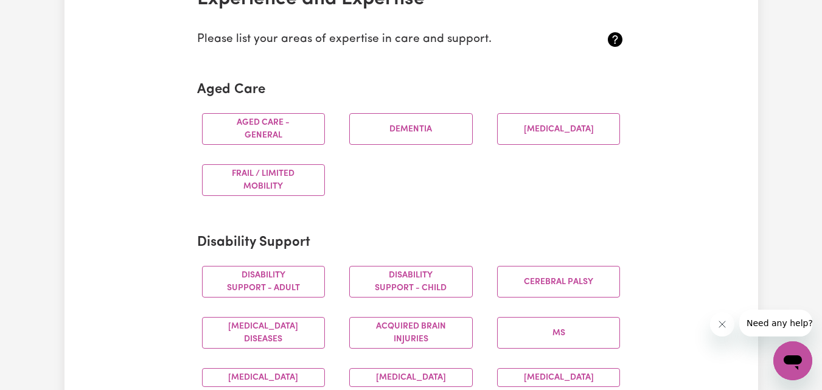
scroll to position [304, 0]
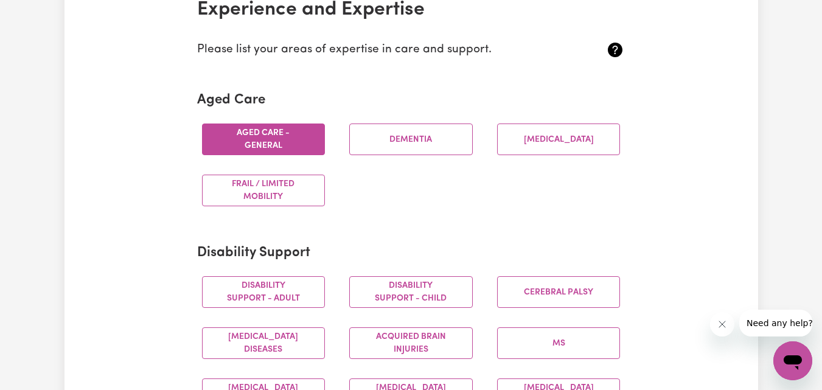
click at [285, 147] on button "Aged care - General" at bounding box center [264, 140] width 124 height 32
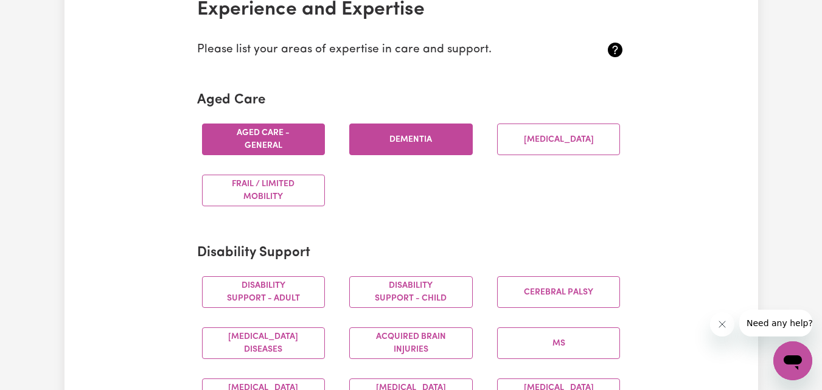
click at [405, 144] on button "Dementia" at bounding box center [411, 140] width 124 height 32
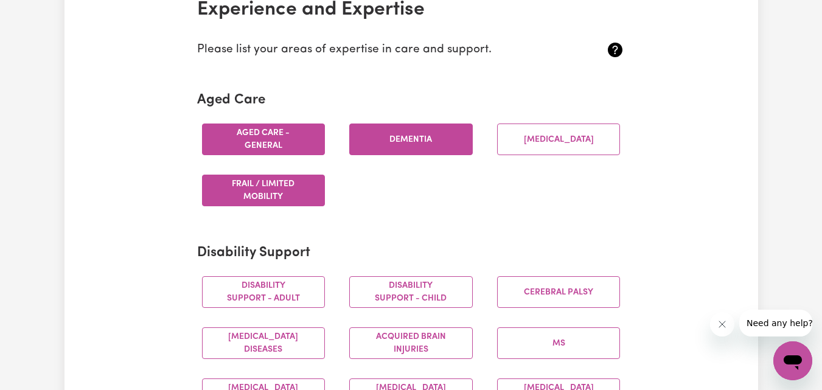
click at [310, 189] on button "Frail / limited mobility" at bounding box center [264, 191] width 124 height 32
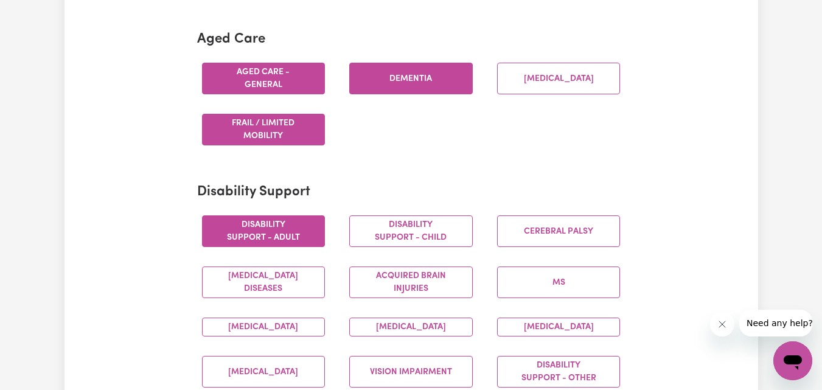
click at [293, 235] on button "Disability support - Adult" at bounding box center [264, 231] width 124 height 32
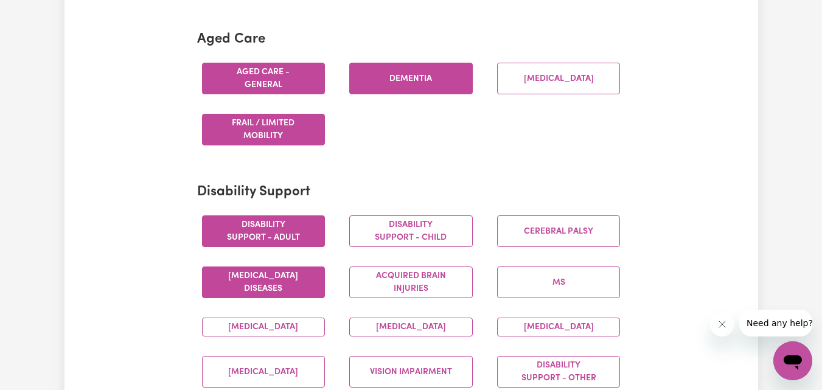
scroll to position [426, 0]
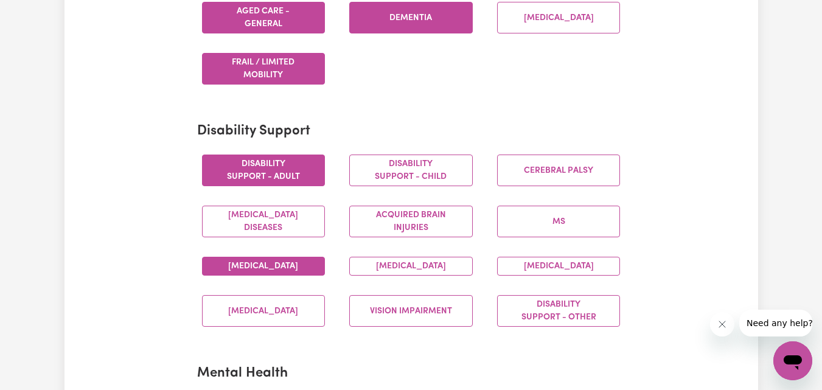
click at [280, 271] on button "[MEDICAL_DATA]" at bounding box center [264, 266] width 124 height 19
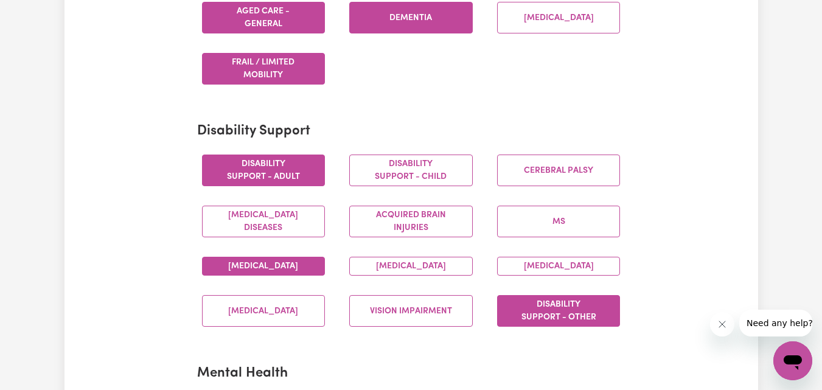
click at [535, 327] on button "Disability support - Other" at bounding box center [559, 311] width 124 height 32
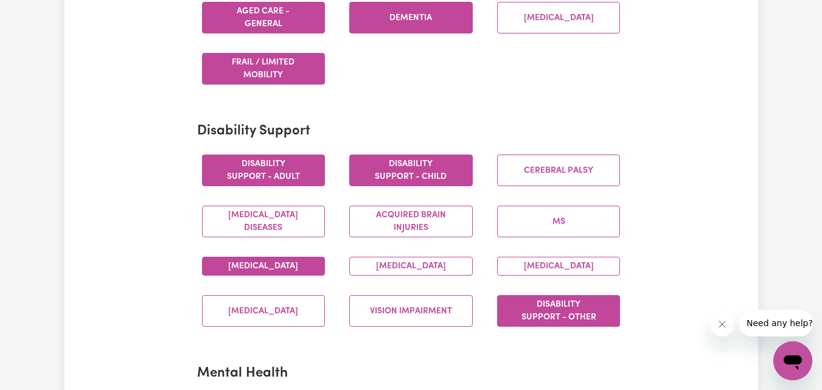
click at [433, 176] on button "Disability support - Child" at bounding box center [411, 171] width 124 height 32
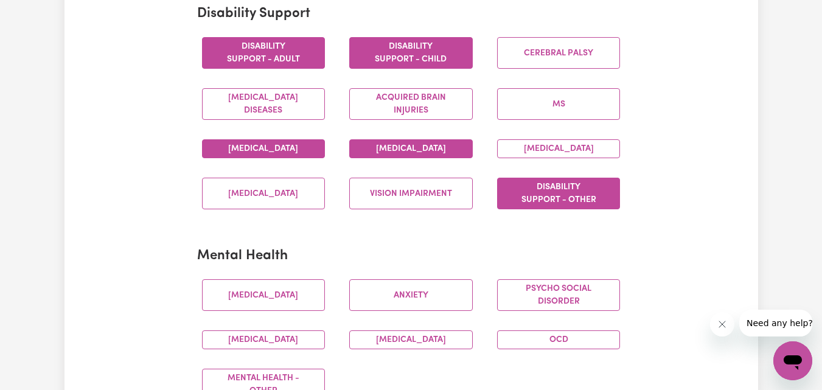
scroll to position [548, 0]
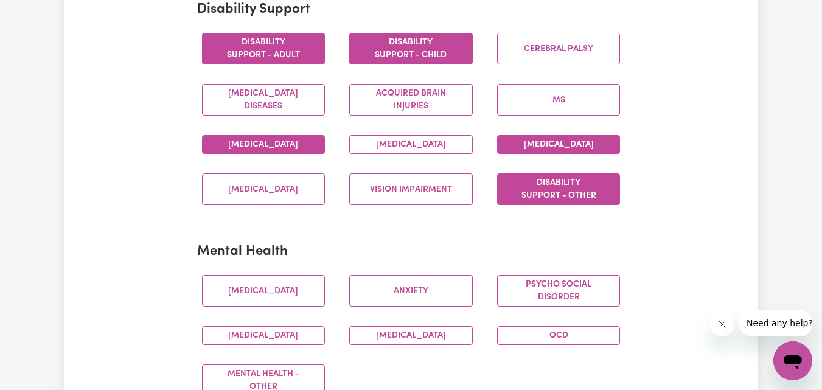
click at [540, 151] on button "[MEDICAL_DATA]" at bounding box center [559, 144] width 124 height 19
click at [293, 345] on button "[MEDICAL_DATA]" at bounding box center [264, 335] width 124 height 19
click at [558, 154] on button "[MEDICAL_DATA]" at bounding box center [559, 144] width 124 height 19
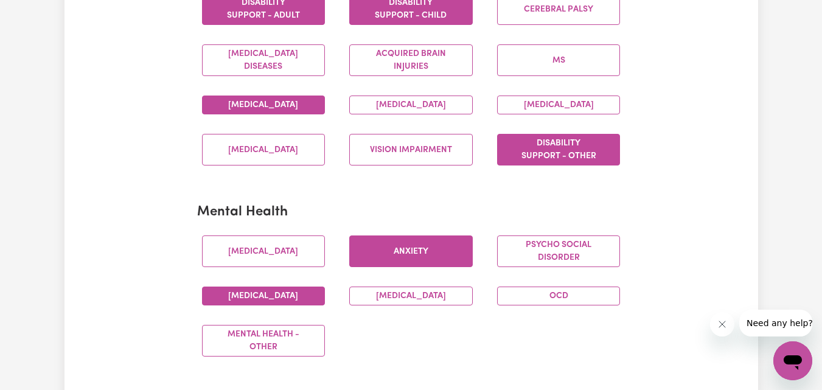
scroll to position [608, 0]
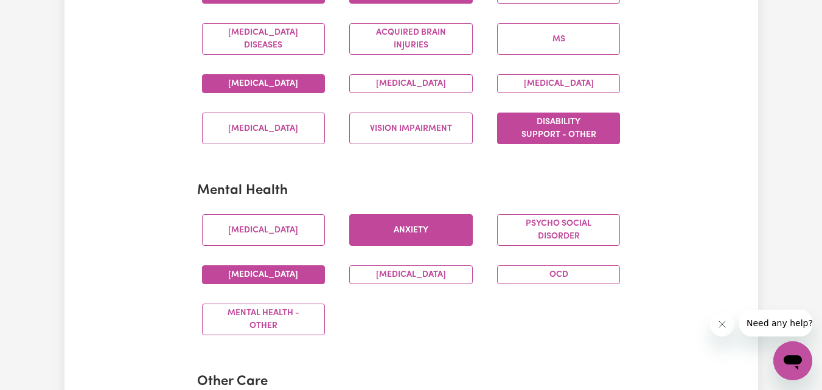
click at [417, 246] on button "Anxiety" at bounding box center [411, 230] width 124 height 32
click at [420, 284] on button "[MEDICAL_DATA]" at bounding box center [411, 274] width 124 height 19
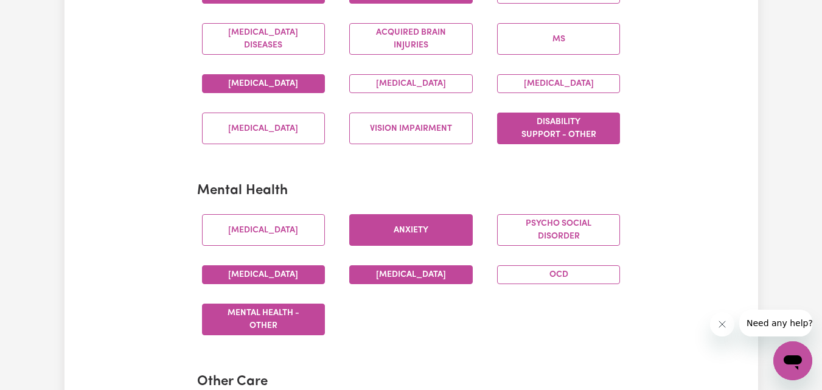
click at [290, 325] on button "Mental Health - Other" at bounding box center [264, 320] width 124 height 32
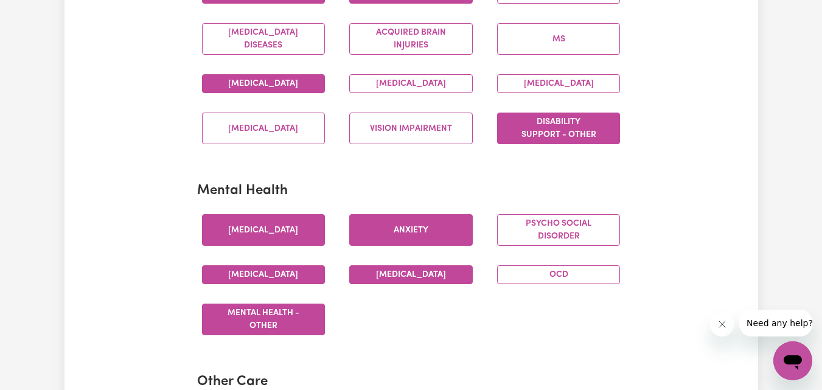
click at [279, 242] on button "[MEDICAL_DATA]" at bounding box center [264, 230] width 124 height 32
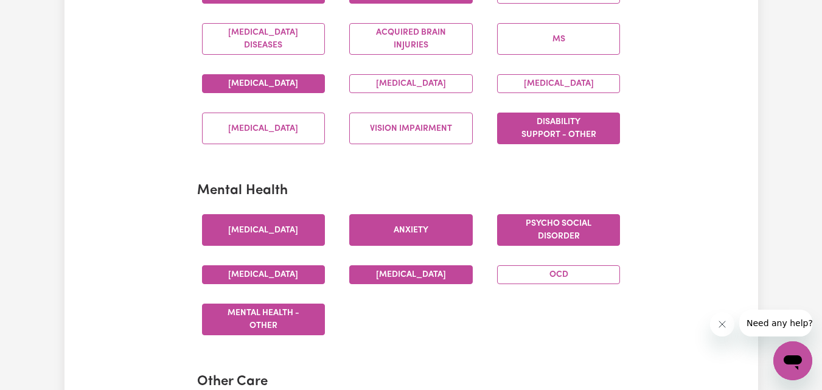
click at [576, 246] on button "Psycho social disorder" at bounding box center [559, 230] width 124 height 32
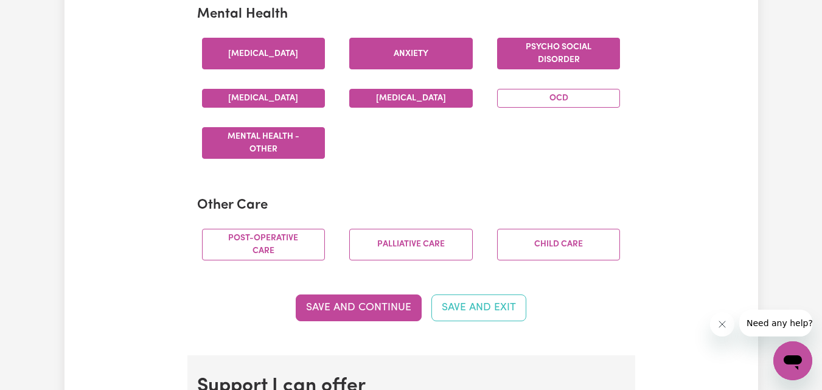
scroll to position [791, 0]
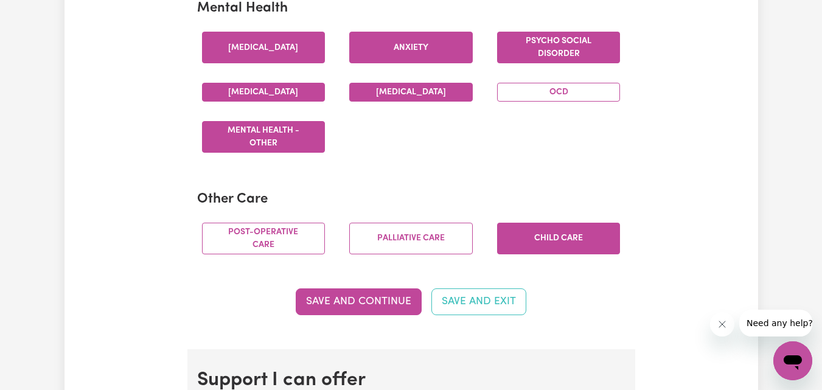
click at [544, 252] on button "Child care" at bounding box center [559, 239] width 124 height 32
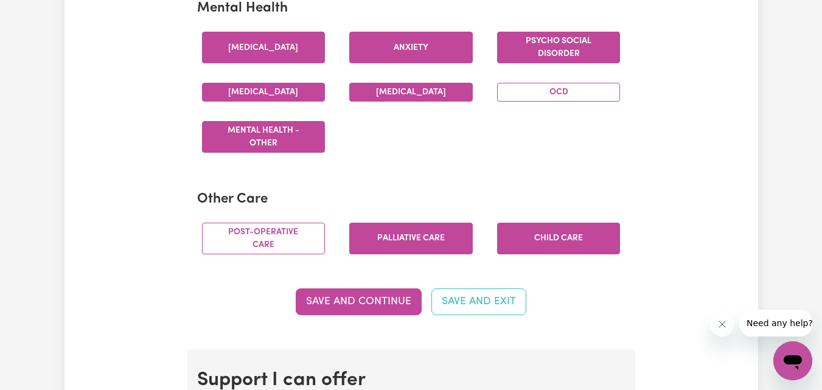
click at [453, 251] on button "Palliative care" at bounding box center [411, 239] width 124 height 32
click at [534, 250] on button "Child care" at bounding box center [559, 239] width 124 height 32
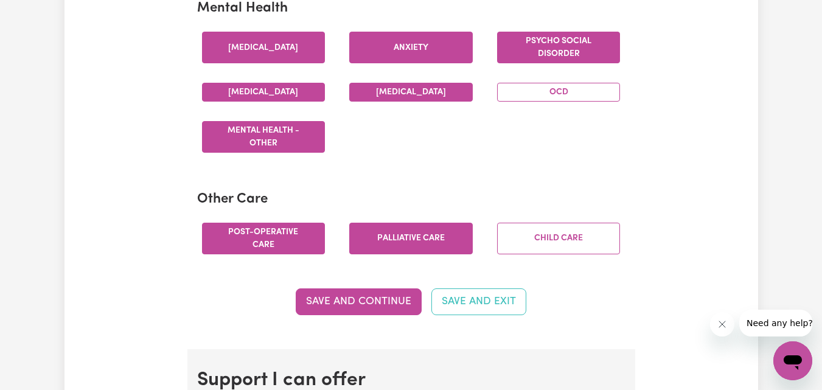
click at [291, 254] on button "Post-operative care" at bounding box center [264, 239] width 124 height 32
click at [392, 253] on button "Palliative care" at bounding box center [411, 239] width 124 height 32
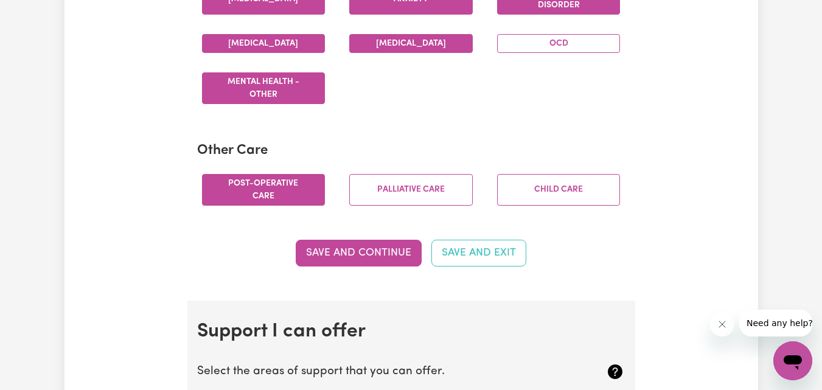
scroll to position [913, 0]
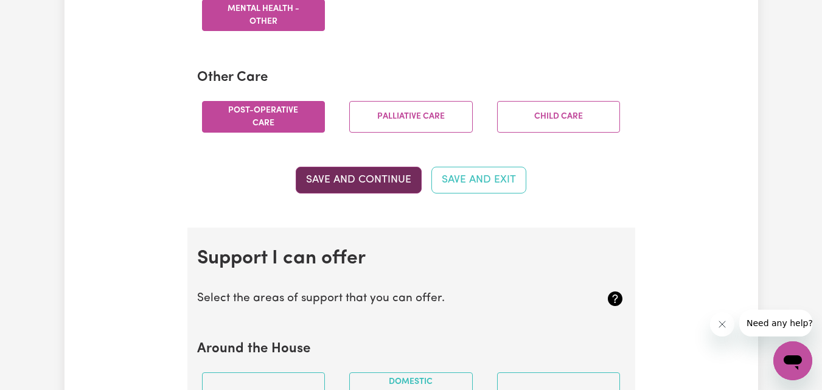
click at [378, 193] on button "Save and Continue" at bounding box center [359, 180] width 126 height 27
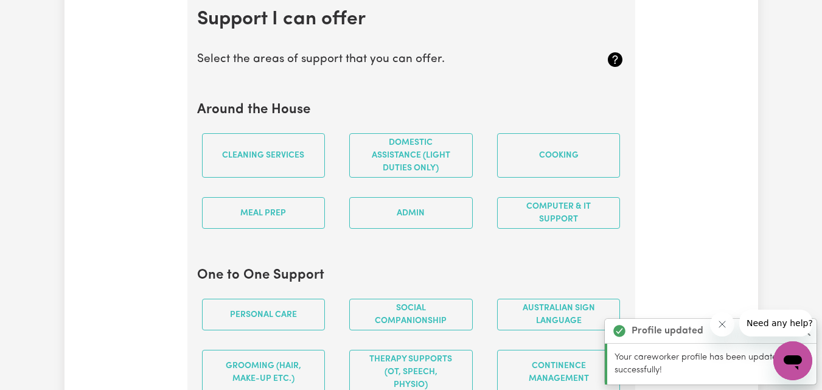
scroll to position [1153, 0]
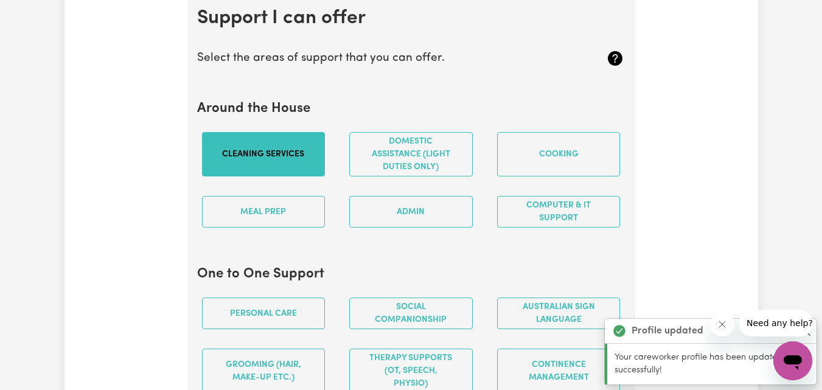
click at [278, 176] on button "Cleaning services" at bounding box center [264, 154] width 124 height 44
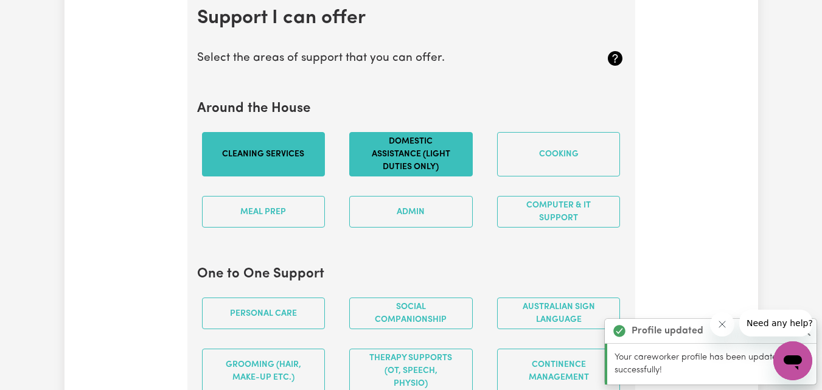
click at [414, 175] on button "Domestic assistance (light duties only)" at bounding box center [411, 154] width 124 height 44
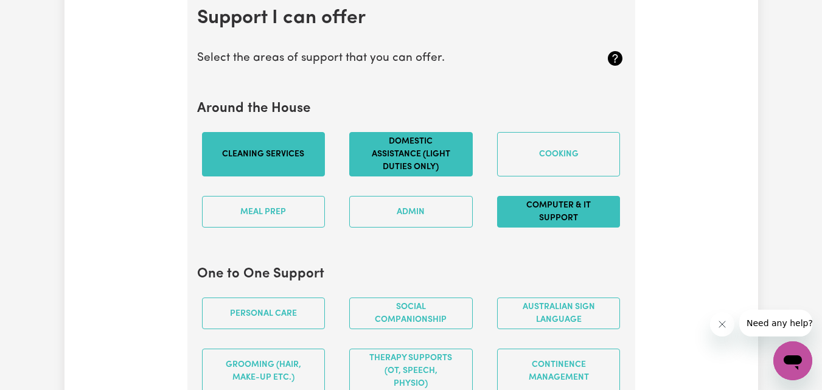
click at [561, 215] on button "Computer & IT Support" at bounding box center [559, 212] width 124 height 32
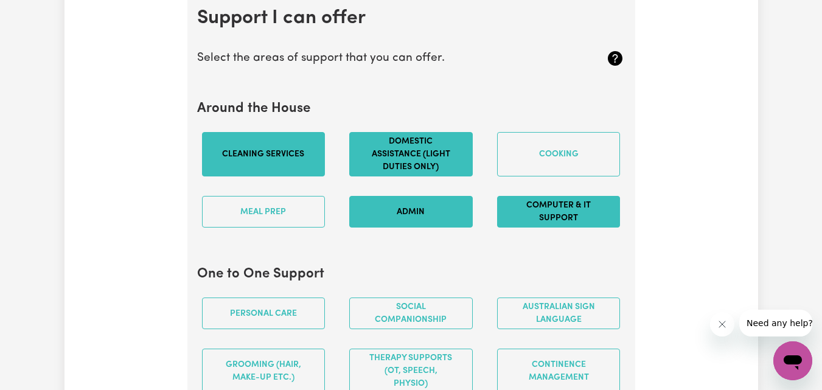
click at [428, 223] on button "Admin" at bounding box center [411, 212] width 124 height 32
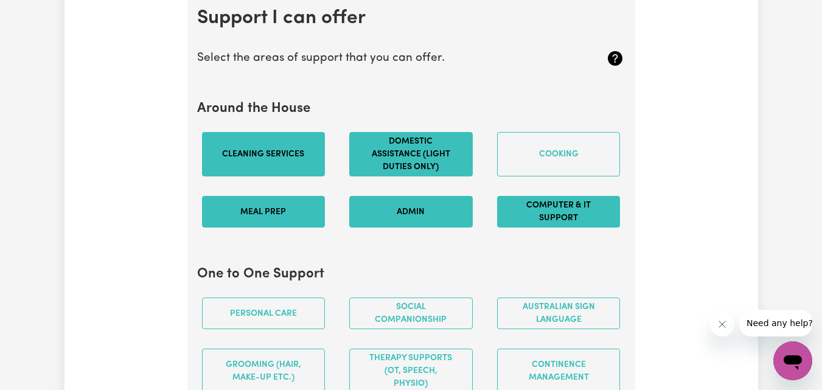
click at [259, 224] on button "Meal prep" at bounding box center [264, 212] width 124 height 32
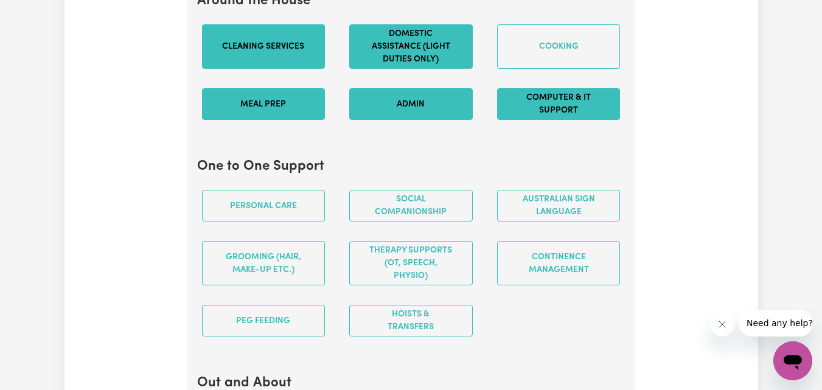
scroll to position [1275, 0]
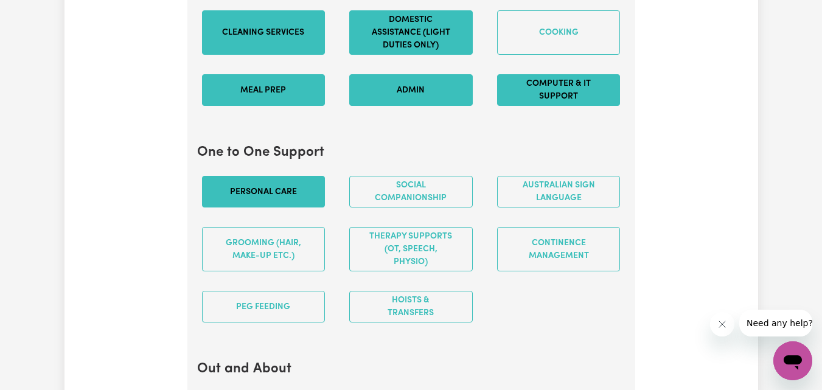
click at [292, 207] on button "Personal care" at bounding box center [264, 192] width 124 height 32
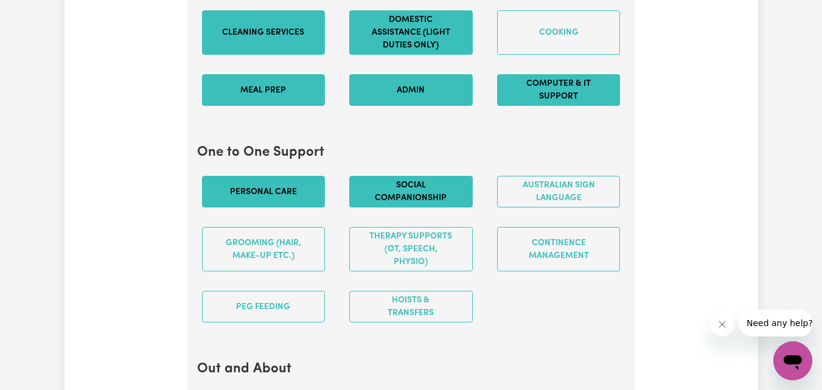
click at [423, 207] on button "Social companionship" at bounding box center [411, 192] width 124 height 32
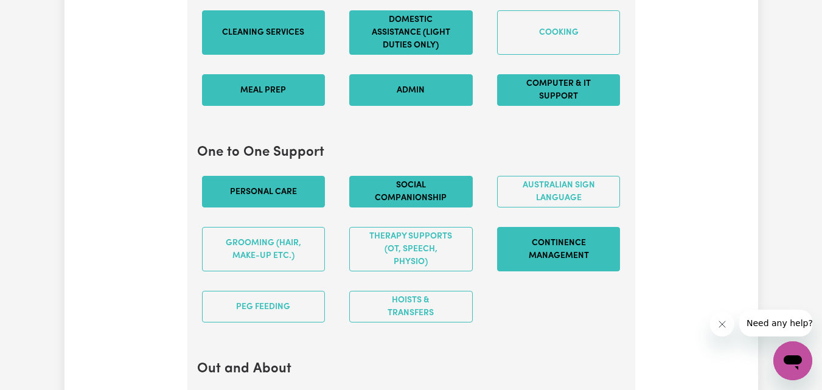
click at [521, 257] on button "Continence management" at bounding box center [559, 249] width 124 height 44
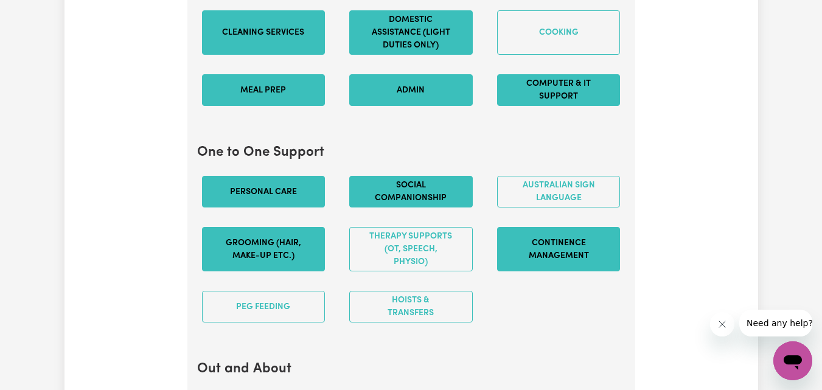
click at [288, 271] on button "Grooming (hair, make-up etc.)" at bounding box center [264, 249] width 124 height 44
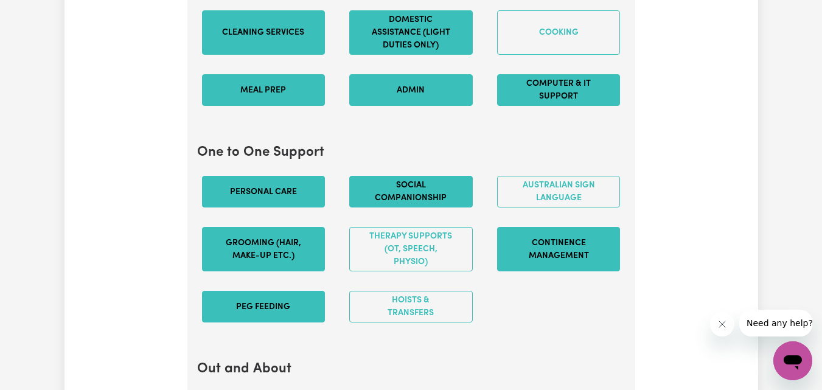
click at [288, 313] on button "PEG feeding" at bounding box center [264, 307] width 124 height 32
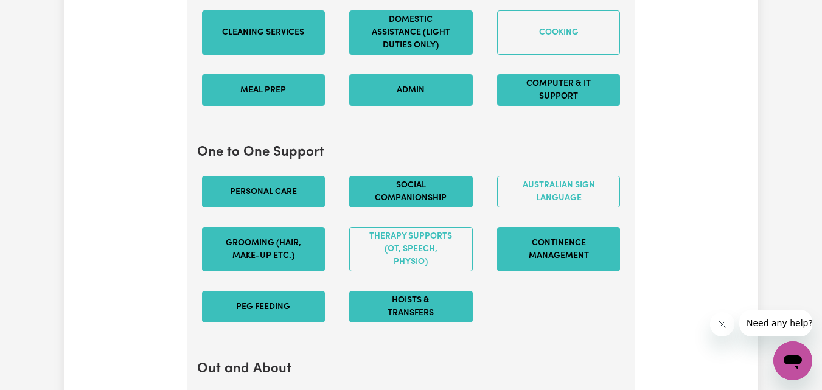
click at [403, 315] on button "Hoists & transfers" at bounding box center [411, 307] width 124 height 32
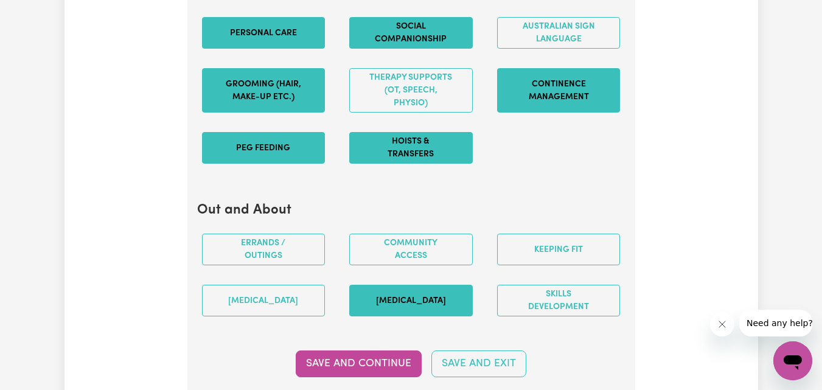
scroll to position [1457, 0]
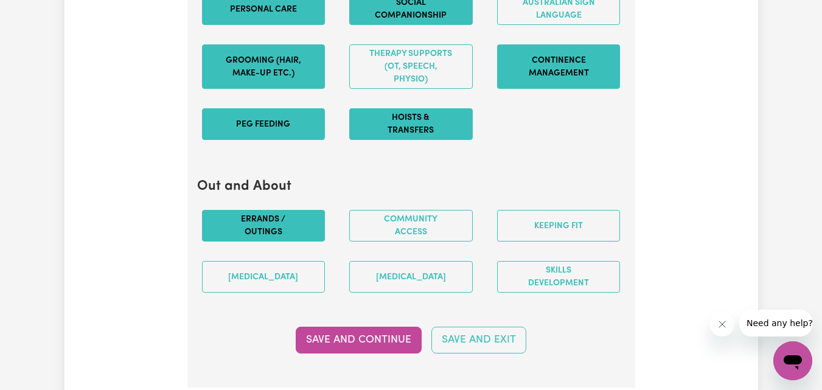
click at [287, 242] on button "Errands / Outings" at bounding box center [264, 226] width 124 height 32
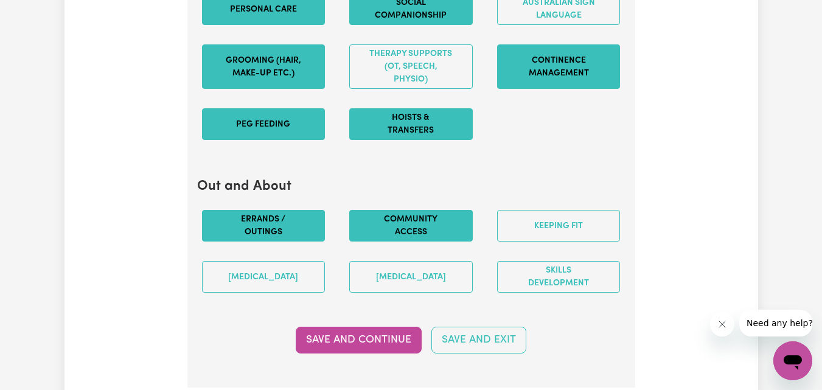
click at [419, 242] on button "Community access" at bounding box center [411, 226] width 124 height 32
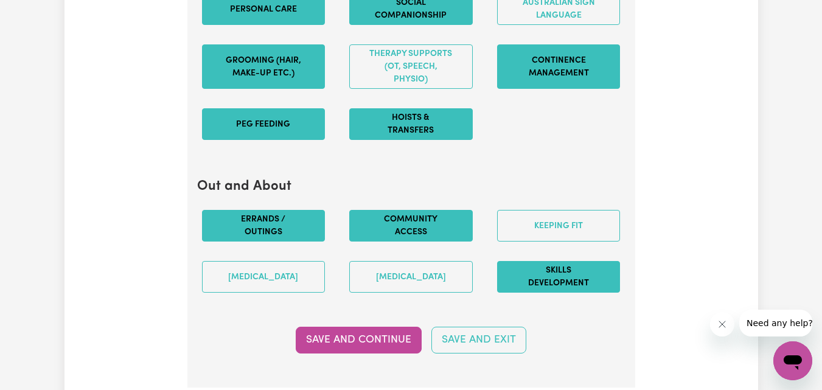
click at [534, 285] on button "Skills Development" at bounding box center [559, 277] width 124 height 32
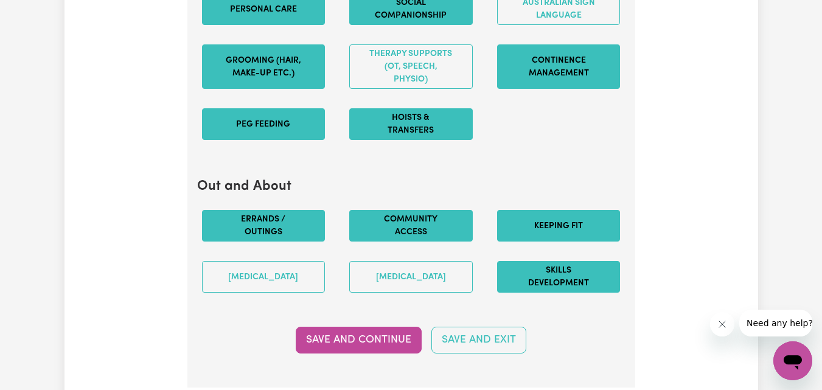
click at [565, 241] on button "Keeping fit" at bounding box center [559, 226] width 124 height 32
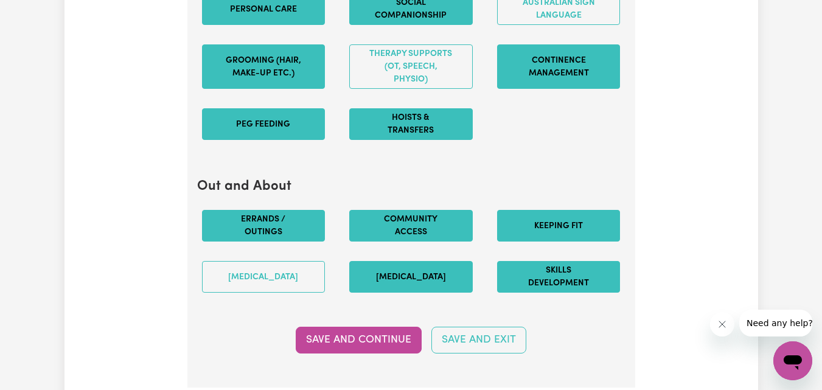
click at [416, 293] on button "[MEDICAL_DATA]" at bounding box center [411, 277] width 124 height 32
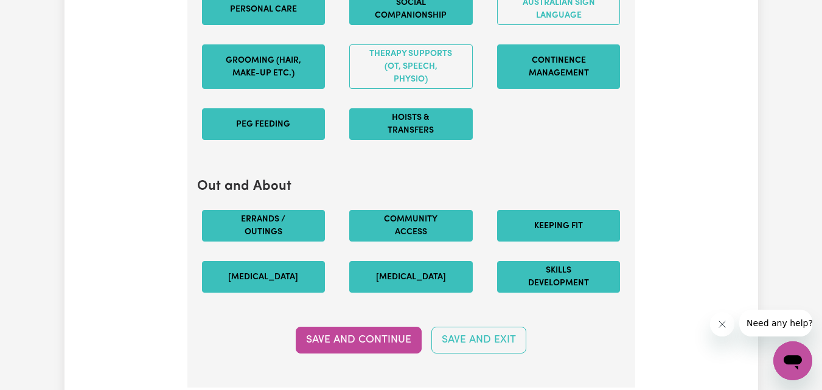
click at [255, 290] on button "[MEDICAL_DATA]" at bounding box center [264, 277] width 124 height 32
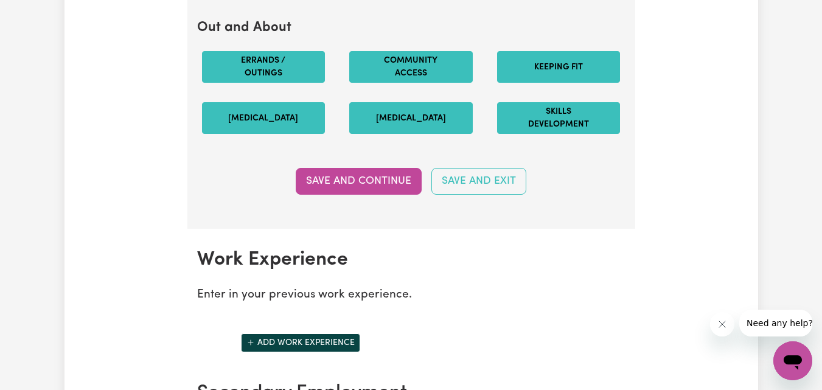
scroll to position [1701, 0]
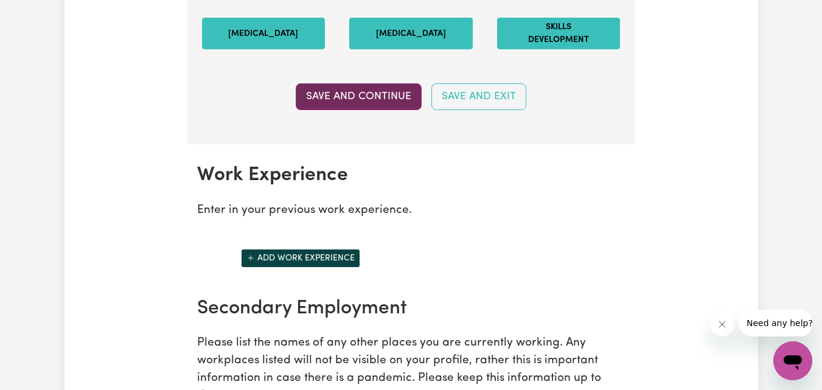
click at [350, 110] on button "Save and Continue" at bounding box center [359, 96] width 126 height 27
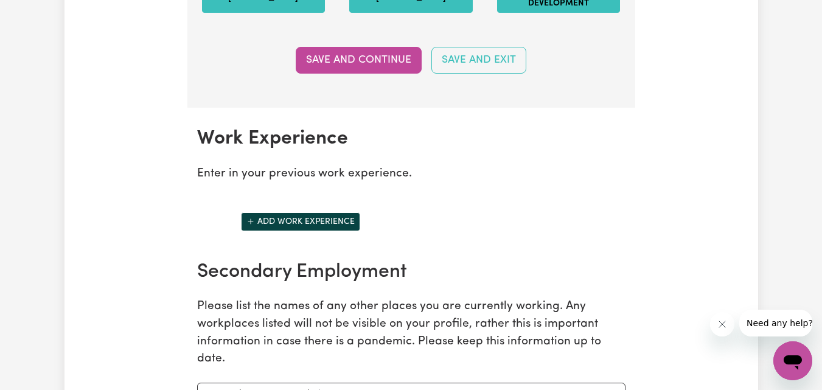
scroll to position [1736, 0]
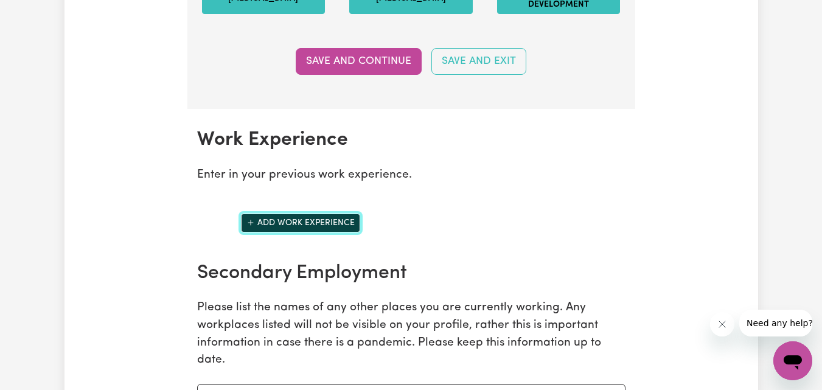
click at [315, 232] on button "Add work experience" at bounding box center [300, 223] width 119 height 19
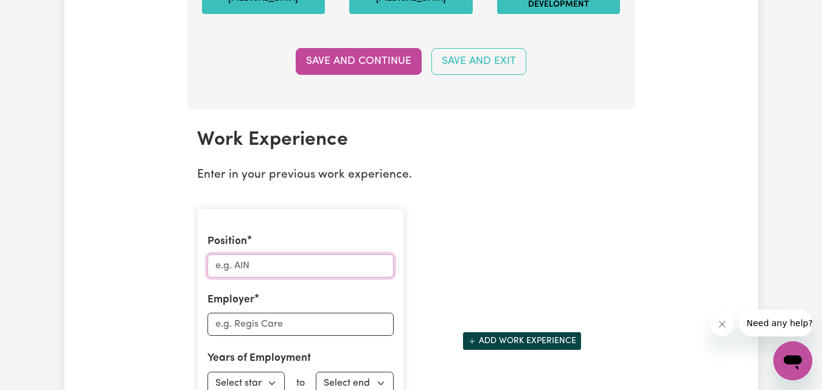
click at [296, 271] on input "Position" at bounding box center [300, 265] width 186 height 23
type input "Disability Support Worker"
click at [279, 331] on input "Employer" at bounding box center [300, 324] width 186 height 23
paste input "ETHICAL CARE NURSING"
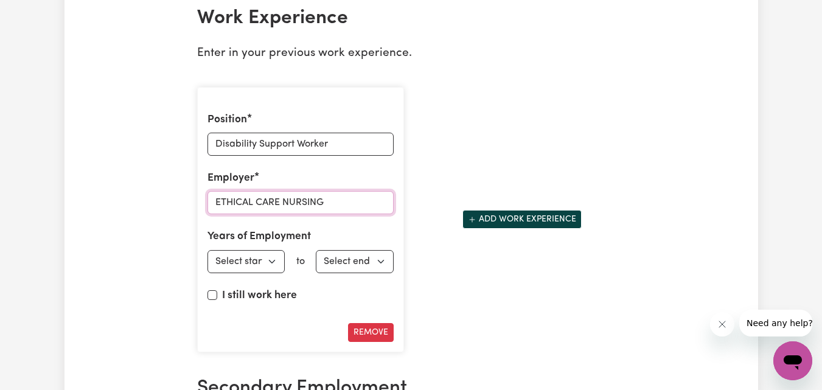
type input "ETHICAL CARE NURSING"
click at [264, 273] on select "Select start year [DATE] 1952 1953 1954 1955 1956 1957 1958 1959 1960 1961 1962…" at bounding box center [246, 261] width 78 height 23
select select "2024"
click at [207, 262] on select "Select start year [DATE] 1952 1953 1954 1955 1956 1957 1958 1959 1960 1961 1962…" at bounding box center [246, 261] width 78 height 23
click at [336, 273] on select "Select end year [DATE] 1952 1953 1954 1955 1956 1957 1958 1959 1960 1961 1962 1…" at bounding box center [355, 261] width 78 height 23
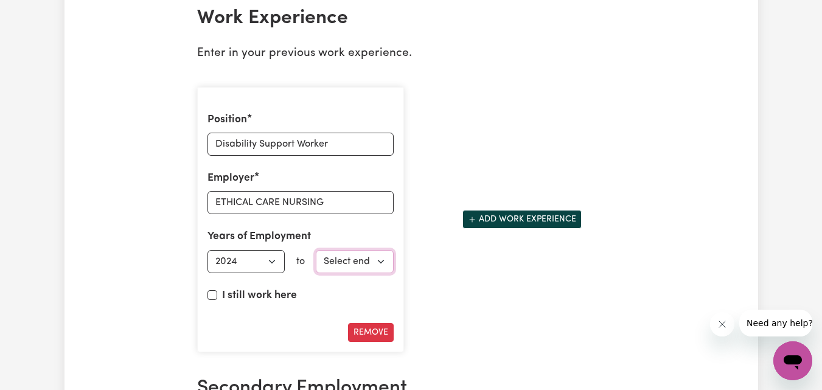
select select "2025"
click at [316, 262] on select "Select end year [DATE] 1952 1953 1954 1955 1956 1957 1958 1959 1960 1961 1962 1…" at bounding box center [355, 261] width 78 height 23
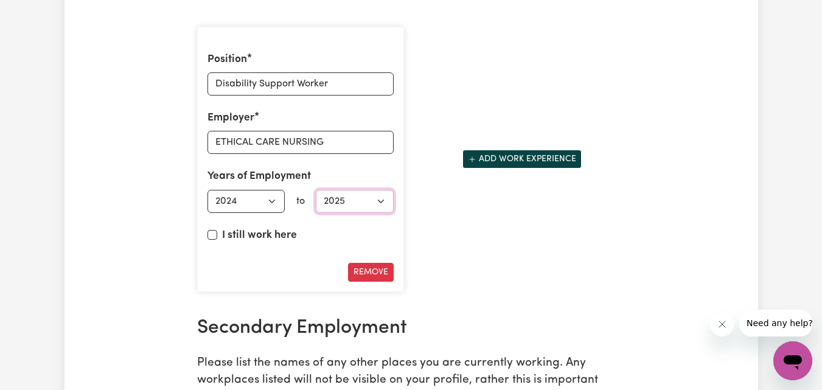
scroll to position [1918, 0]
click at [213, 239] on input "I still work here" at bounding box center [212, 234] width 10 height 10
checkbox input "true"
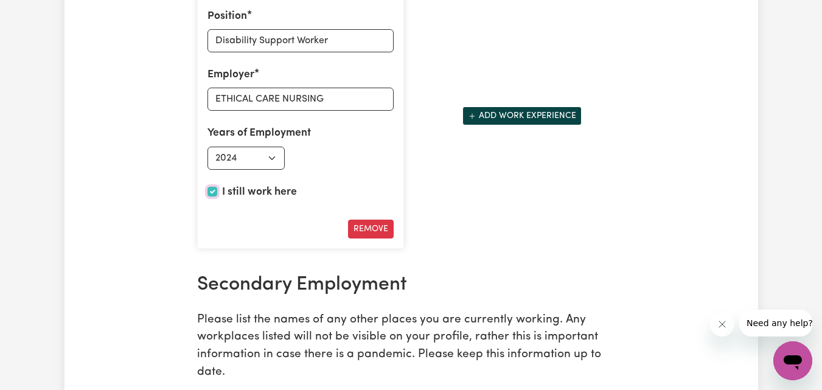
scroll to position [1979, 0]
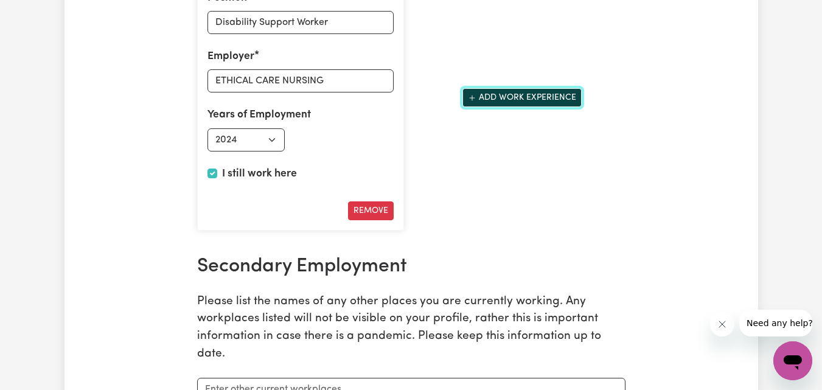
click at [499, 107] on button "Add work experience" at bounding box center [521, 97] width 119 height 19
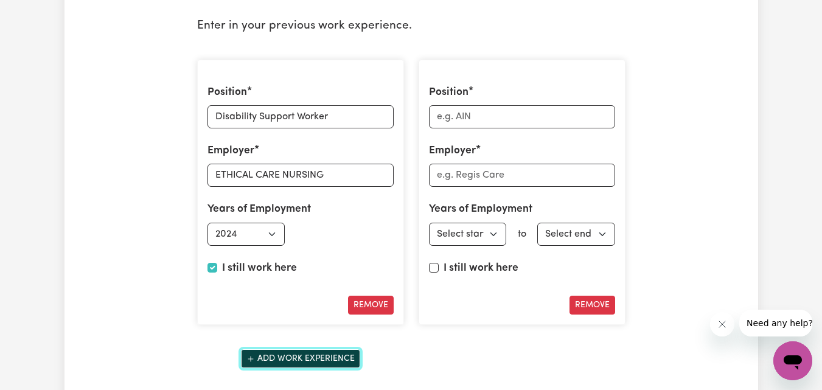
scroll to position [1857, 0]
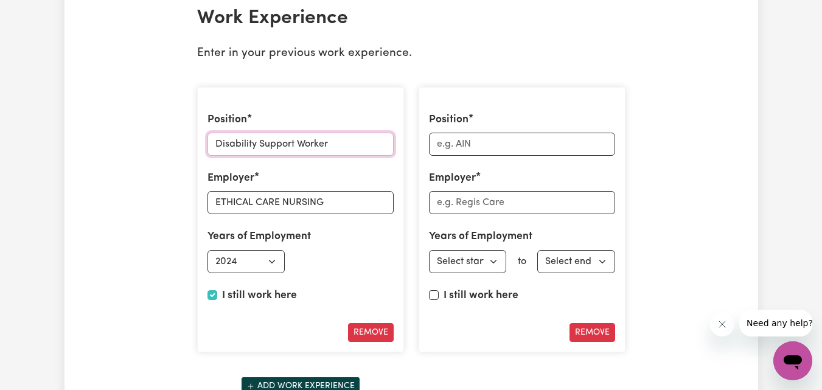
drag, startPoint x: 340, startPoint y: 156, endPoint x: 178, endPoint y: 156, distance: 161.8
click at [468, 156] on input "Position" at bounding box center [522, 144] width 186 height 23
paste input "Disability Support Worker"
type input "Disability Support Worker"
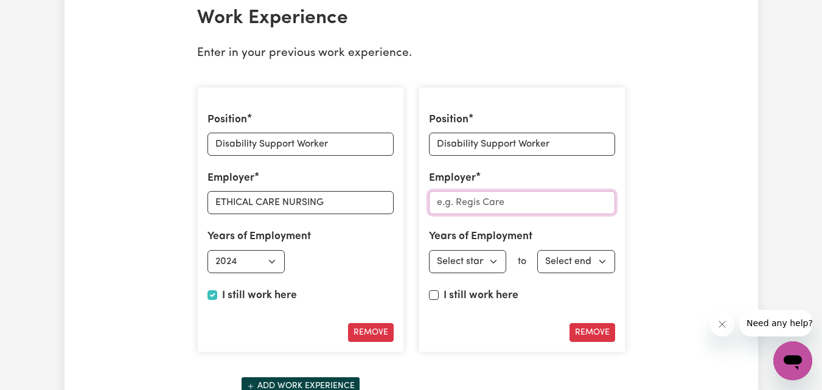
click at [460, 214] on input "Employer" at bounding box center [522, 202] width 186 height 23
paste input "ASSURE ABILITY"
type input "ASSURE ABILITY"
click at [476, 273] on select "Select start year [DATE] 1952 1953 1954 1955 1956 1957 1958 1959 1960 1961 1962…" at bounding box center [468, 261] width 78 height 23
select select "2023"
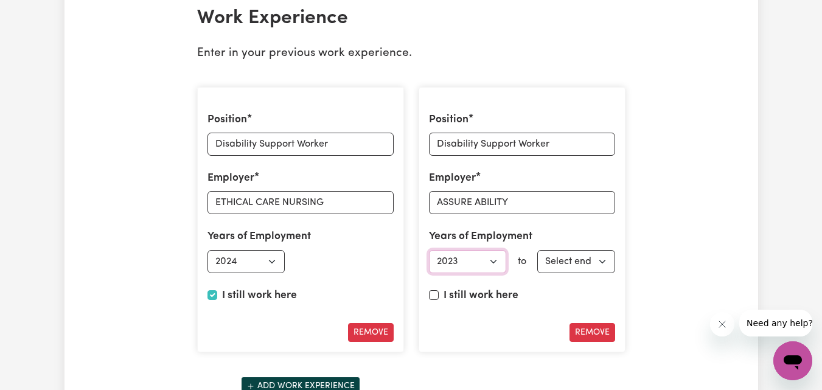
click at [429, 262] on select "Select start year [DATE] 1952 1953 1954 1955 1956 1957 1958 1959 1960 1961 1962…" at bounding box center [468, 261] width 78 height 23
click at [564, 273] on select "Select end year [DATE] 1952 1953 1954 1955 1956 1957 1958 1959 1960 1961 1962 1…" at bounding box center [576, 261] width 78 height 23
select select "2024"
click at [537, 262] on select "Select end year [DATE] 1952 1953 1954 1955 1956 1957 1958 1959 1960 1961 1962 1…" at bounding box center [576, 261] width 78 height 23
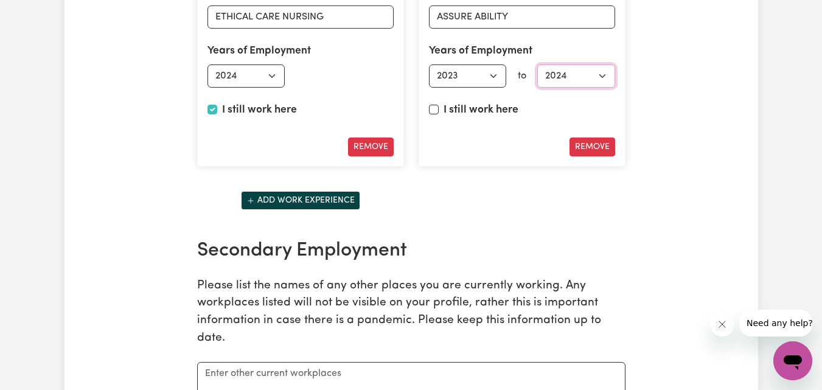
scroll to position [2101, 0]
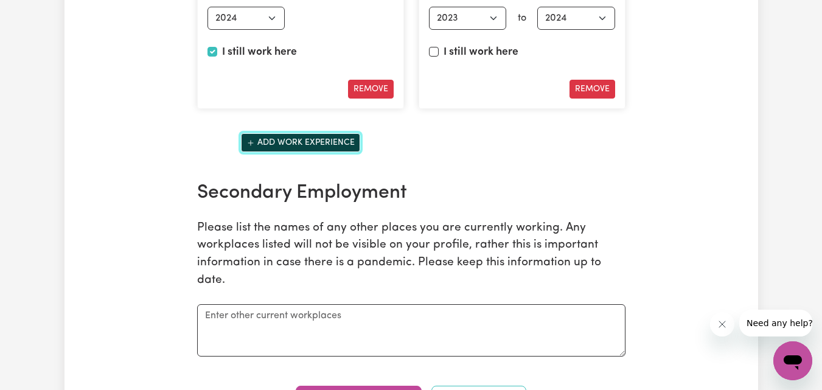
click at [305, 152] on button "Add work experience" at bounding box center [300, 142] width 119 height 19
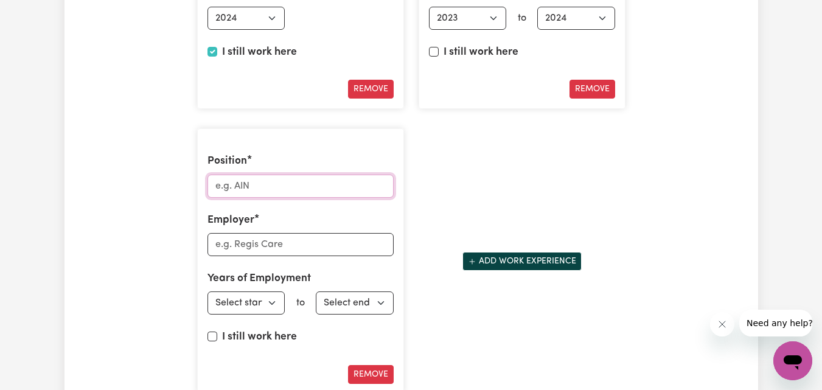
click at [311, 198] on input "Position" at bounding box center [300, 186] width 186 height 23
paste input "ASSURE ABILITY"
type input "ASSURE ABILITY"
click at [300, 256] on input "Employer" at bounding box center [300, 244] width 186 height 23
type input "CARE CONNECT"
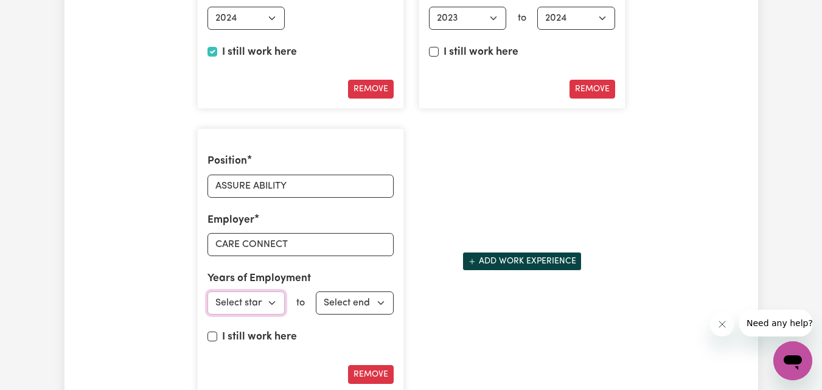
click at [275, 315] on select "Select start year [DATE] 1952 1953 1954 1955 1956 1957 1958 1959 1960 1961 1962…" at bounding box center [246, 302] width 78 height 23
select select "2022"
click at [207, 304] on select "Select start year [DATE] 1952 1953 1954 1955 1956 1957 1958 1959 1960 1961 1962…" at bounding box center [246, 302] width 78 height 23
click at [334, 313] on select "Select end year [DATE] 1952 1953 1954 1955 1956 1957 1958 1959 1960 1961 1962 1…" at bounding box center [355, 302] width 78 height 23
select select "2023"
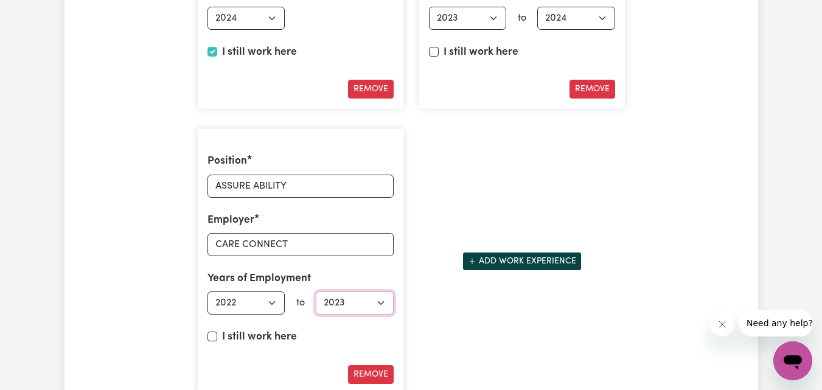
click at [316, 304] on select "Select end year [DATE] 1952 1953 1954 1955 1956 1957 1958 1959 1960 1961 1962 1…" at bounding box center [355, 302] width 78 height 23
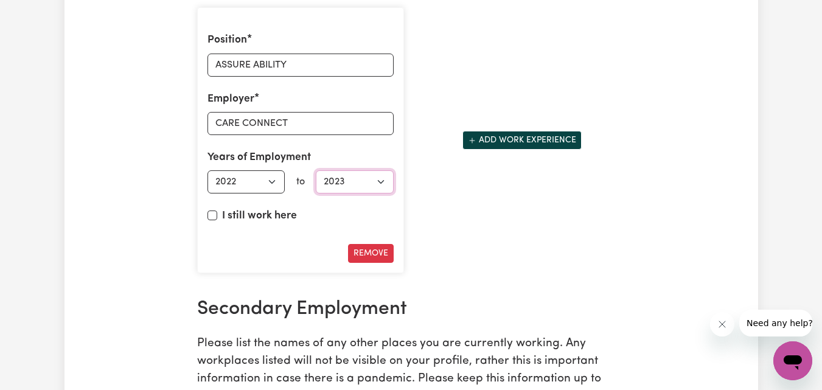
scroll to position [2283, 0]
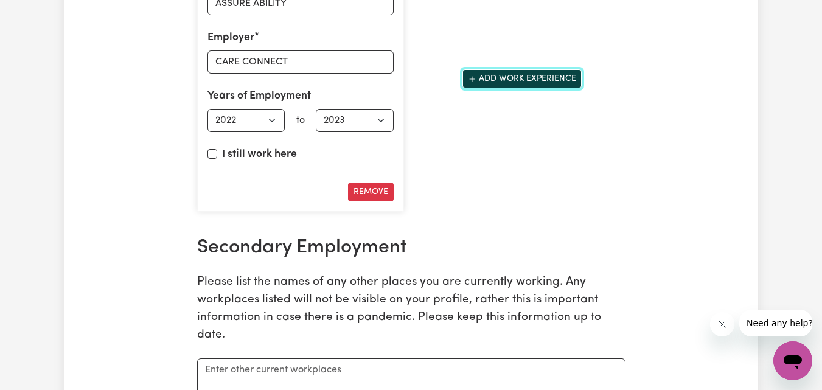
click at [495, 88] on button "Add work experience" at bounding box center [521, 78] width 119 height 19
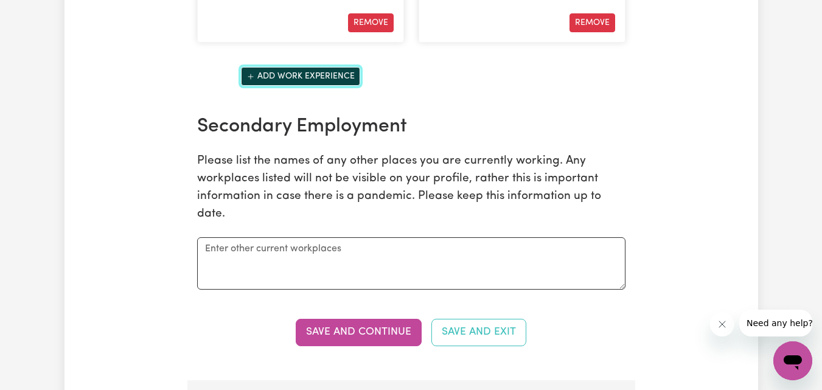
scroll to position [2466, 0]
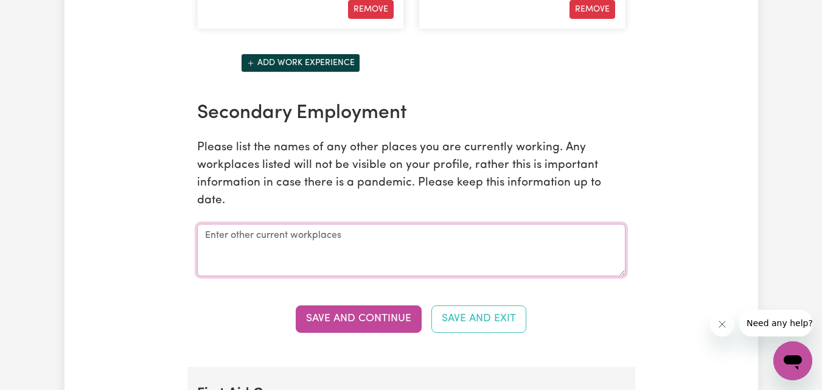
click at [381, 251] on textarea at bounding box center [411, 250] width 428 height 52
click at [260, 252] on textarea "Nationwide care Plus" at bounding box center [411, 250] width 428 height 52
click at [311, 249] on textarea "Nationwide Care Plus" at bounding box center [411, 250] width 428 height 52
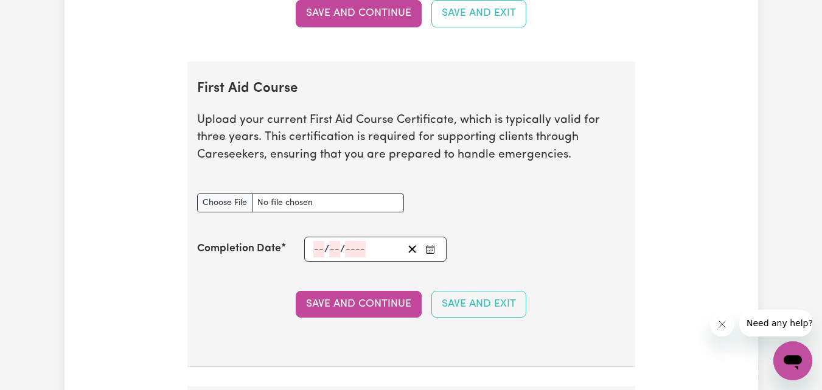
scroll to position [2770, 0]
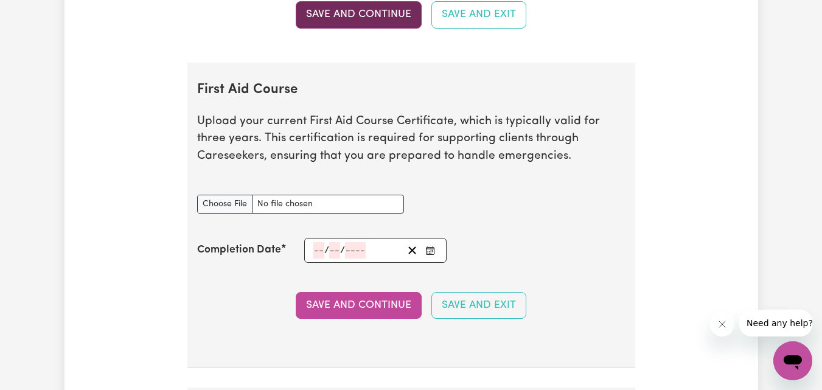
type textarea "Nationwide Care Plus Your Nurse"
click at [374, 28] on button "Save and Continue" at bounding box center [359, 14] width 126 height 27
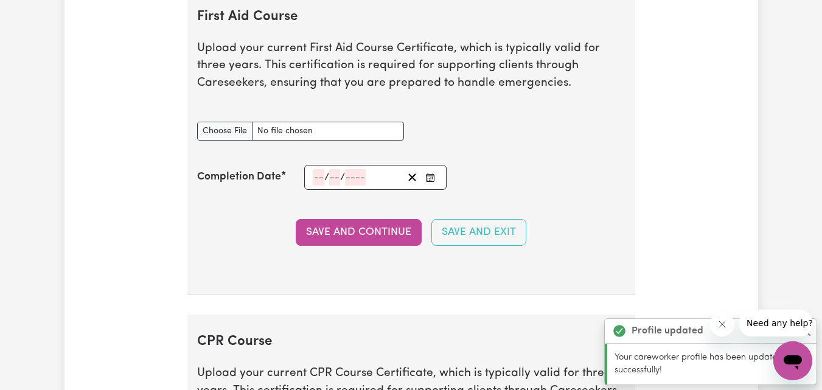
scroll to position [2846, 0]
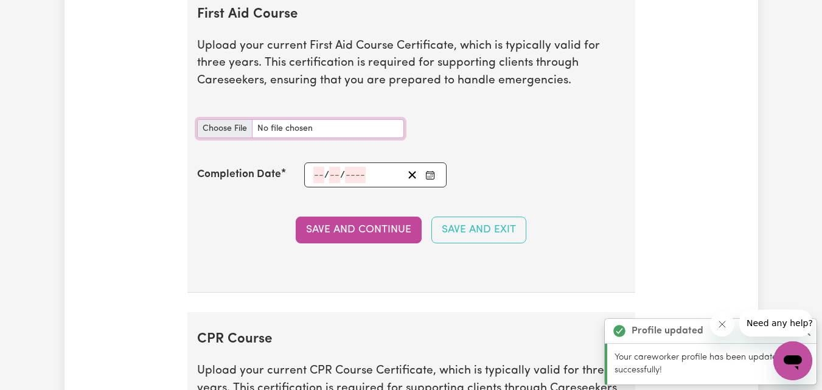
click at [228, 138] on input "First Aid Course document" at bounding box center [300, 128] width 207 height 19
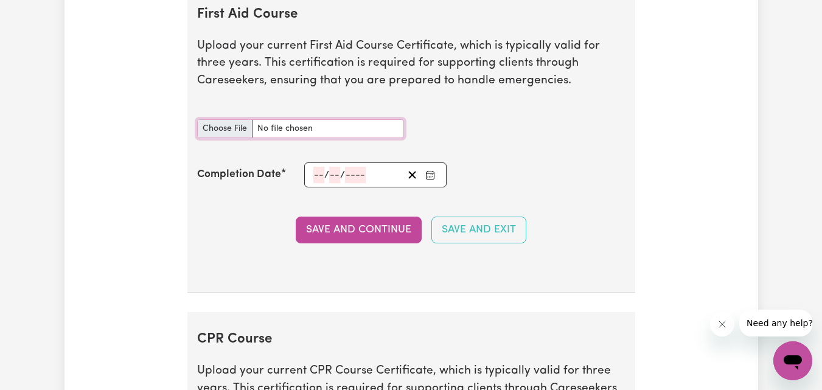
type input "C:\fakepath\First Aid & CPR Certificate.pdf"
click at [436, 183] on button "Enter the Completion Date of your First Aid Course" at bounding box center [430, 175] width 17 height 16
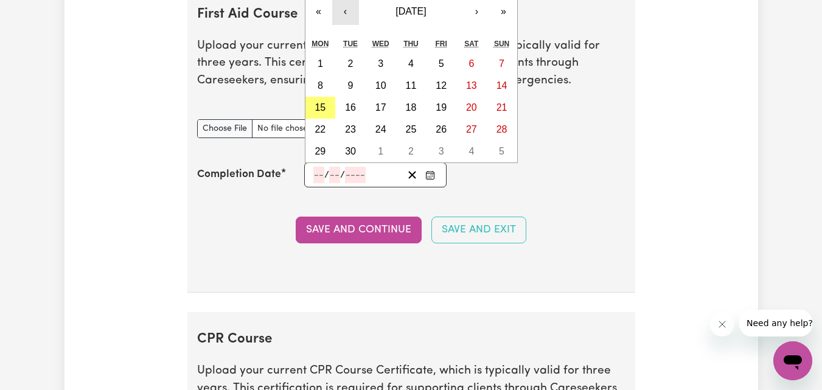
click at [353, 23] on button "‹" at bounding box center [345, 11] width 27 height 27
click at [439, 91] on abbr "8" at bounding box center [441, 85] width 5 height 10
type input "[DATE]"
type input "8"
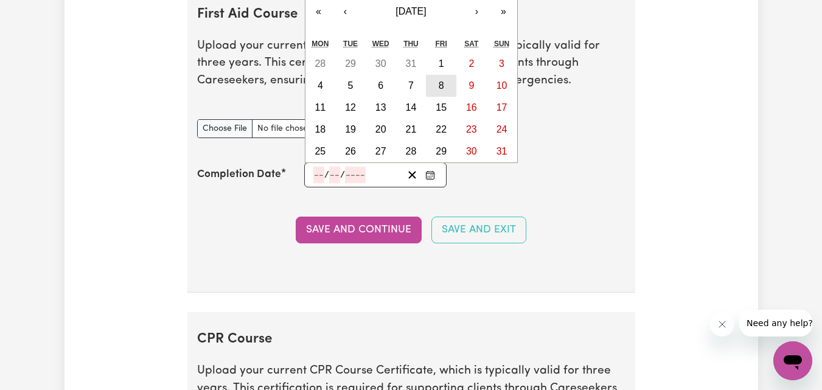
type input "2025"
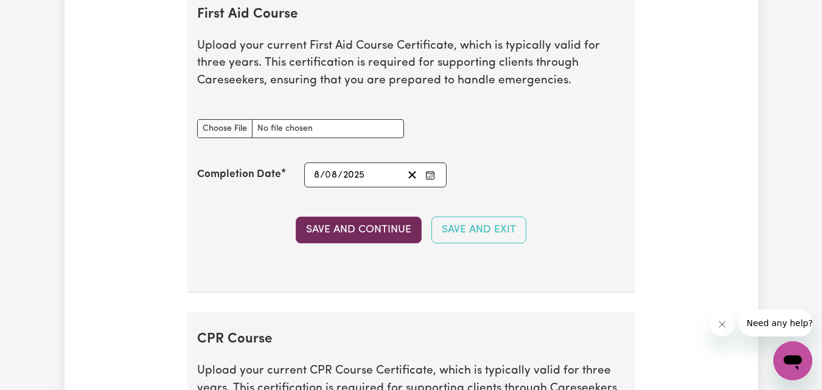
click at [359, 242] on button "Save and Continue" at bounding box center [359, 230] width 126 height 27
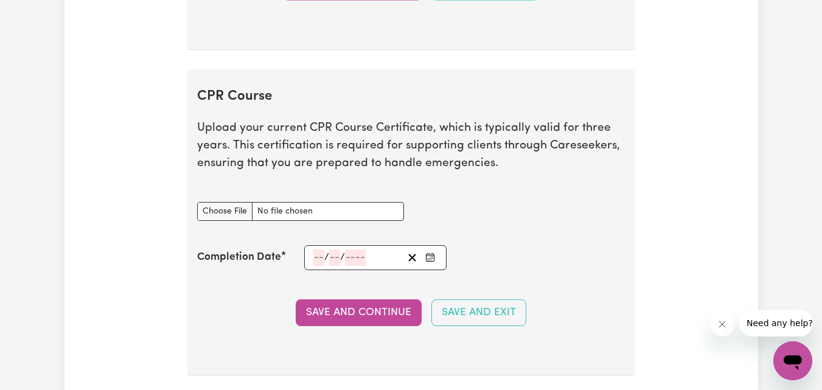
scroll to position [3089, 0]
click at [241, 220] on input "CPR Course document" at bounding box center [300, 210] width 207 height 19
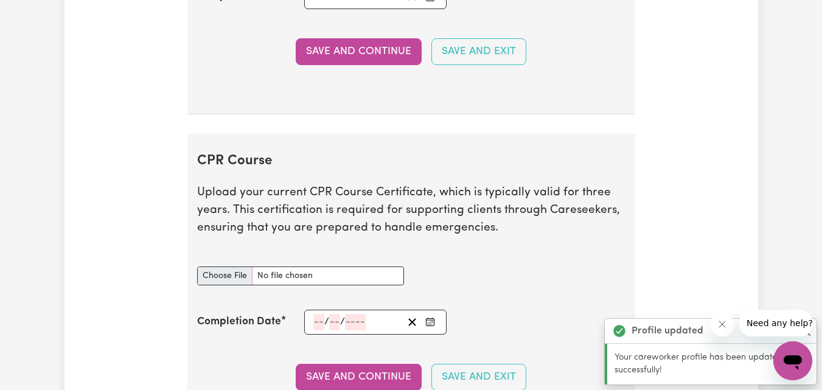
scroll to position [3170, 0]
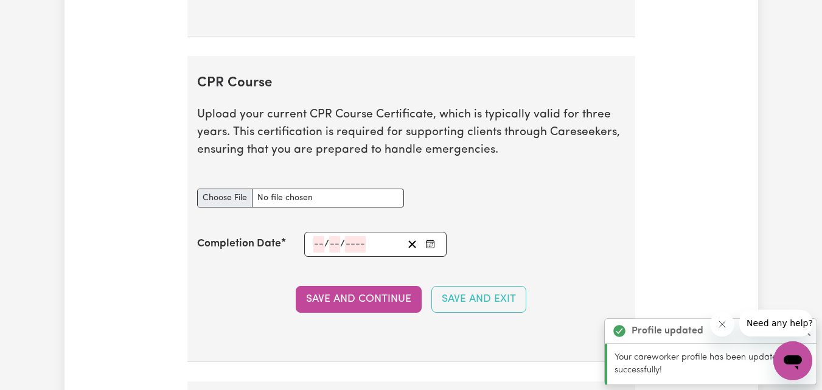
type input "C:\fakepath\First Aid & CPR Certificate.pdf"
click at [431, 249] on icon "Enter the Completion Date of your CPR Course" at bounding box center [430, 244] width 10 height 10
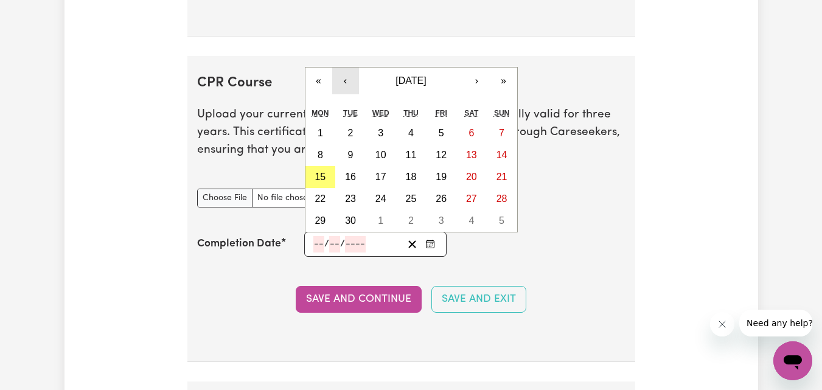
click at [343, 93] on button "‹" at bounding box center [345, 81] width 27 height 27
click at [440, 160] on abbr "8" at bounding box center [441, 155] width 5 height 10
type input "[DATE]"
type input "8"
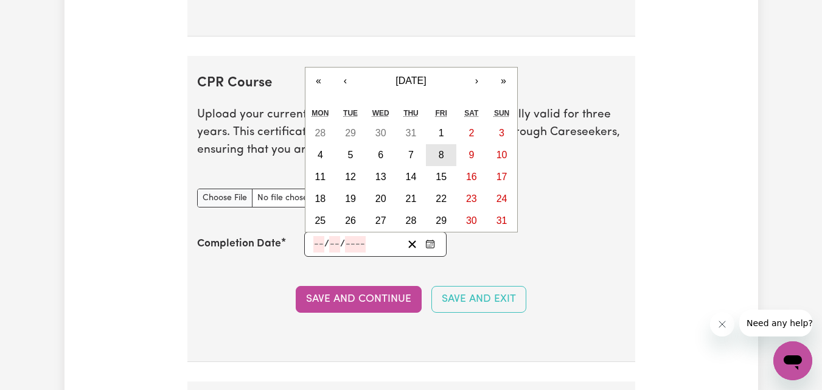
type input "2025"
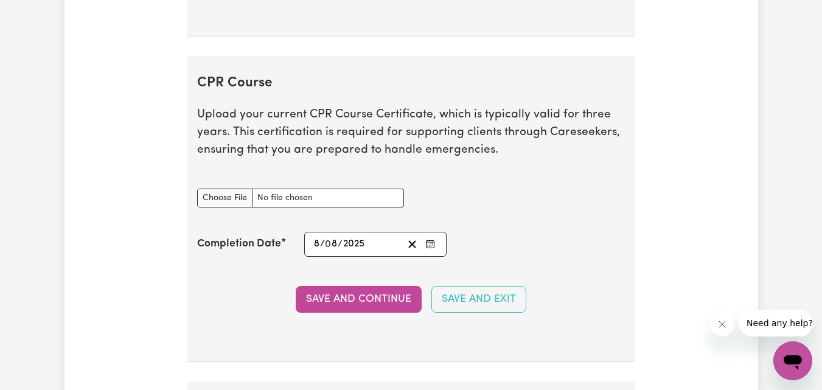
click at [347, 310] on button "Save and Continue" at bounding box center [359, 299] width 126 height 27
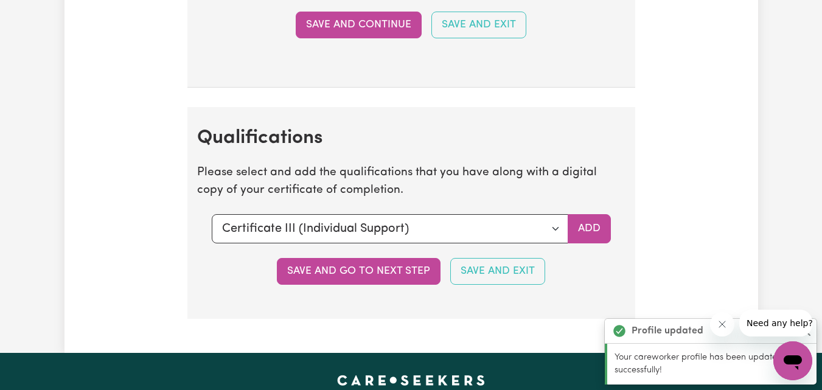
scroll to position [3565, 0]
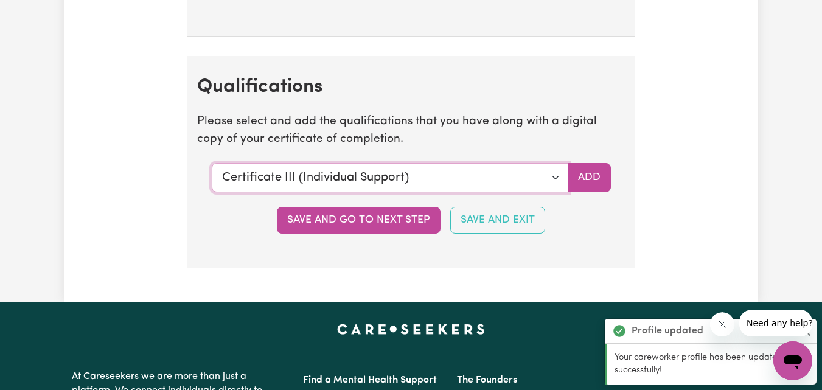
click at [555, 189] on select "Select a qualification to add... Certificate III (Individual Support) Certifica…" at bounding box center [390, 177] width 357 height 29
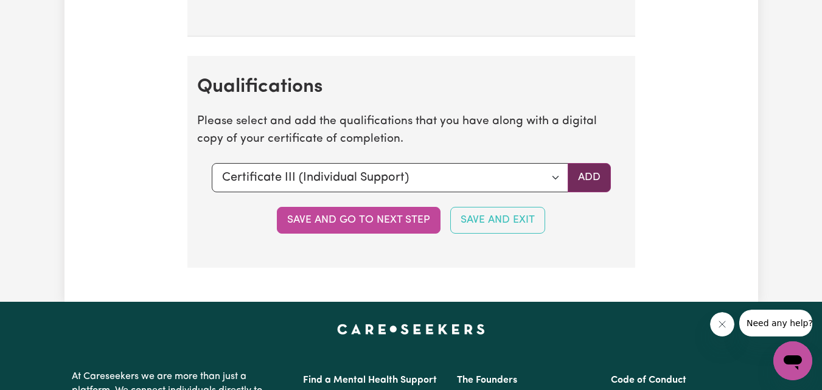
click at [590, 187] on button "Add" at bounding box center [589, 177] width 43 height 29
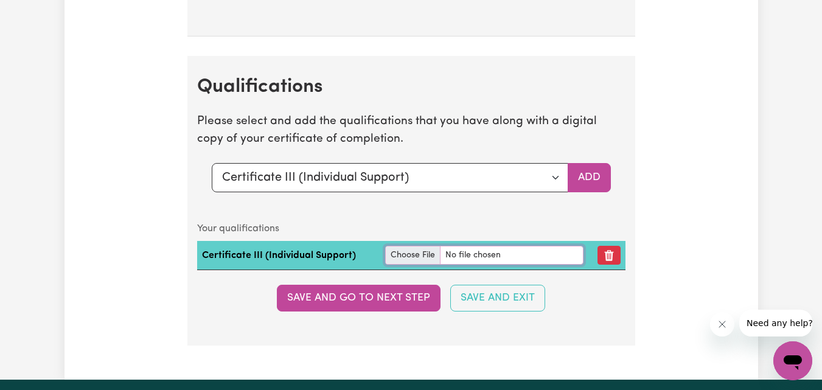
click at [410, 265] on input "file" at bounding box center [484, 255] width 198 height 19
type input "C:\fakepath\[PERSON_NAME] Kipkogei Lelei CHC33021AD - Certificate III in Indivi…"
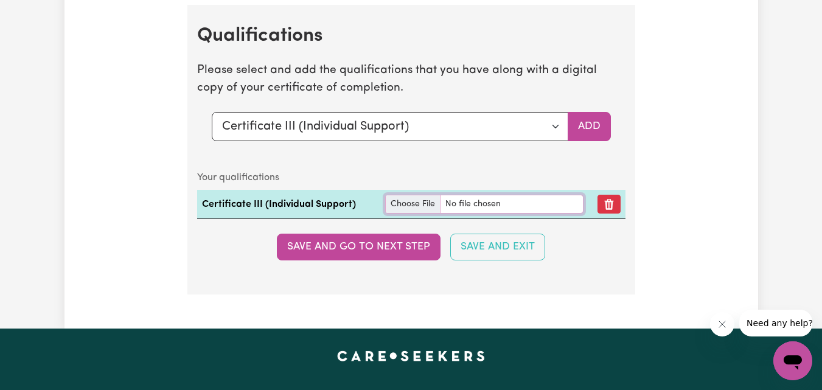
scroll to position [3626, 0]
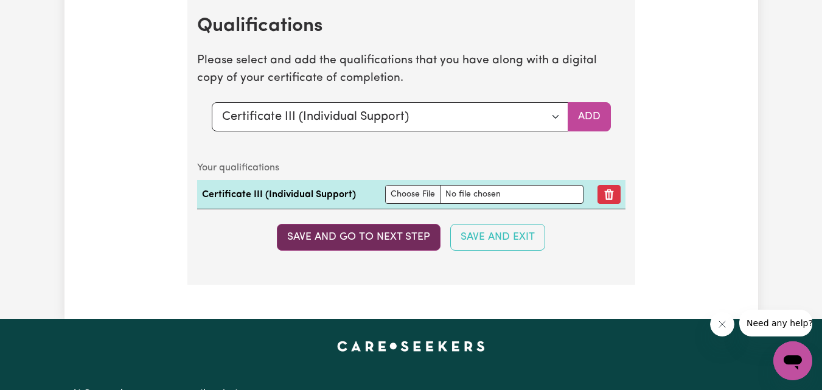
click at [369, 248] on button "Save and go to next step" at bounding box center [359, 237] width 164 height 27
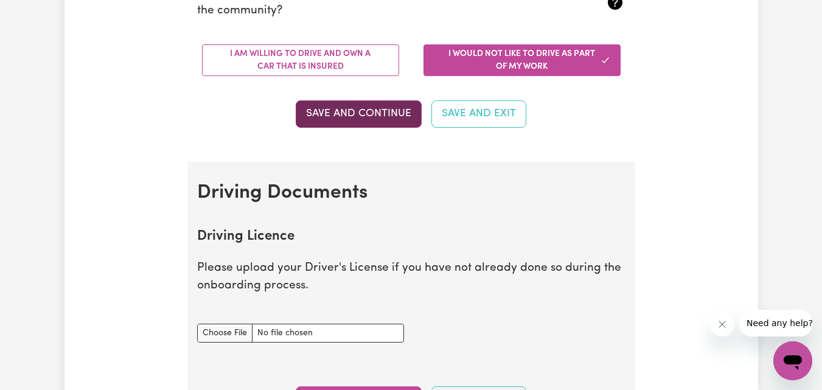
scroll to position [304, 0]
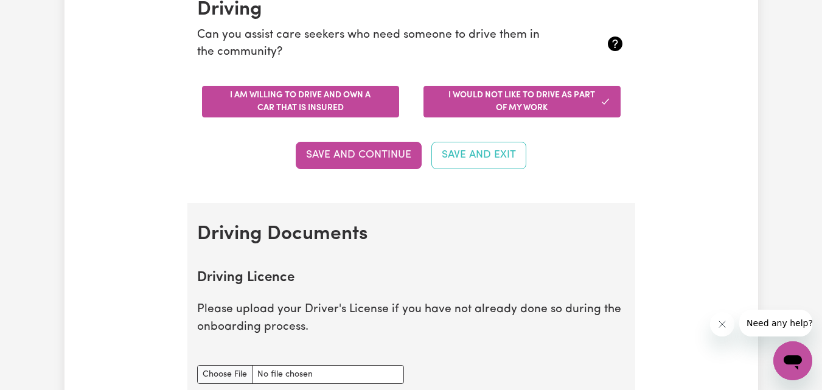
click at [377, 105] on button "I am willing to drive and own a car that is insured" at bounding box center [300, 102] width 197 height 32
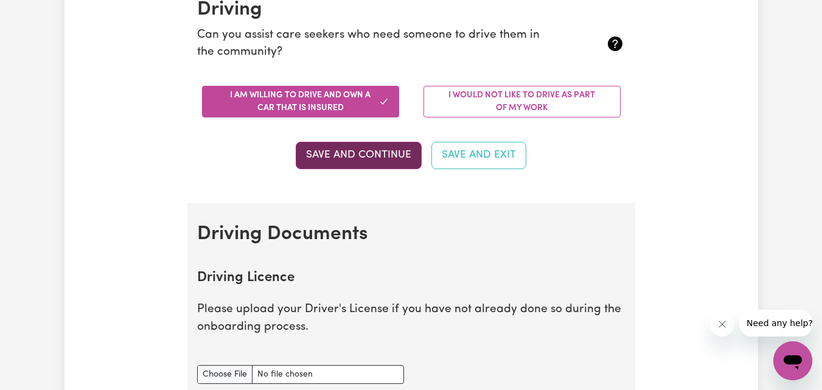
click at [372, 159] on button "Save and Continue" at bounding box center [359, 155] width 126 height 27
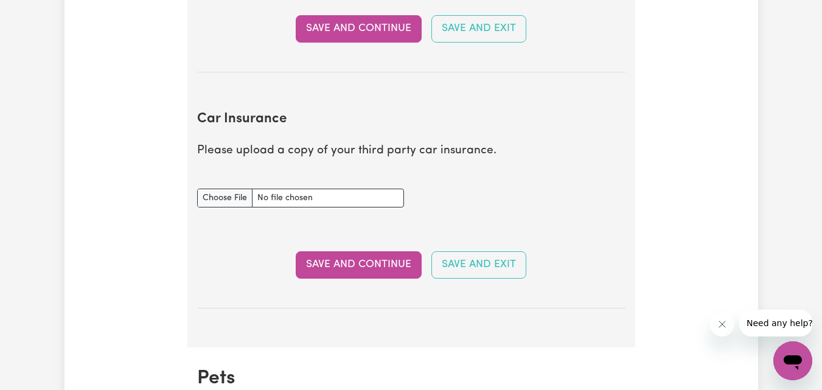
scroll to position [555, 0]
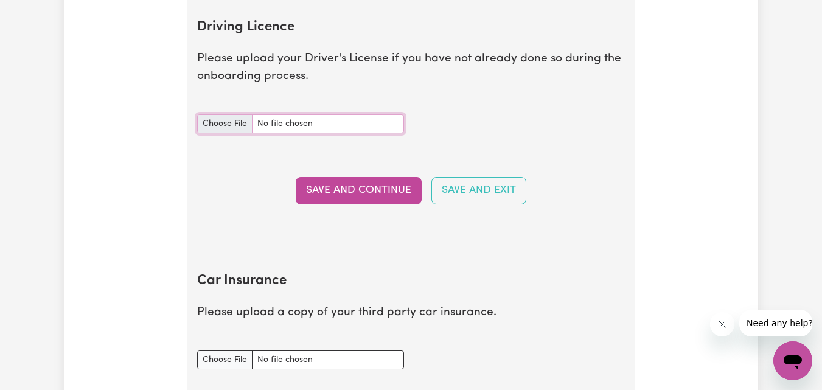
click at [206, 128] on input "Driving Licence document" at bounding box center [300, 123] width 207 height 19
type input "C:\fakepath\Driving Licence.pdf"
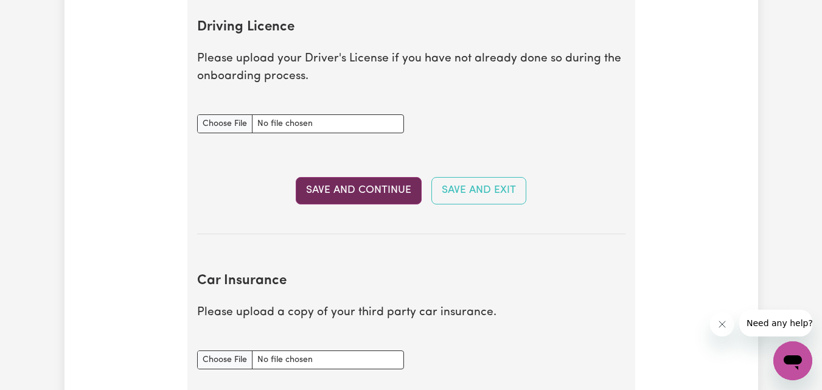
click at [382, 195] on button "Save and Continue" at bounding box center [359, 190] width 126 height 27
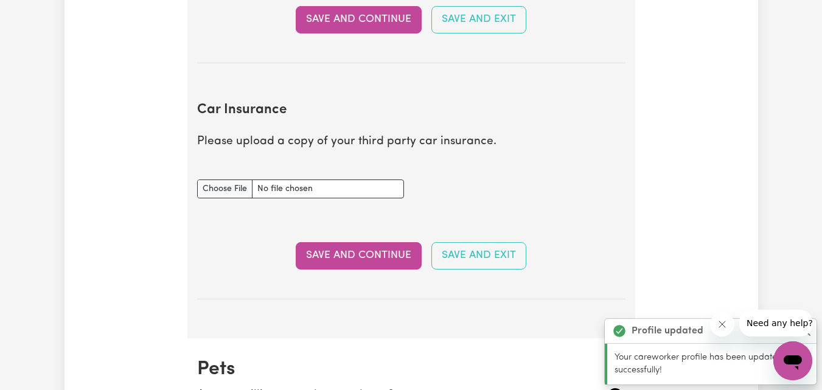
scroll to position [809, 0]
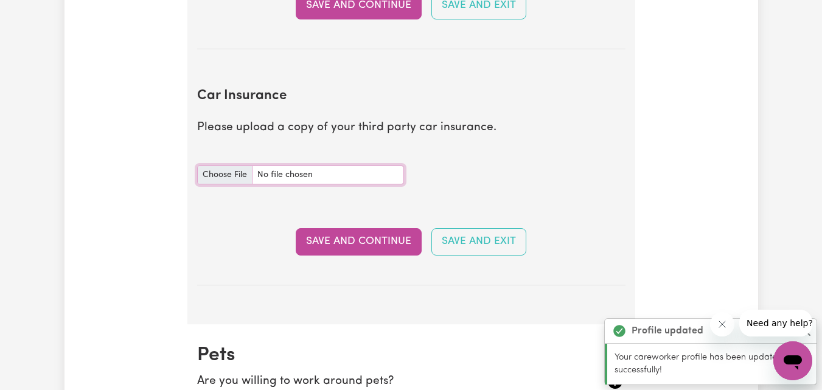
click at [236, 174] on input "Car Insurance document" at bounding box center [300, 174] width 207 height 19
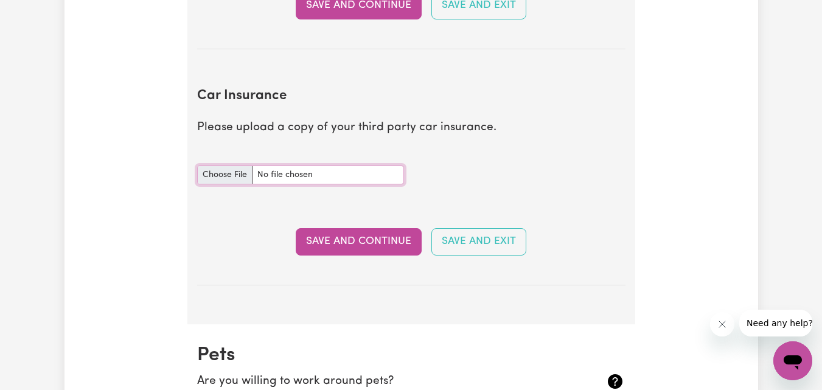
type input "C:\fakepath\AAMI Car Renewal MPA152121879.pdf"
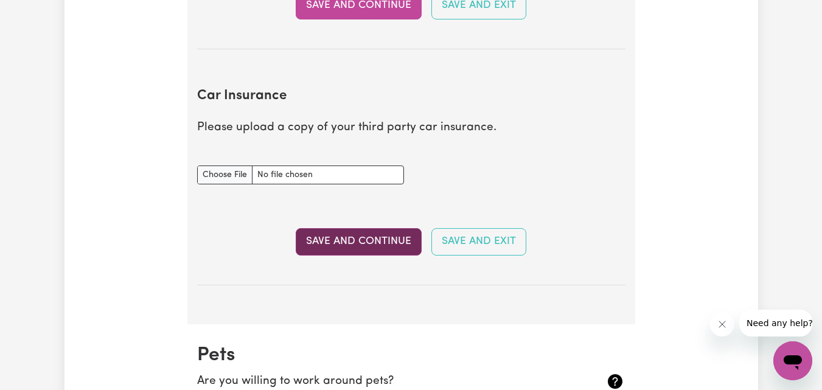
click at [400, 246] on button "Save and Continue" at bounding box center [359, 241] width 126 height 27
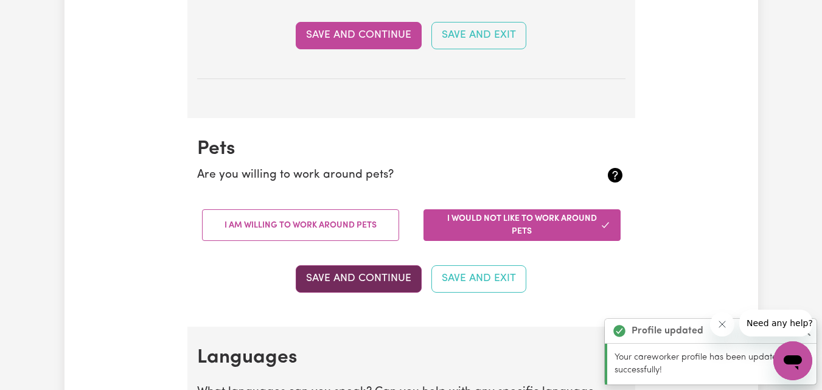
scroll to position [1133, 0]
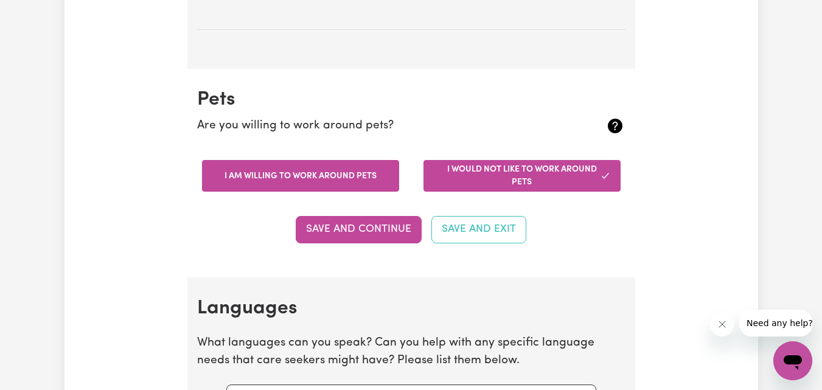
click at [353, 172] on button "I am willing to work around pets" at bounding box center [300, 176] width 197 height 32
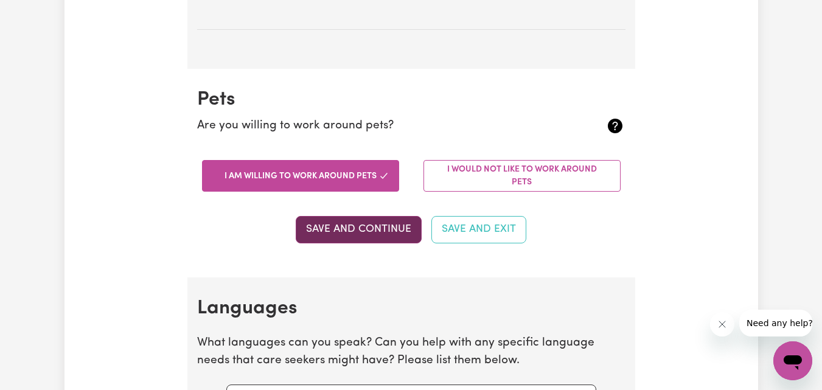
click at [370, 232] on button "Save and Continue" at bounding box center [359, 229] width 126 height 27
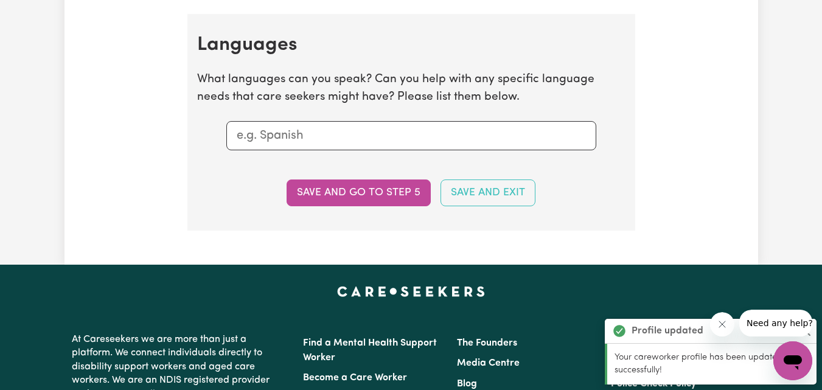
scroll to position [1410, 0]
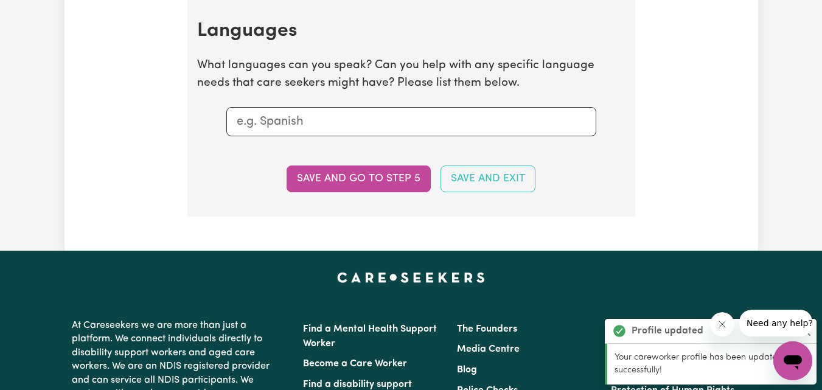
click at [336, 128] on input "text" at bounding box center [411, 122] width 349 height 18
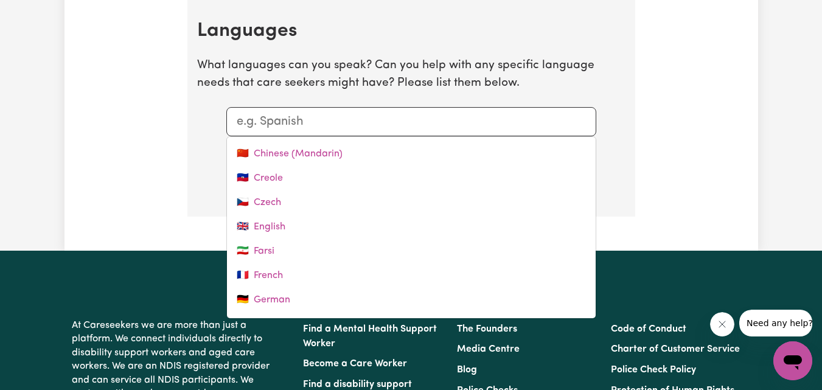
scroll to position [183, 0]
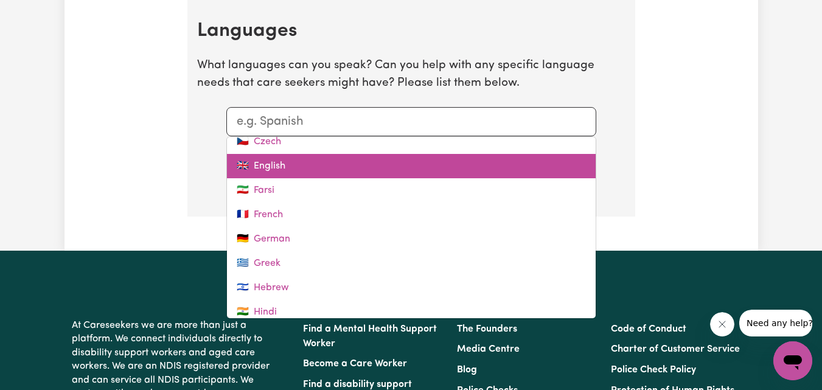
click at [320, 164] on link "🇬🇧 English" at bounding box center [411, 166] width 369 height 24
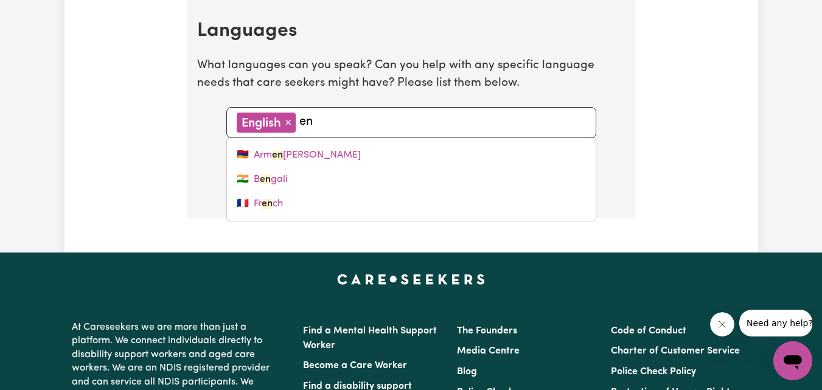
type input "e"
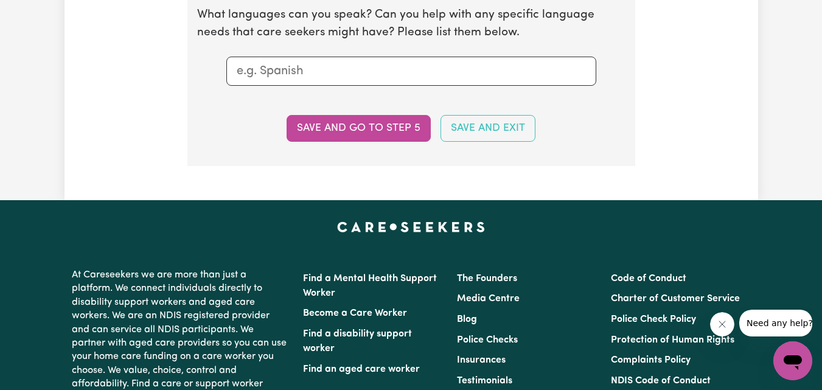
scroll to position [1410, 0]
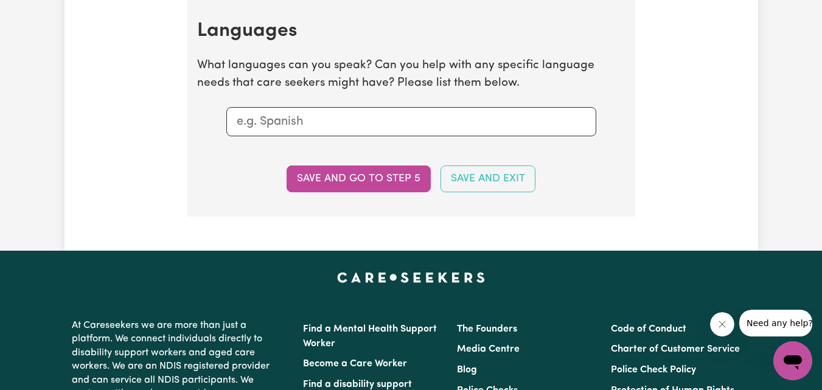
click at [328, 125] on input "text" at bounding box center [411, 122] width 349 height 18
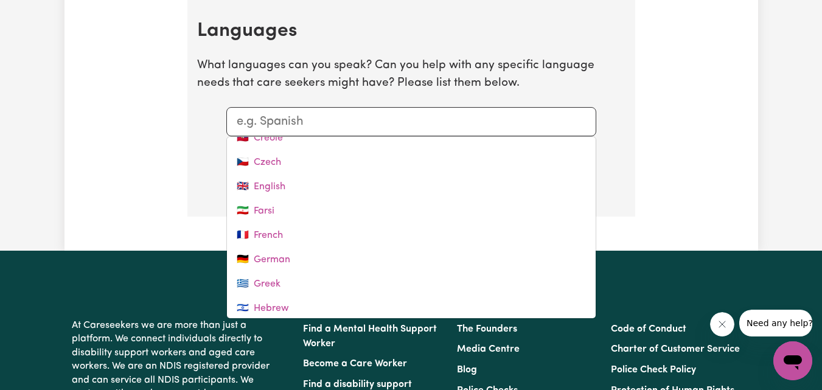
scroll to position [145, 0]
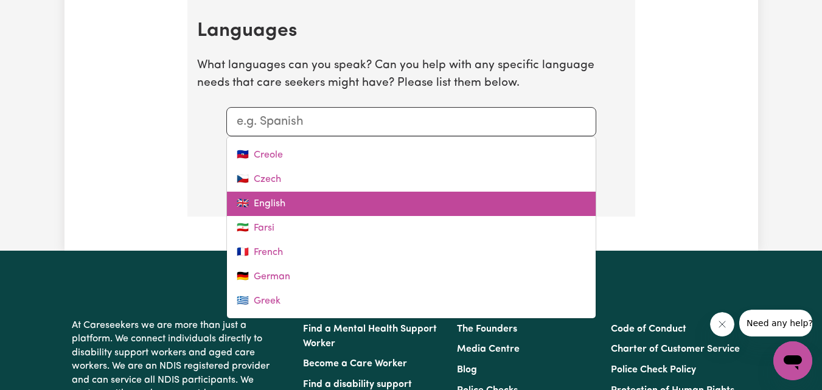
click at [310, 201] on link "🇬🇧 English" at bounding box center [411, 204] width 369 height 24
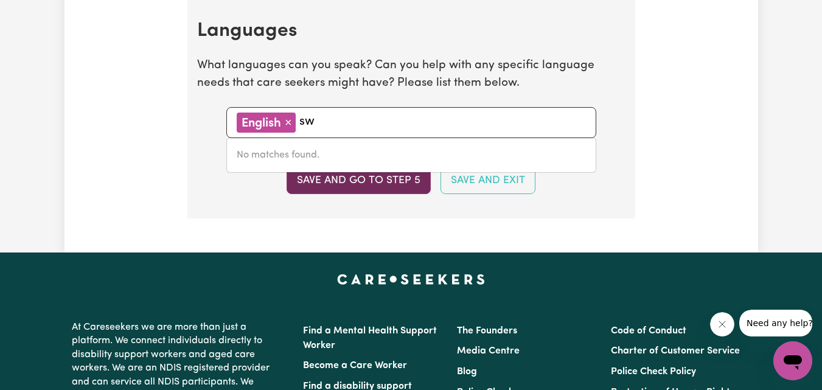
type input "s"
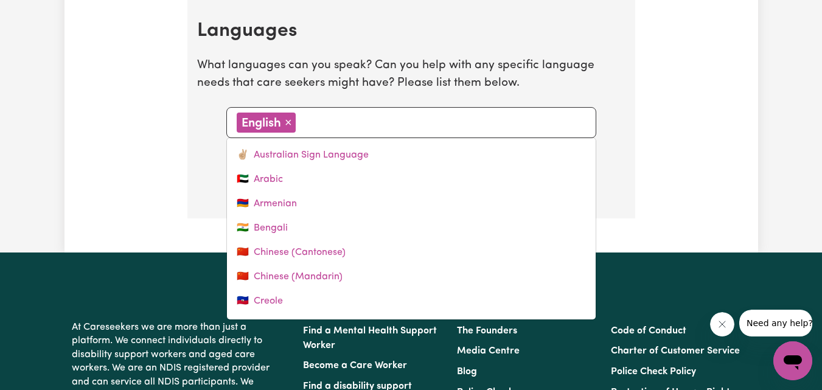
click at [204, 197] on section "Languages What languages can you speak? Can you help with any specific language…" at bounding box center [411, 109] width 448 height 218
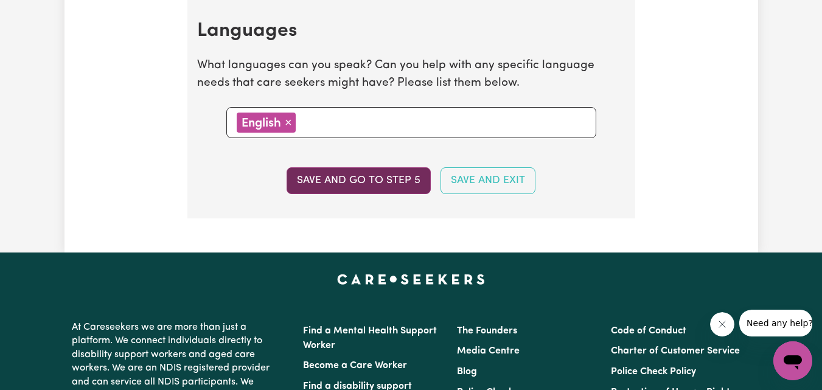
click at [341, 186] on button "Save and go to step 5" at bounding box center [359, 180] width 144 height 27
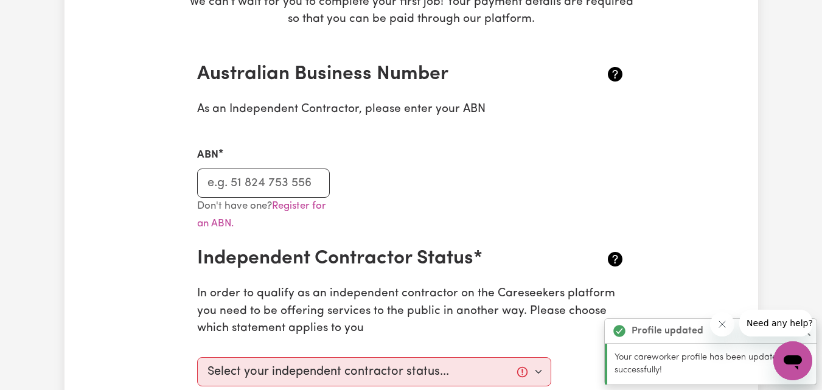
scroll to position [243, 0]
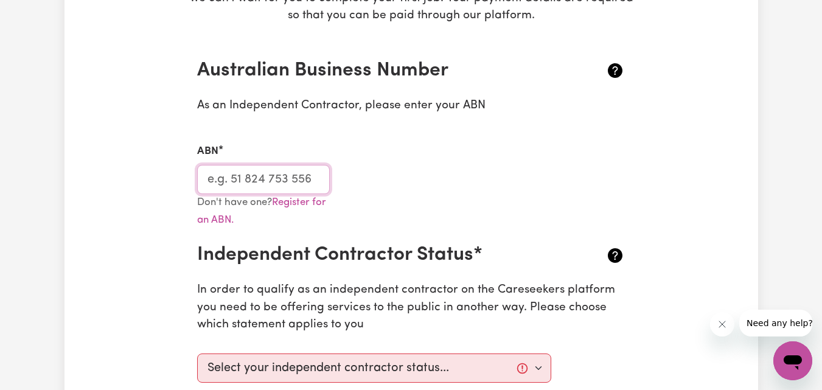
click at [232, 176] on input "ABN" at bounding box center [263, 179] width 133 height 29
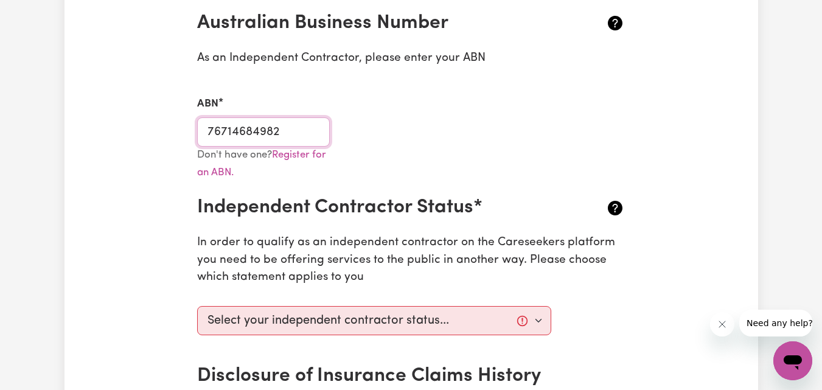
scroll to position [304, 0]
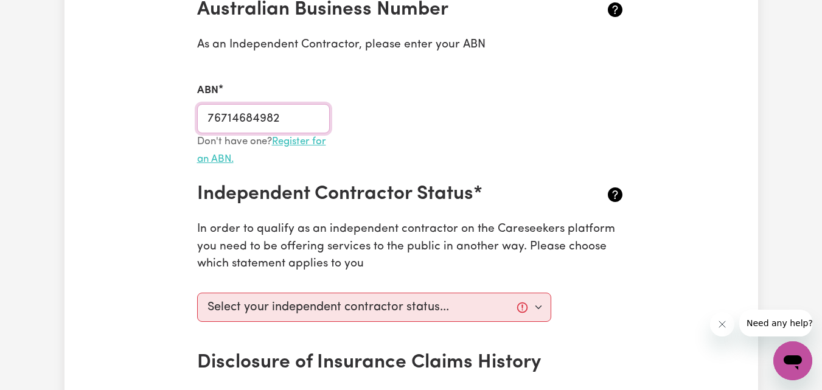
type input "76714684982"
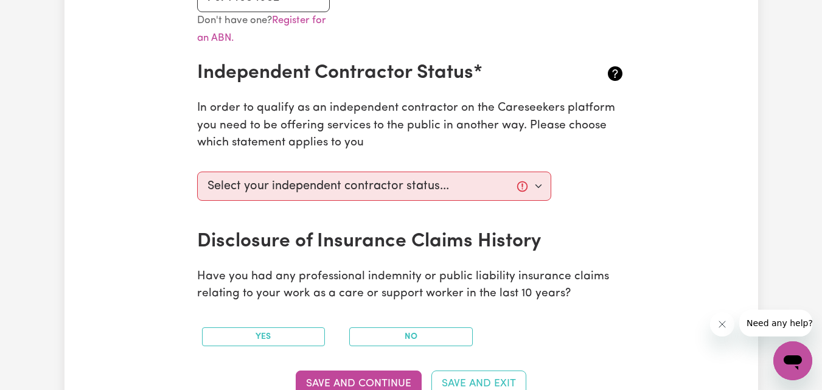
scroll to position [426, 0]
click at [399, 193] on select "Select your independent contractor status... I am providing services through an…" at bounding box center [374, 185] width 355 height 29
select select "I am providing services by being employed by an organisation"
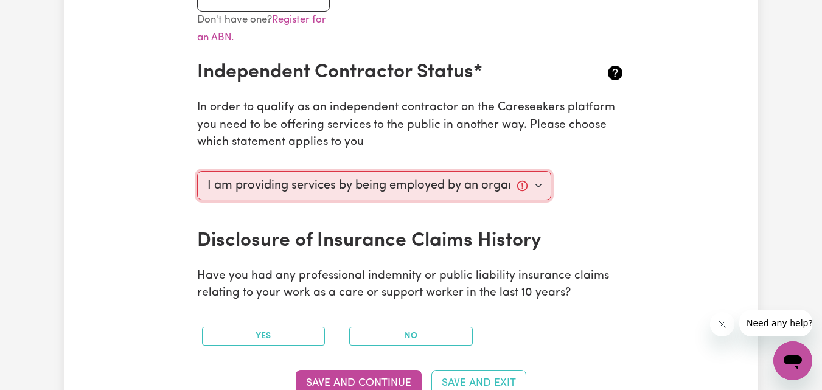
click at [197, 171] on select "Select your independent contractor status... I am providing services through an…" at bounding box center [374, 185] width 355 height 29
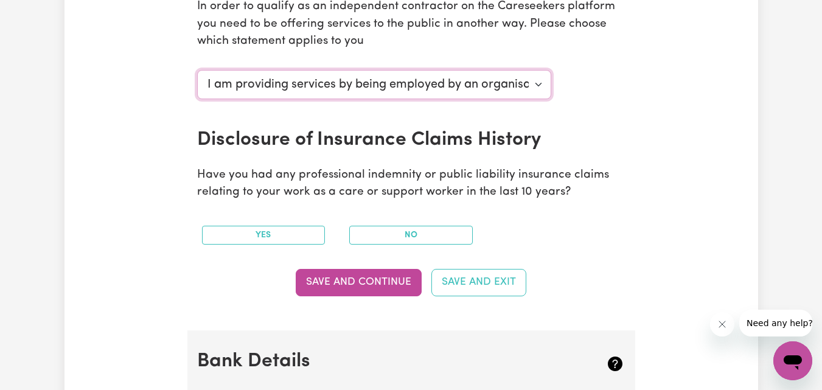
scroll to position [548, 0]
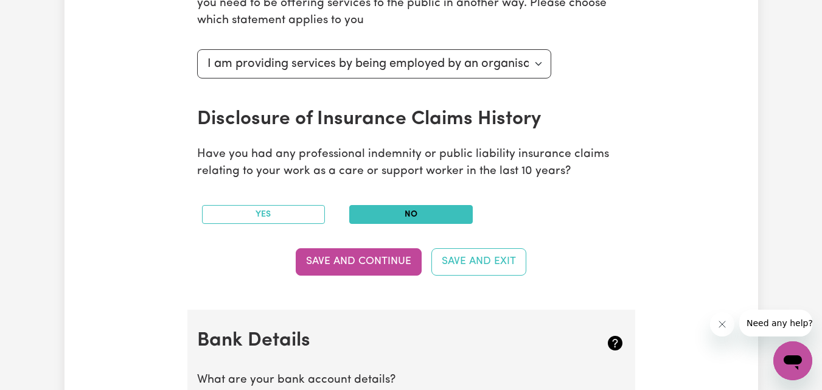
click at [402, 211] on button "No" at bounding box center [411, 214] width 124 height 19
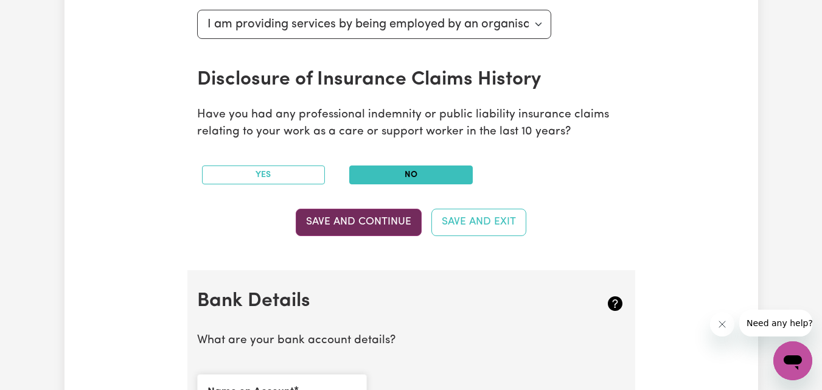
scroll to position [608, 0]
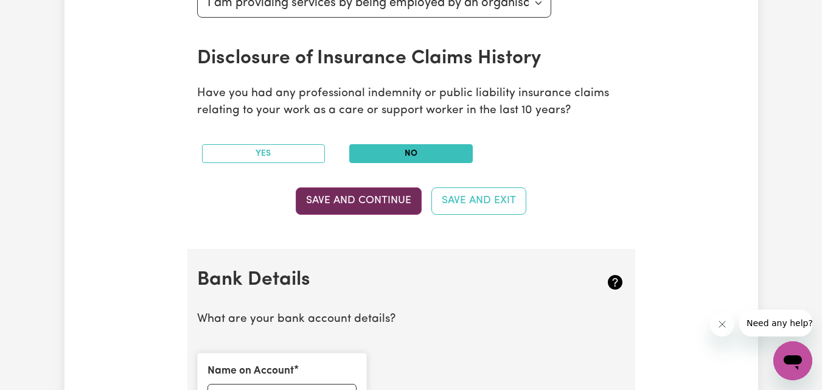
click at [380, 206] on button "Save and Continue" at bounding box center [359, 200] width 126 height 27
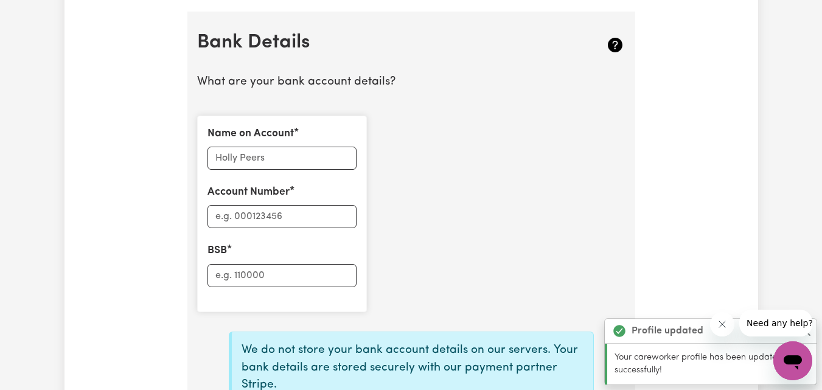
scroll to position [857, 0]
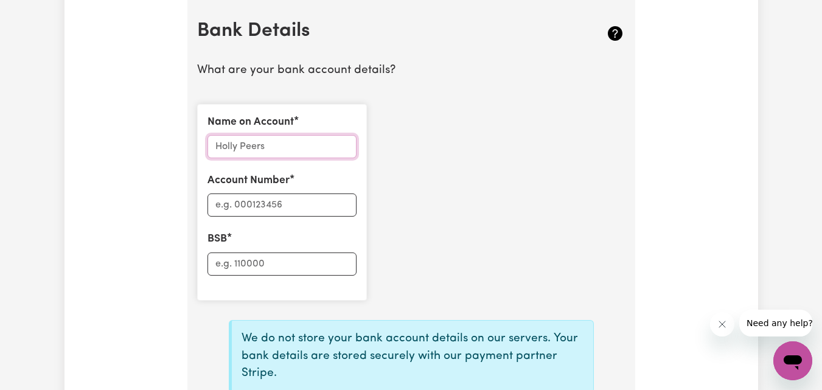
click at [282, 145] on input "Name on Account" at bounding box center [281, 146] width 149 height 23
type input "[PERSON_NAME]"
click at [268, 204] on input "Account Number" at bounding box center [281, 204] width 149 height 23
type input "12040006"
click at [255, 271] on input "BSB" at bounding box center [281, 263] width 149 height 23
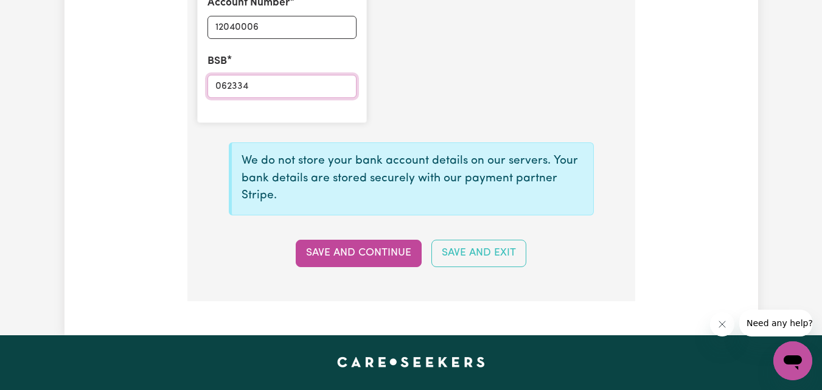
scroll to position [1040, 0]
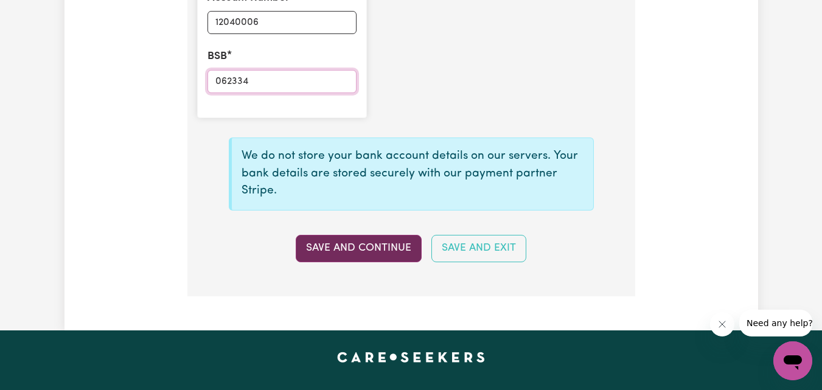
type input "062334"
click at [361, 251] on button "Save and Continue" at bounding box center [359, 248] width 126 height 27
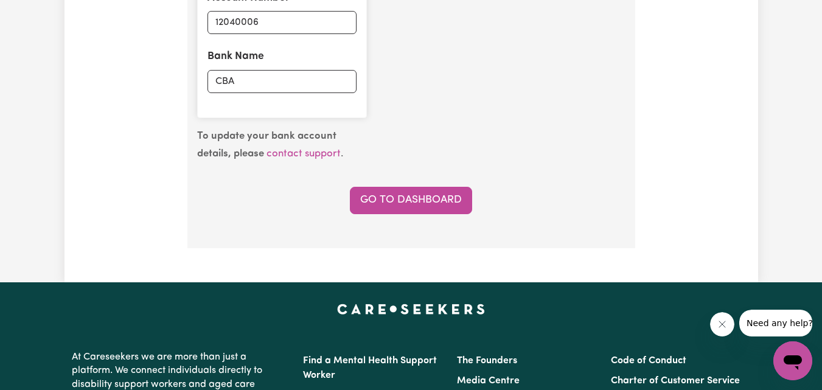
type input "****0006"
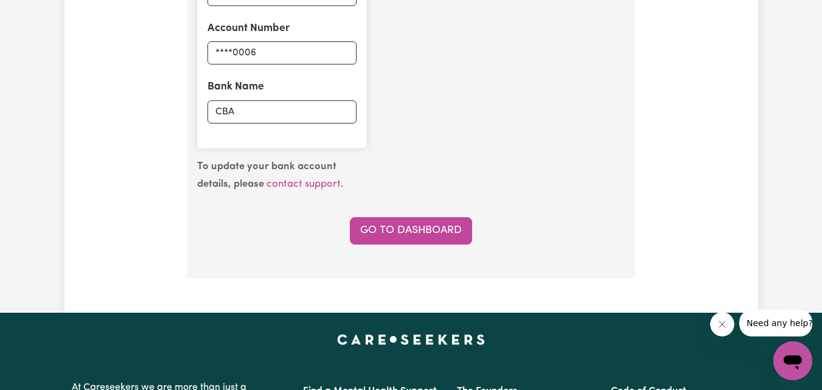
scroll to position [979, 0]
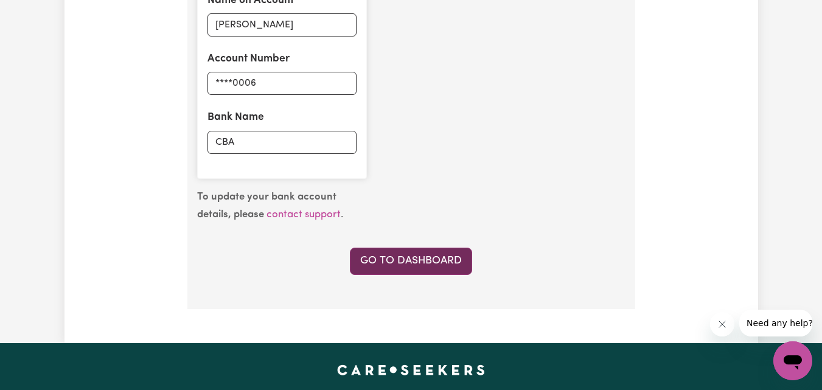
click at [424, 273] on link "Go to Dashboard" at bounding box center [411, 261] width 122 height 27
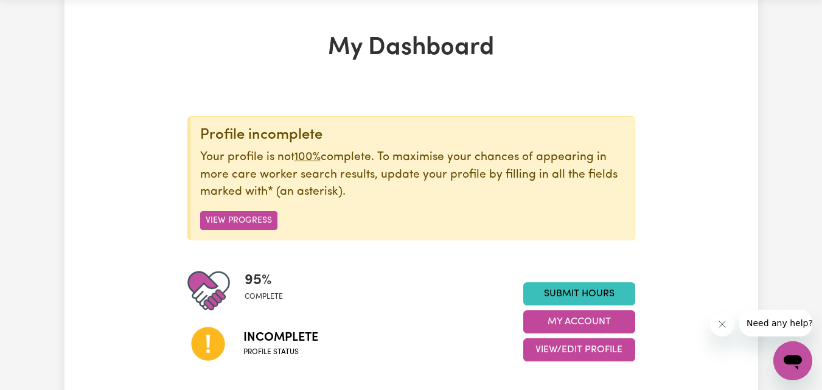
scroll to position [122, 0]
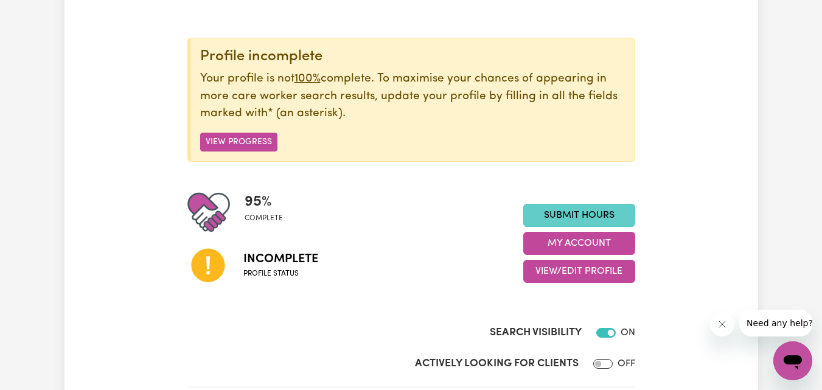
click at [587, 217] on link "Submit Hours" at bounding box center [579, 215] width 112 height 23
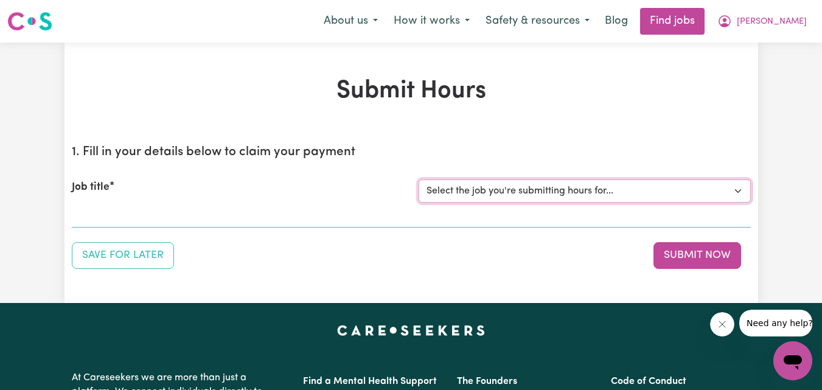
click at [556, 193] on select "Select the job you're submitting hours for..." at bounding box center [585, 190] width 332 height 23
click at [736, 193] on select "Select the job you're submitting hours for..." at bounding box center [585, 190] width 332 height 23
click at [555, 188] on select "Select the job you're submitting hours for..." at bounding box center [585, 190] width 332 height 23
click at [552, 198] on select "Select the job you're submitting hours for..." at bounding box center [585, 190] width 332 height 23
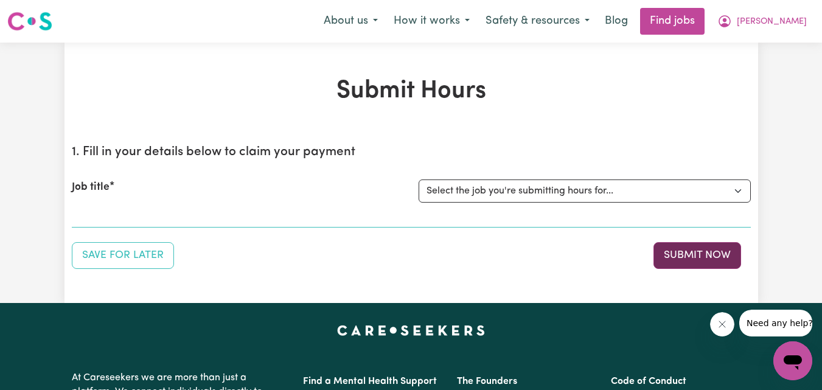
click at [692, 257] on button "Submit Now" at bounding box center [697, 255] width 88 height 27
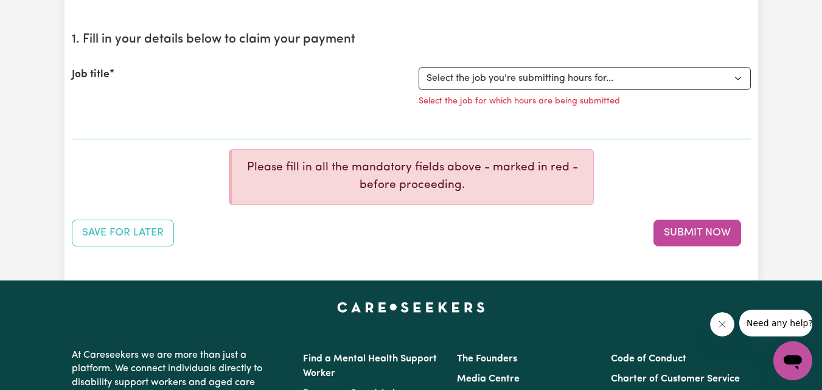
scroll to position [122, 0]
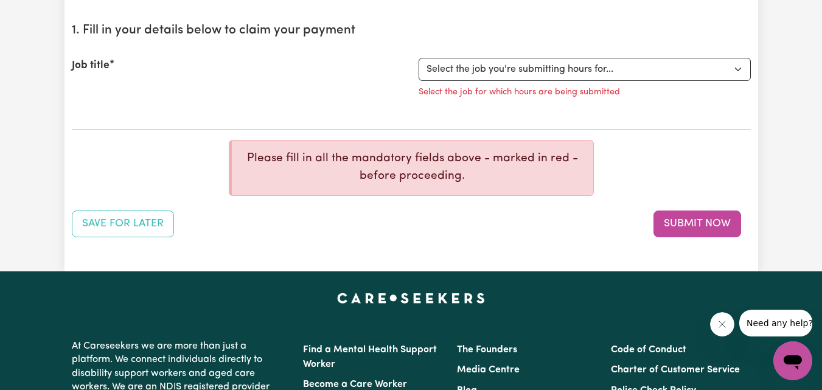
click at [633, 171] on div "1. Fill in your details below to claim your payment Job title Select the job yo…" at bounding box center [411, 125] width 679 height 224
click at [627, 78] on select "Select the job you're submitting hours for..." at bounding box center [585, 69] width 332 height 23
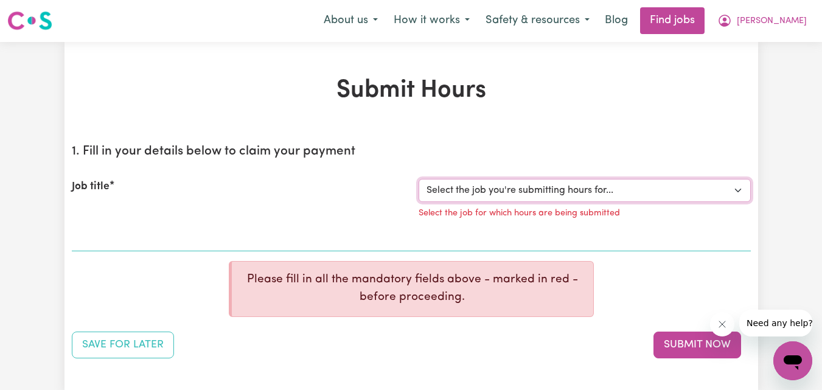
scroll to position [0, 0]
click at [26, 29] on img at bounding box center [29, 21] width 45 height 22
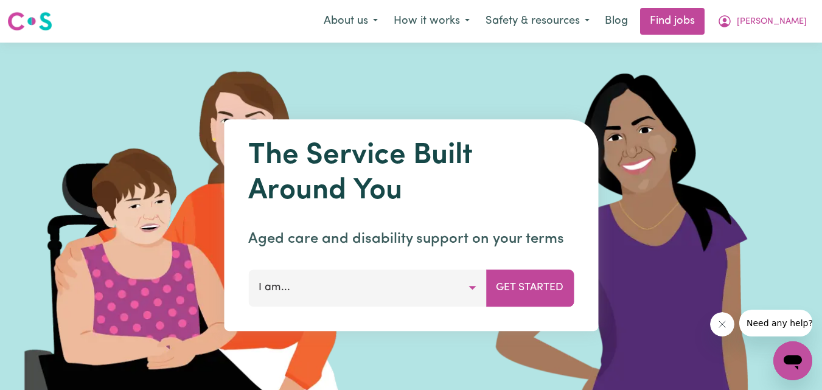
click at [471, 287] on button "I am..." at bounding box center [367, 288] width 238 height 37
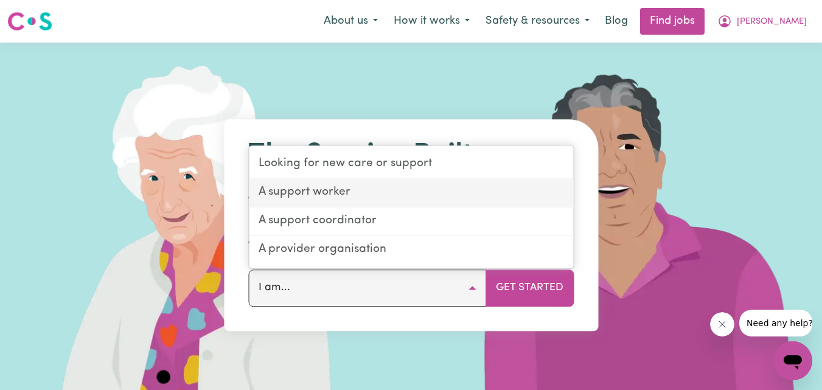
click at [365, 197] on link "A support worker" at bounding box center [411, 193] width 324 height 29
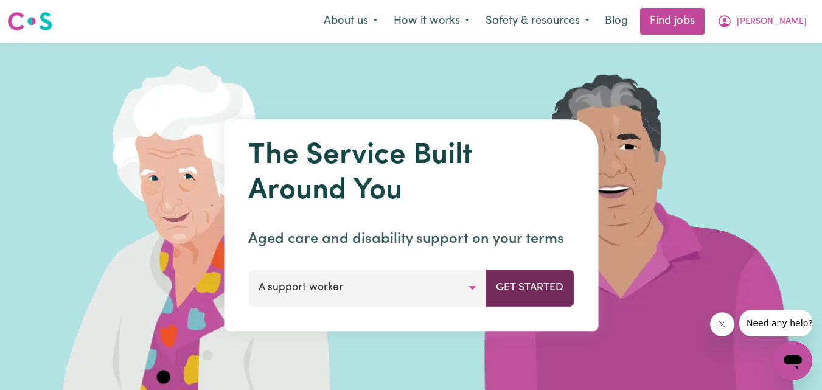
click at [504, 298] on button "Get Started" at bounding box center [530, 288] width 88 height 37
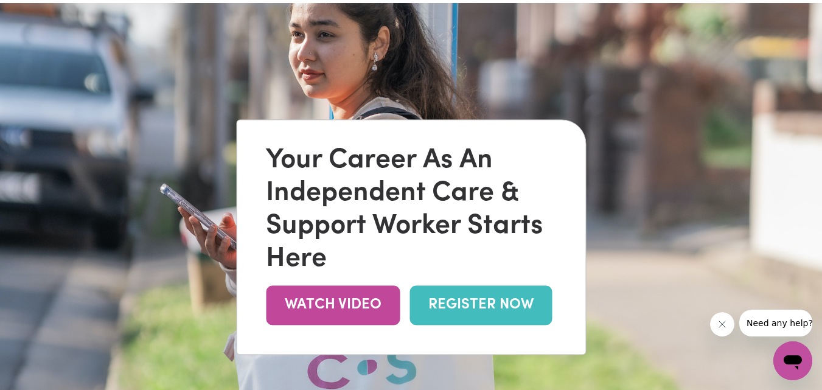
scroll to position [61, 0]
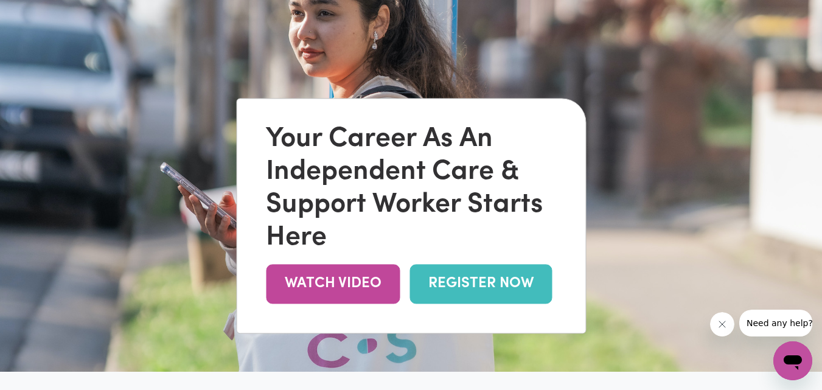
click at [729, 324] on button "Close message from company" at bounding box center [722, 324] width 24 height 24
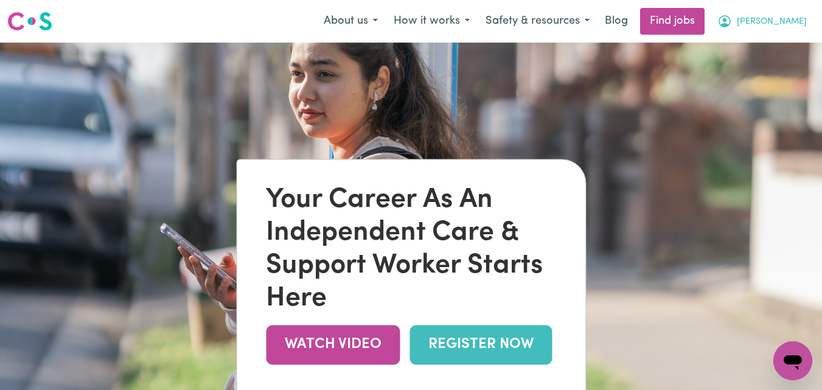
click at [778, 22] on span "[PERSON_NAME]" at bounding box center [772, 21] width 70 height 13
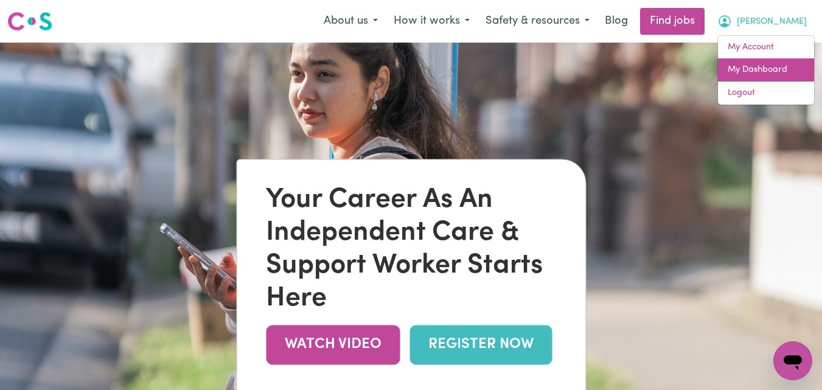
click at [753, 68] on link "My Dashboard" at bounding box center [766, 69] width 96 height 23
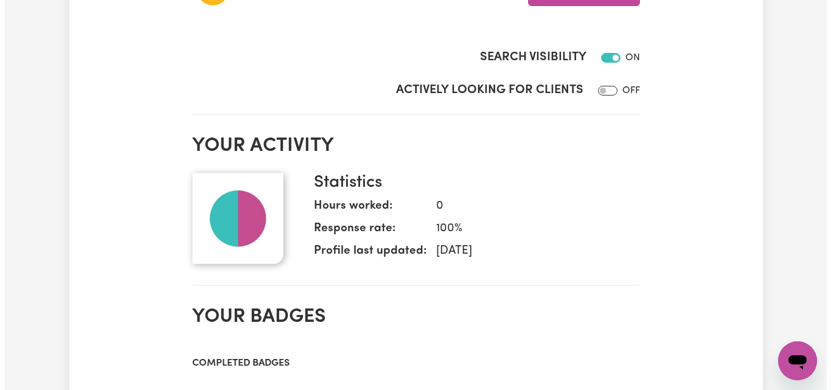
scroll to position [304, 0]
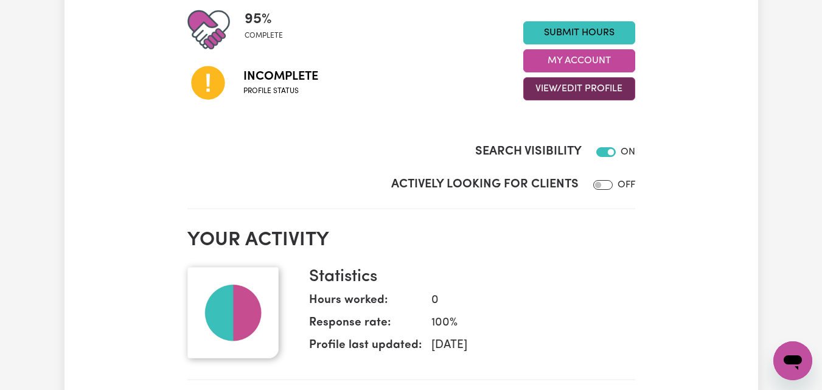
click at [556, 92] on button "View/Edit Profile" at bounding box center [579, 88] width 112 height 23
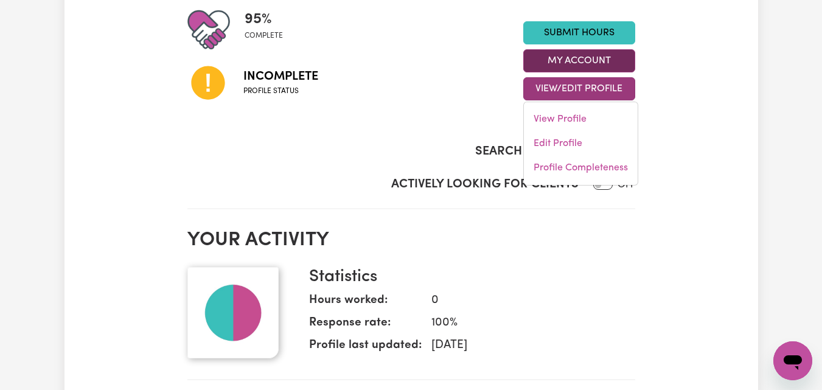
click at [565, 59] on button "My Account" at bounding box center [579, 60] width 112 height 23
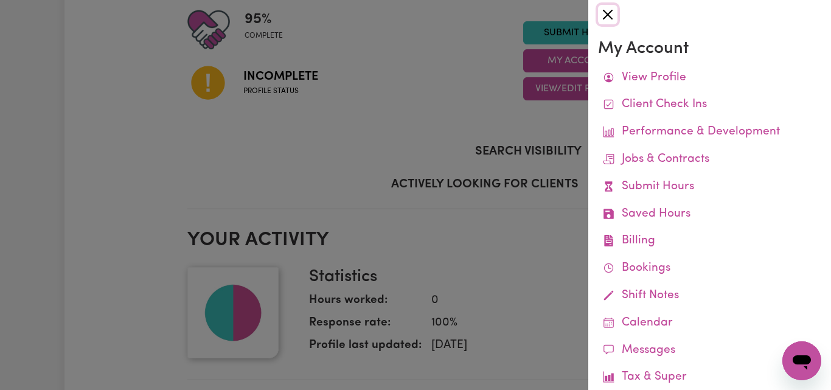
click at [615, 12] on button "Close" at bounding box center [607, 14] width 19 height 19
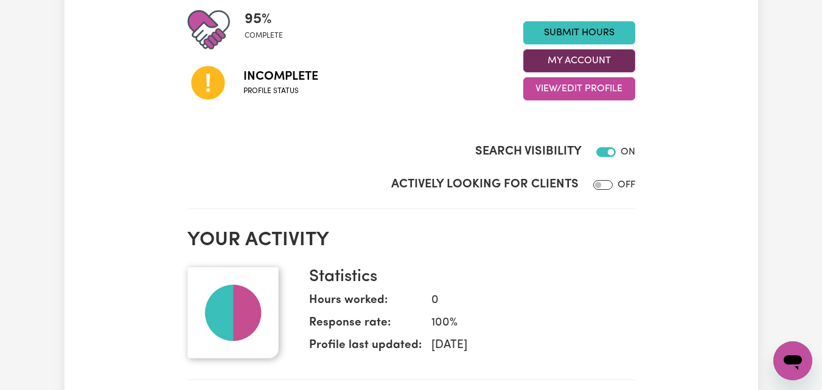
click at [577, 65] on button "My Account" at bounding box center [579, 60] width 112 height 23
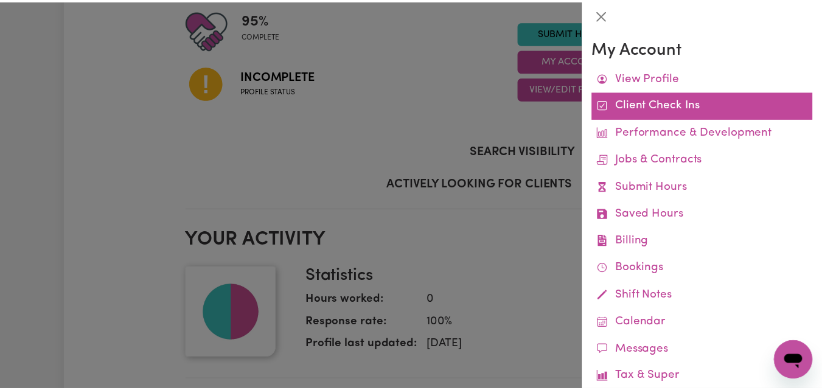
scroll to position [85, 0]
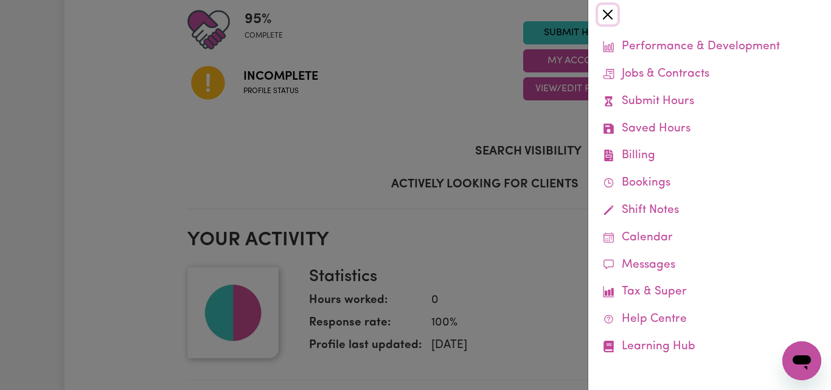
click at [611, 13] on button "Close" at bounding box center [607, 14] width 19 height 19
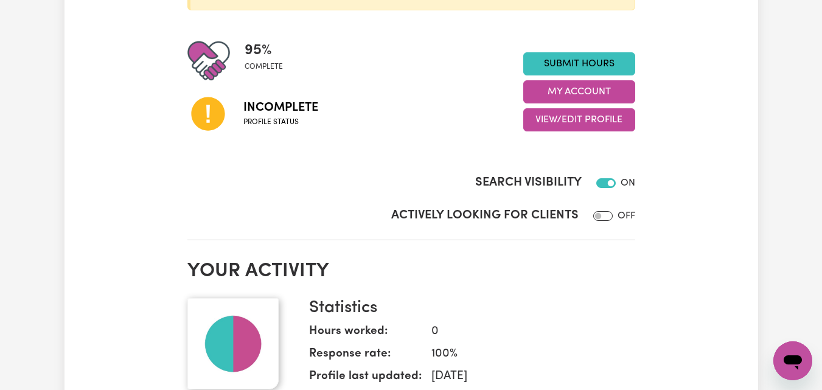
scroll to position [243, 0]
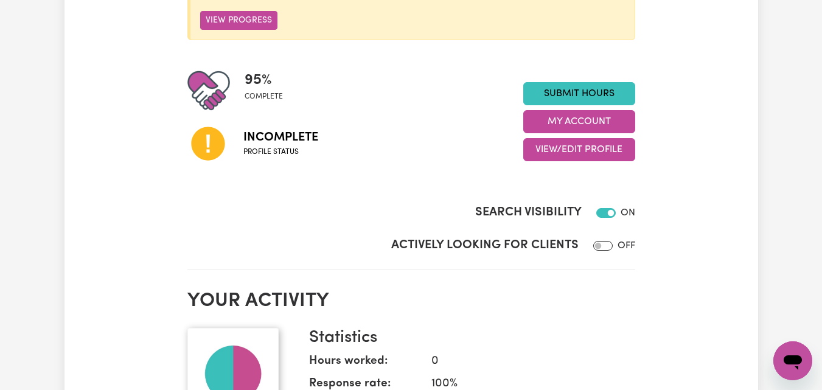
click at [207, 152] on icon at bounding box center [207, 143] width 33 height 33
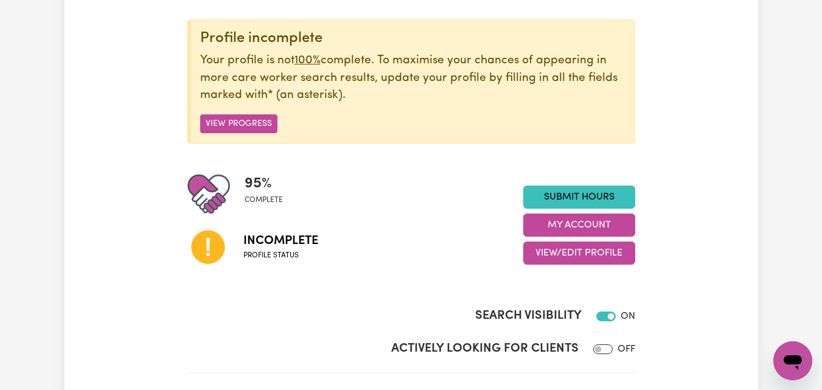
scroll to position [122, 0]
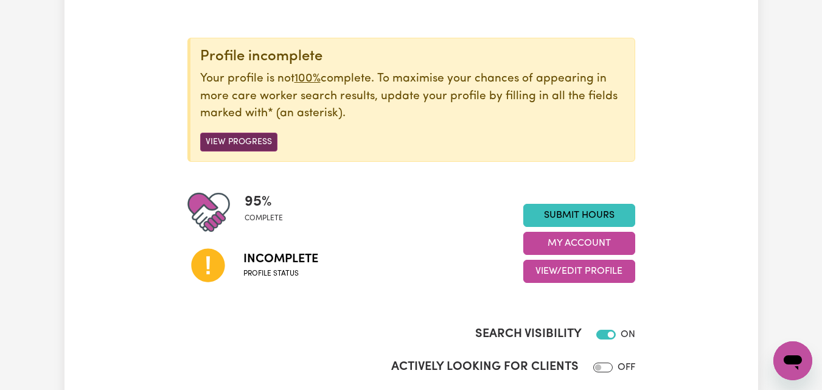
click at [242, 143] on button "View Progress" at bounding box center [238, 142] width 77 height 19
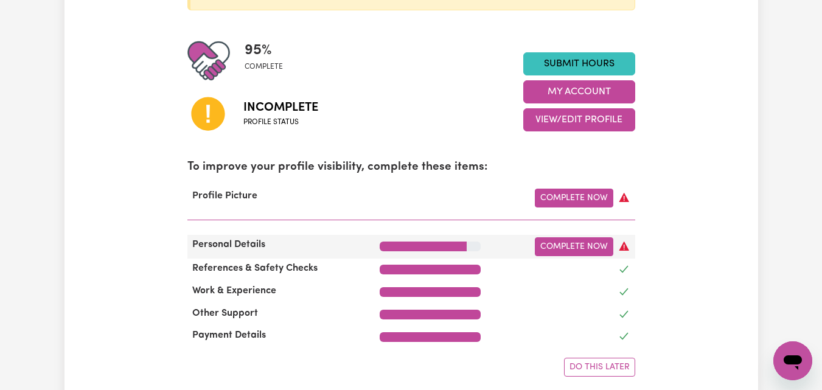
scroll to position [243, 0]
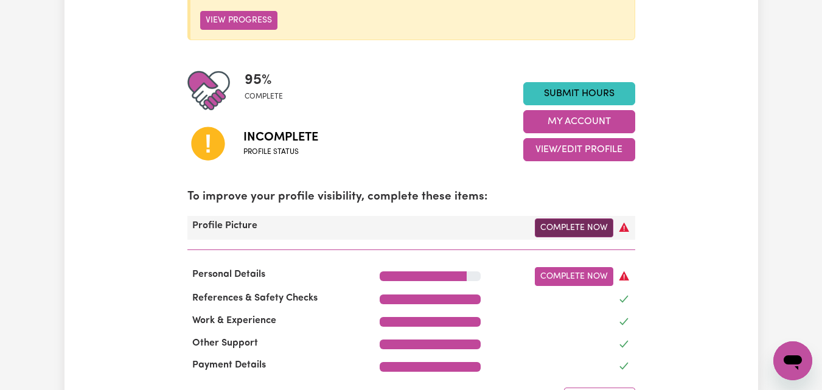
click at [568, 234] on link "Complete Now" at bounding box center [574, 227] width 78 height 19
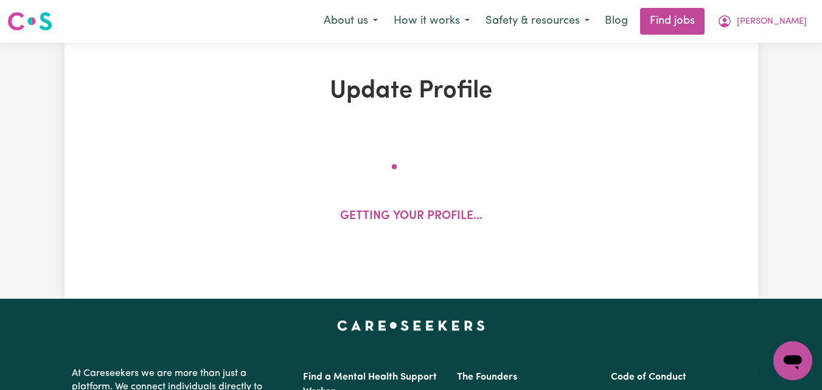
select select "[DEMOGRAPHIC_DATA]"
select select "Student Visa"
select select "Studying a healthcare related degree or qualification"
select select "40"
select select "55"
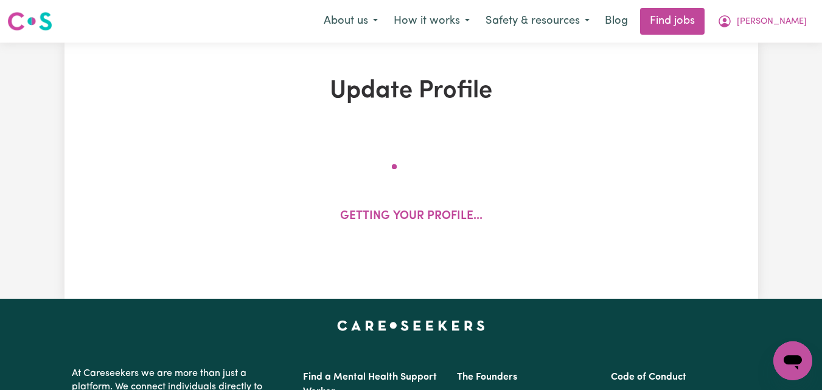
select select "55"
select select "60"
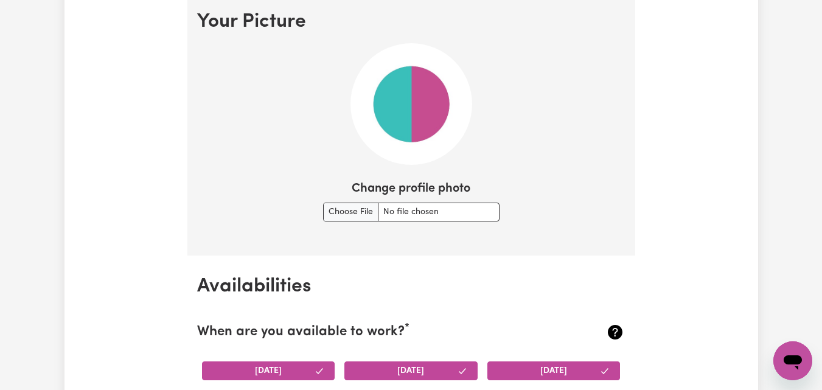
scroll to position [852, 0]
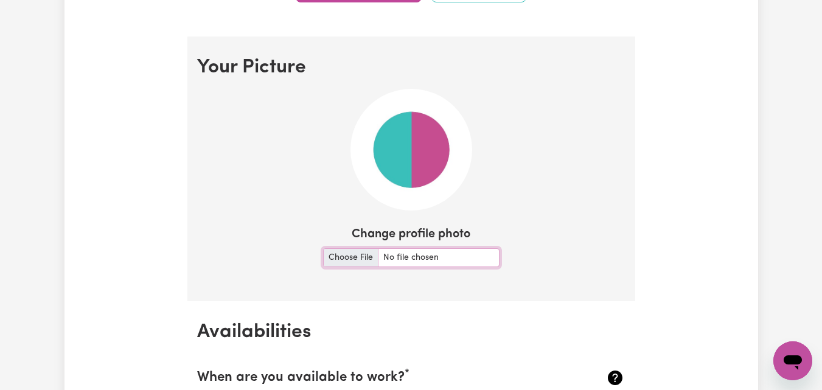
click at [329, 255] on input "Change profile photo" at bounding box center [411, 257] width 176 height 19
type input "C:\fakepath\DSC_0588.jpg"
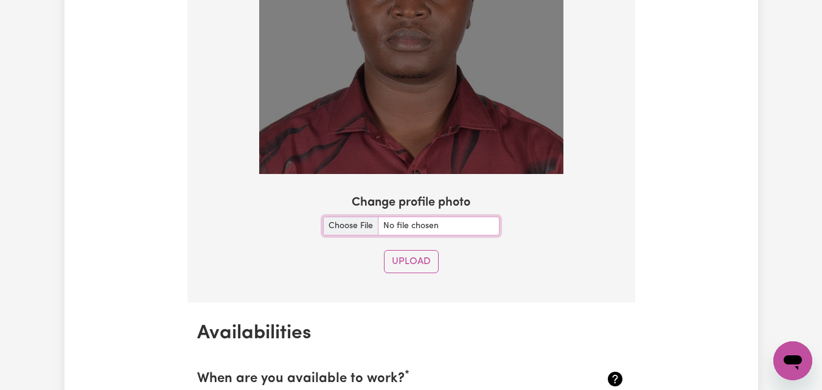
scroll to position [1095, 0]
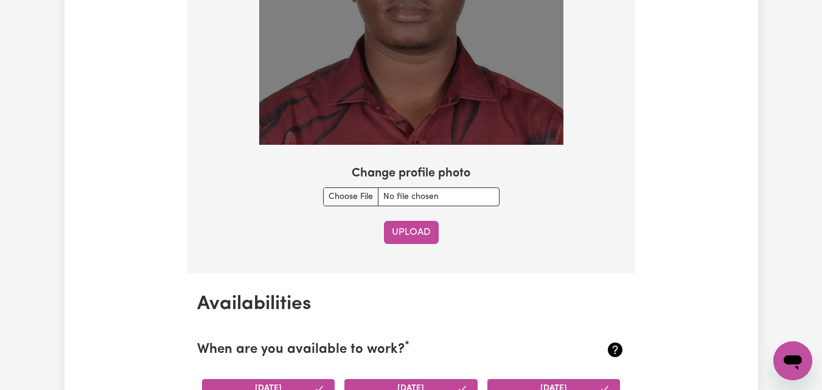
click at [414, 231] on button "Upload" at bounding box center [411, 232] width 55 height 23
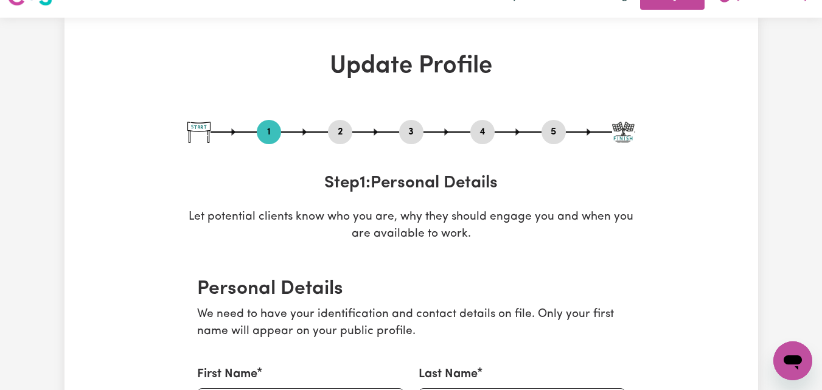
scroll to position [0, 0]
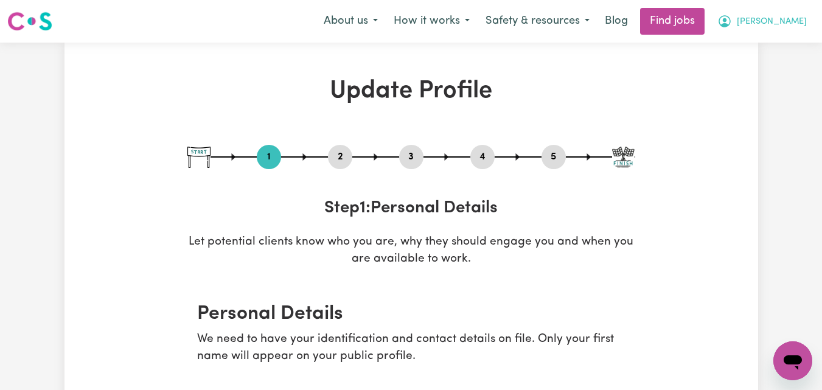
click at [781, 26] on span "[PERSON_NAME]" at bounding box center [772, 21] width 70 height 13
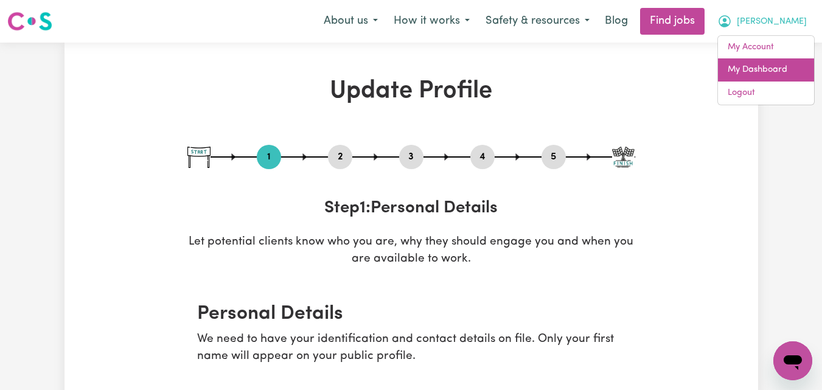
click at [771, 72] on link "My Dashboard" at bounding box center [766, 69] width 96 height 23
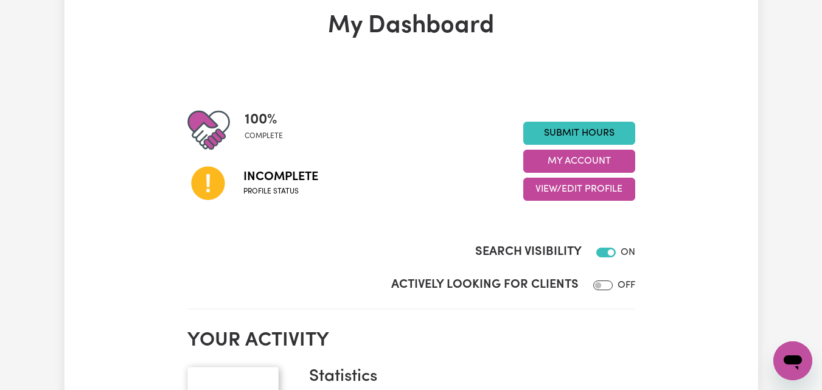
scroll to position [61, 0]
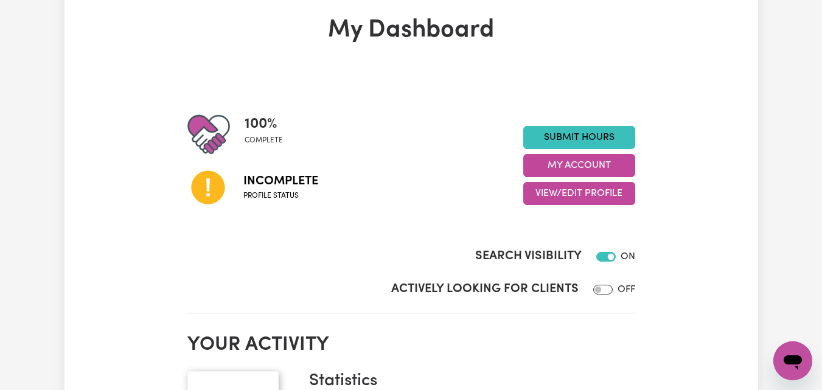
click at [204, 197] on icon at bounding box center [207, 187] width 33 height 33
click at [273, 197] on span "Profile status" at bounding box center [280, 195] width 75 height 11
click at [562, 162] on button "My Account" at bounding box center [579, 165] width 112 height 23
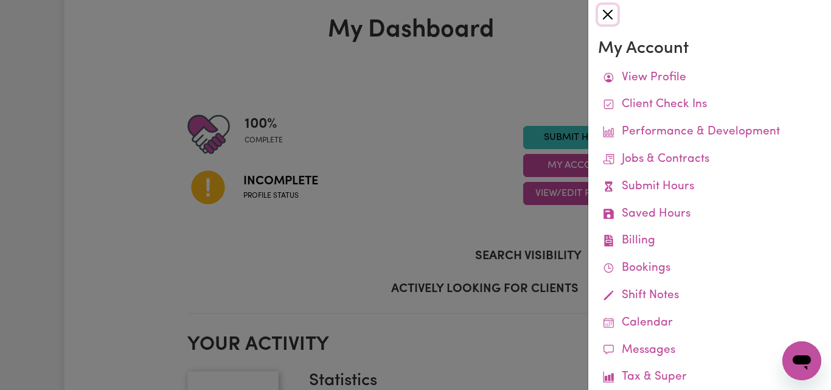
click at [612, 15] on button "Close" at bounding box center [607, 14] width 19 height 19
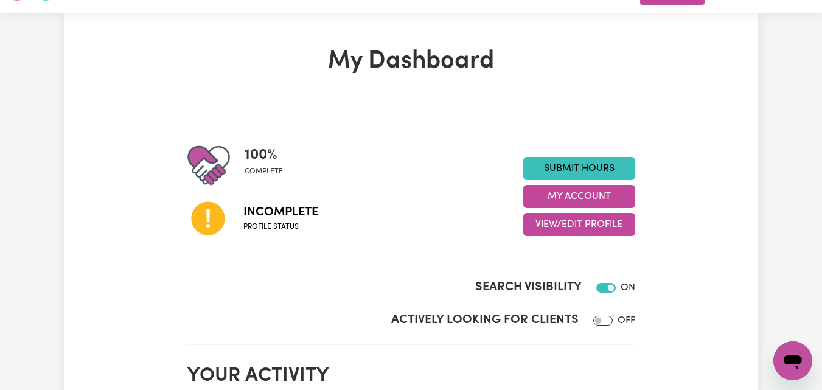
scroll to position [0, 0]
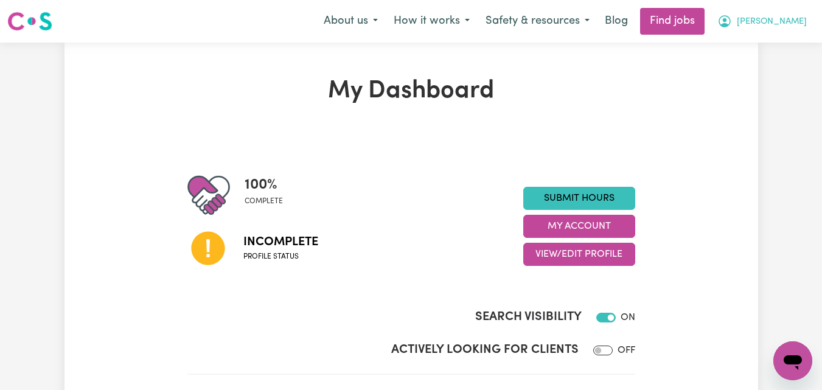
click at [768, 23] on span "[PERSON_NAME]" at bounding box center [772, 21] width 70 height 13
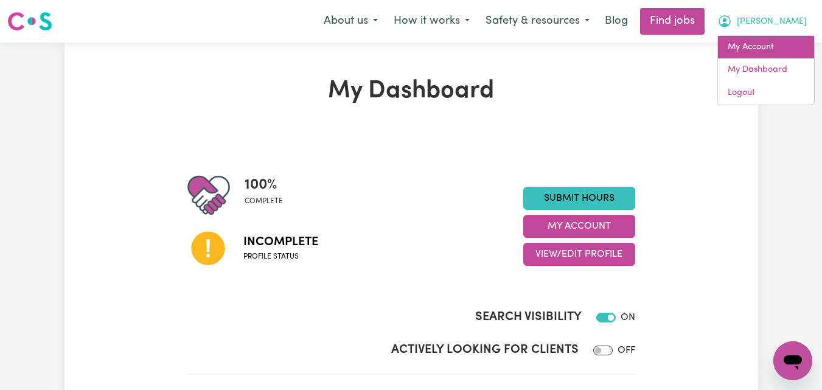
click at [761, 50] on link "My Account" at bounding box center [766, 47] width 96 height 23
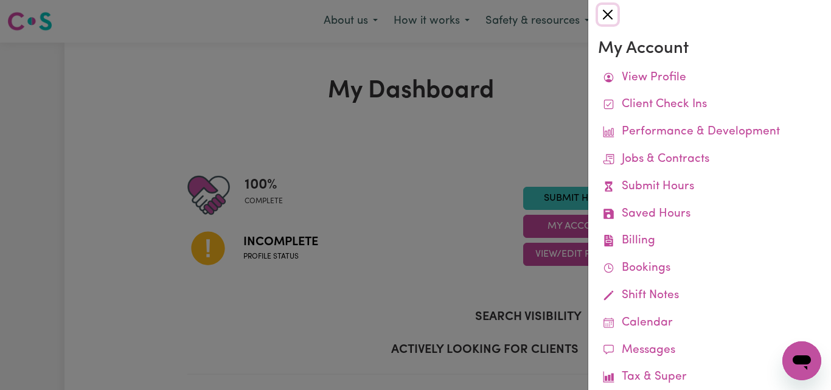
click at [612, 18] on button "Close" at bounding box center [607, 14] width 19 height 19
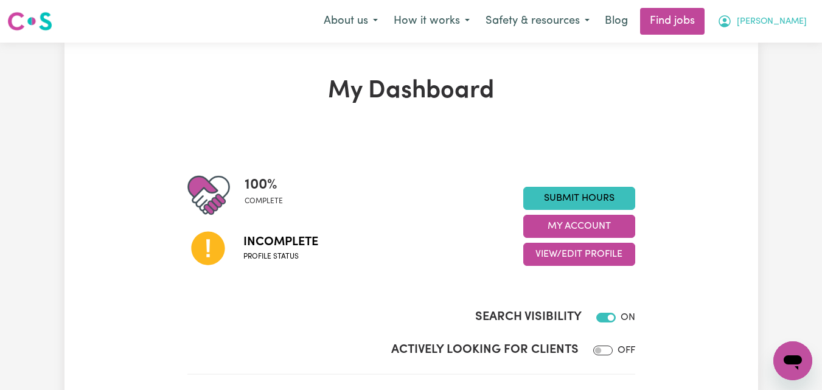
click at [773, 26] on span "[PERSON_NAME]" at bounding box center [772, 21] width 70 height 13
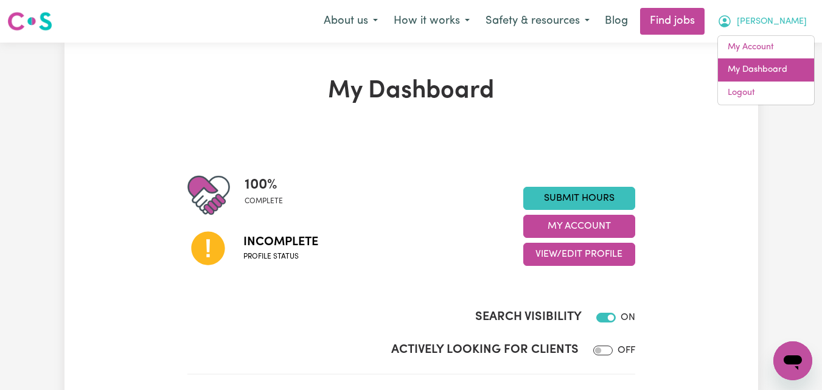
click at [756, 74] on link "My Dashboard" at bounding box center [766, 69] width 96 height 23
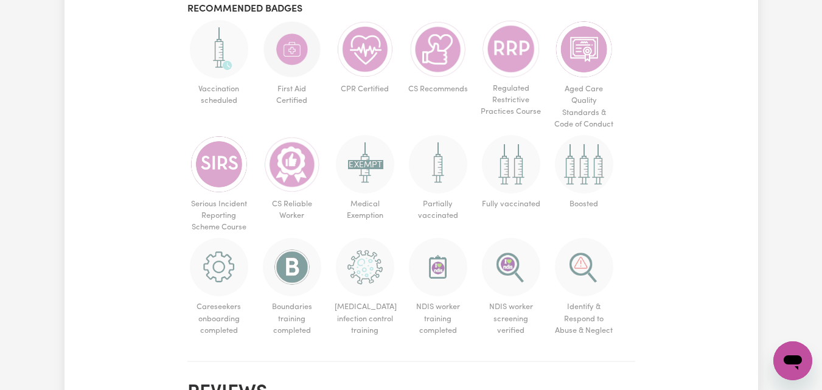
scroll to position [913, 0]
